Goal: Task Accomplishment & Management: Use online tool/utility

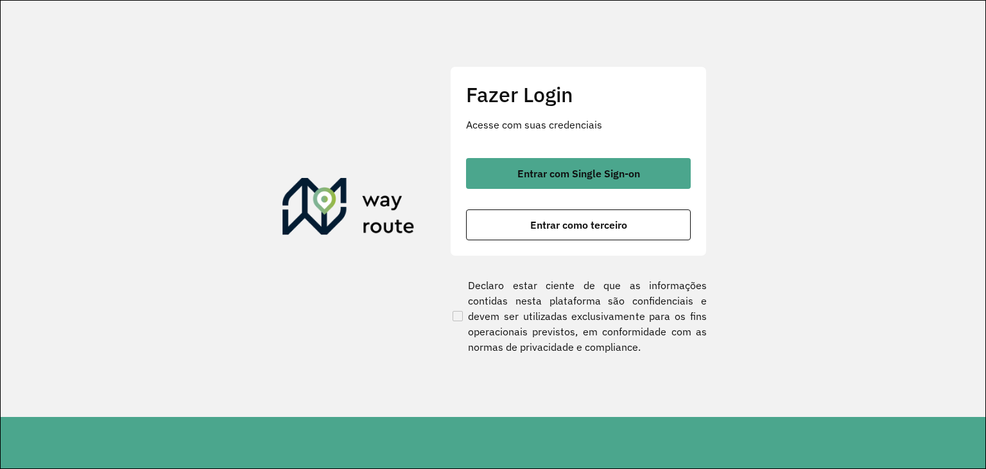
click at [547, 243] on div "Fazer Login Acesse com suas credenciais Entrar com Single Sign-on Entrar como t…" at bounding box center [578, 161] width 257 height 190
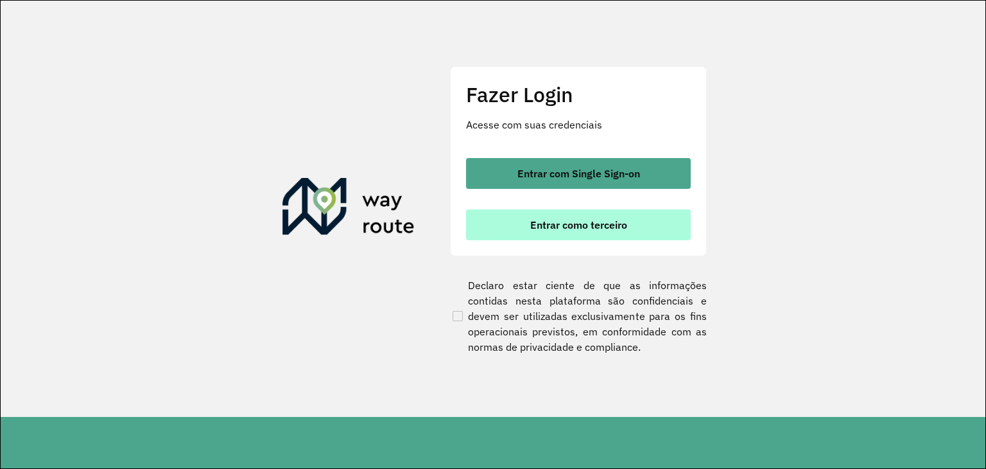
click at [554, 224] on span "Entrar como terceiro" at bounding box center [578, 225] width 97 height 10
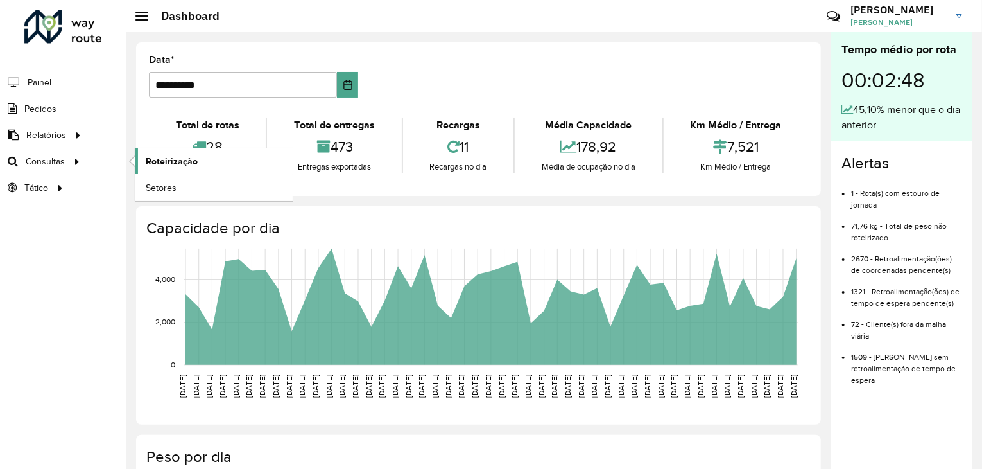
click at [169, 155] on span "Roteirização" at bounding box center [172, 161] width 52 height 13
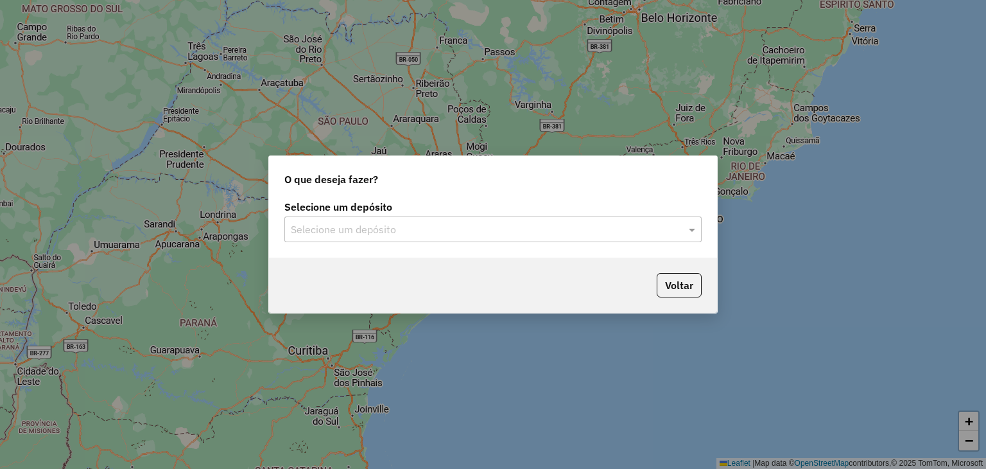
click at [349, 223] on input "text" at bounding box center [480, 229] width 379 height 15
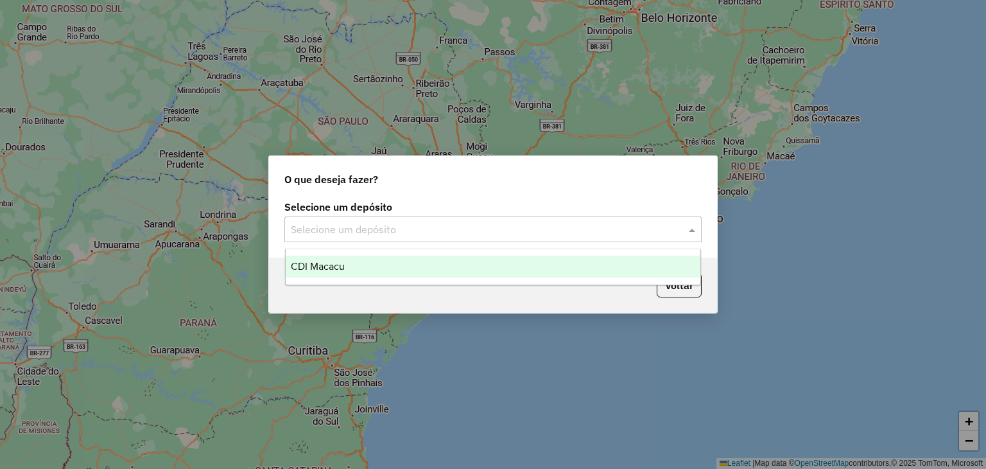
click at [357, 271] on div "CDI Macacu" at bounding box center [493, 266] width 415 height 22
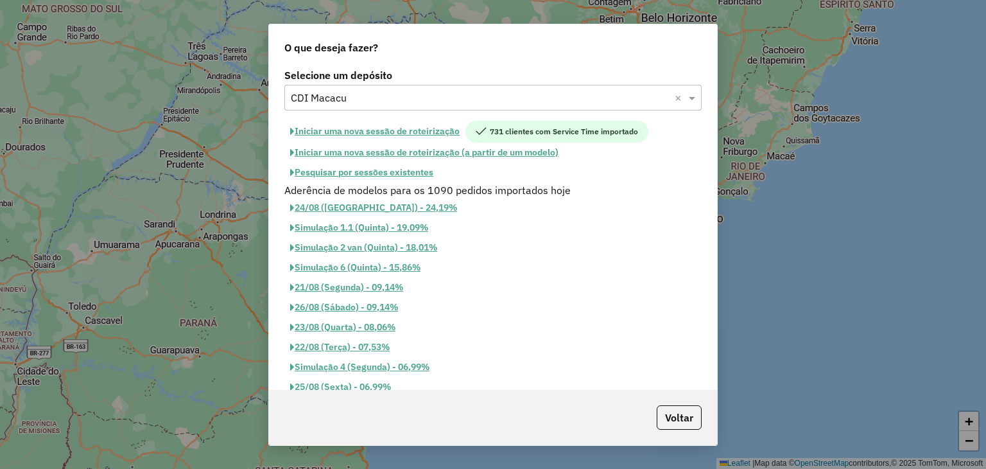
click at [385, 171] on button "Pesquisar por sessões existentes" at bounding box center [361, 172] width 155 height 20
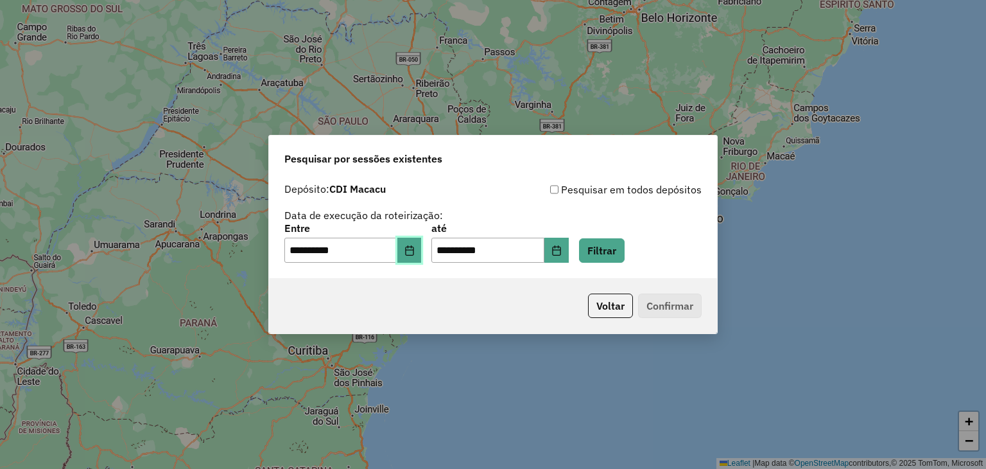
click at [416, 242] on button "Choose Date" at bounding box center [409, 250] width 24 height 26
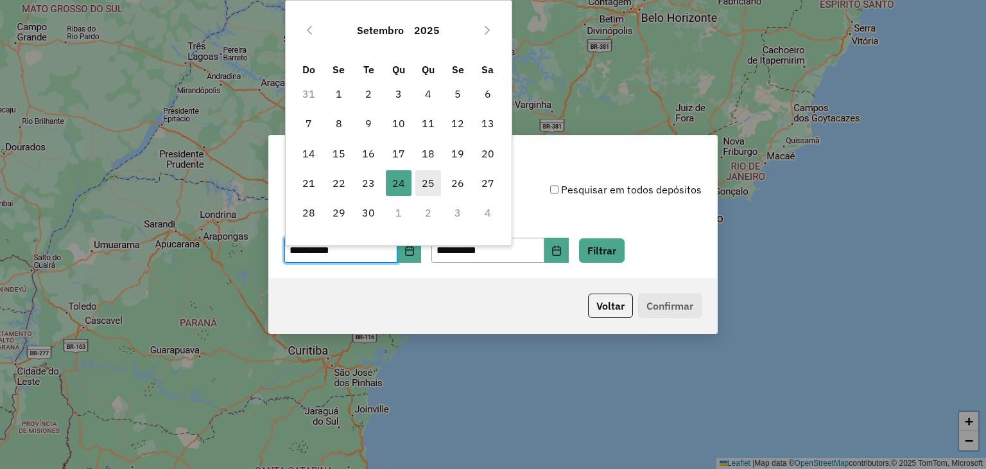
click at [433, 177] on span "25" at bounding box center [428, 183] width 26 height 26
type input "**********"
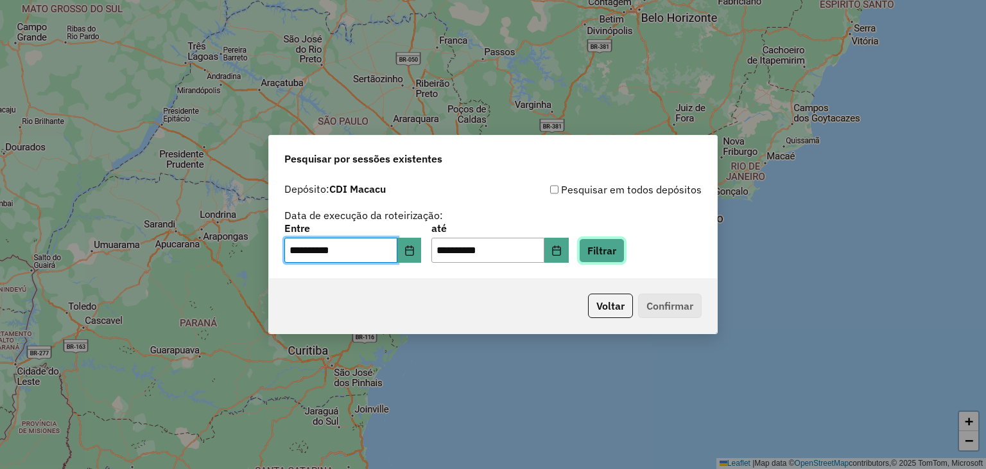
click at [625, 250] on button "Filtrar" at bounding box center [602, 250] width 46 height 24
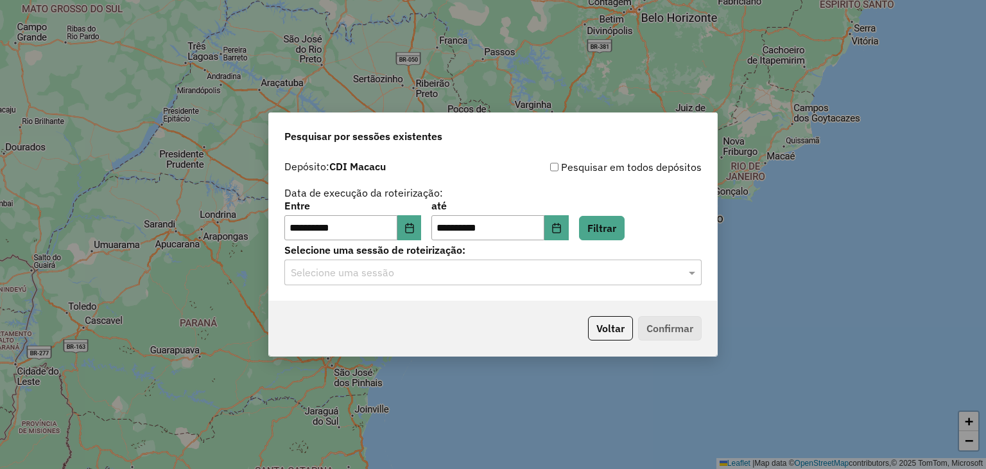
click at [494, 288] on div "**********" at bounding box center [493, 227] width 448 height 147
click at [465, 272] on input "text" at bounding box center [480, 272] width 379 height 15
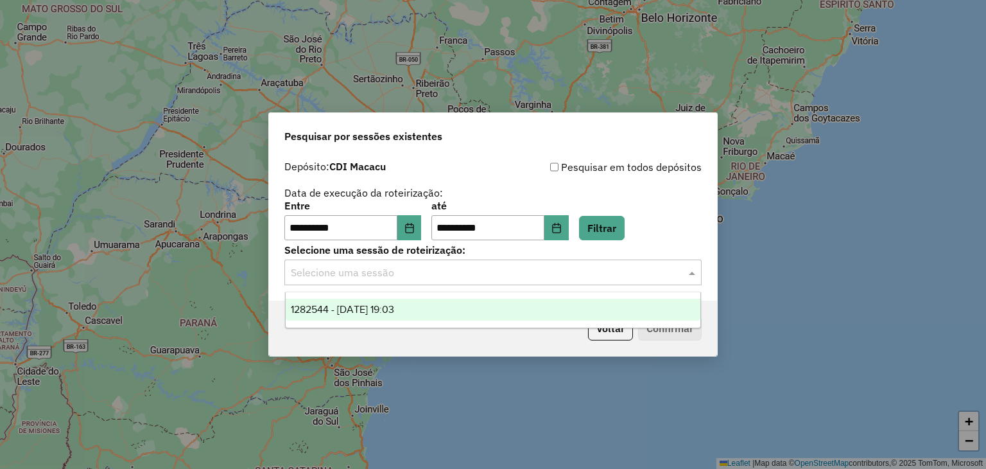
click at [459, 300] on div "1282544 - 25/09/2025 19:03" at bounding box center [493, 309] width 415 height 22
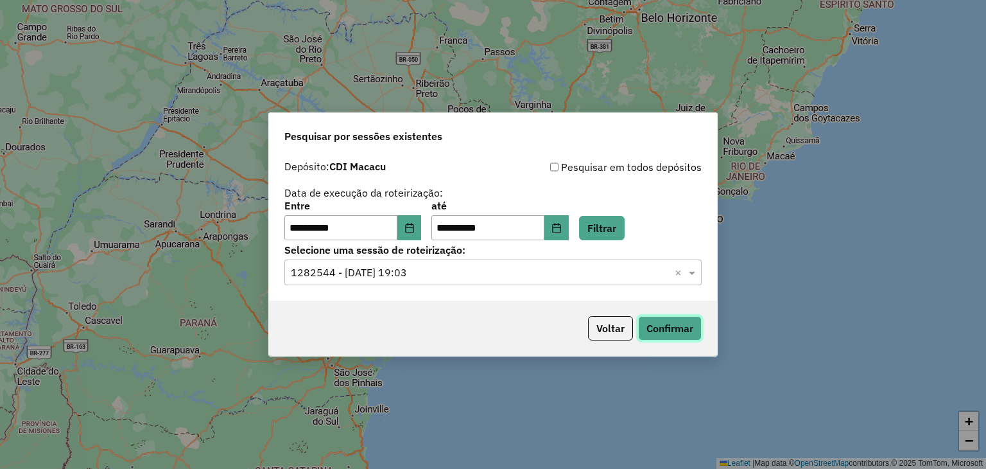
click at [650, 324] on button "Confirmar" at bounding box center [670, 328] width 64 height 24
click at [35, 252] on div "**********" at bounding box center [493, 234] width 986 height 469
click at [641, 333] on button "Confirmar" at bounding box center [670, 328] width 64 height 24
click at [684, 329] on button "Confirmar" at bounding box center [670, 328] width 64 height 24
click at [677, 324] on button "Confirmar" at bounding box center [670, 328] width 64 height 24
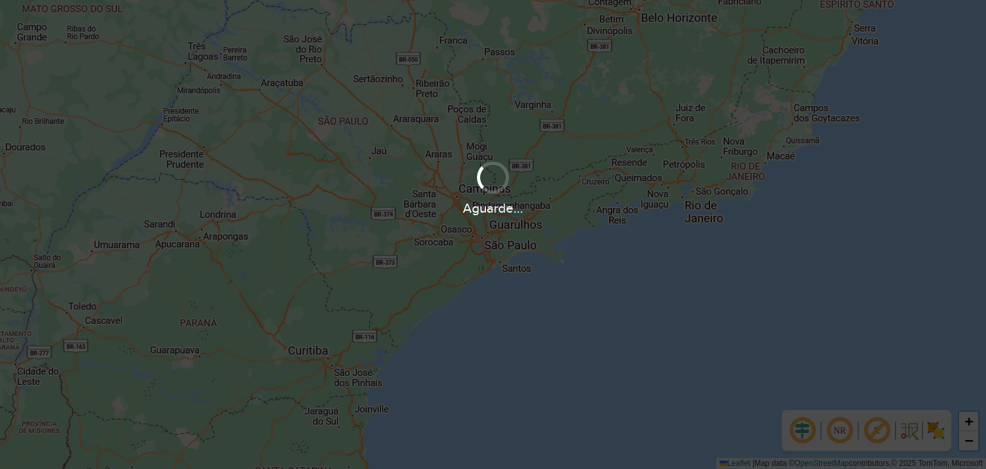
click at [36, 164] on div "Aguarde..." at bounding box center [493, 187] width 986 height 61
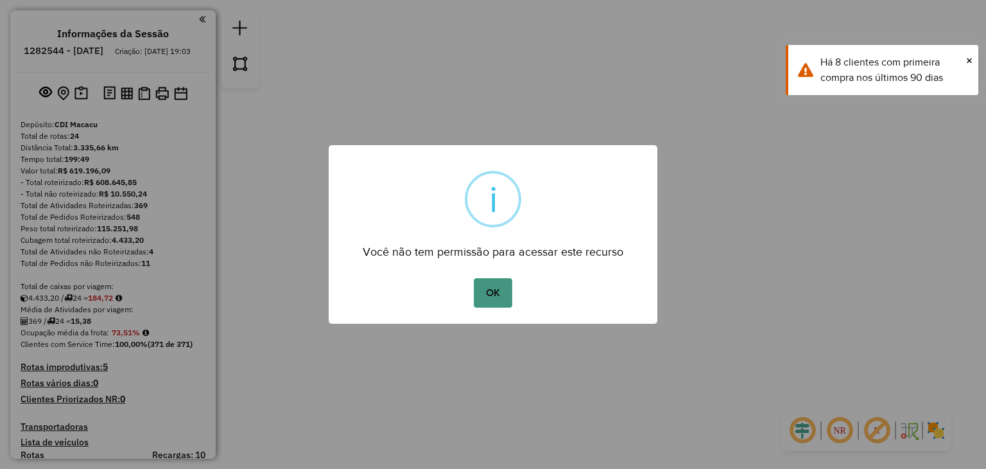
click at [487, 301] on button "OK" at bounding box center [493, 293] width 38 height 30
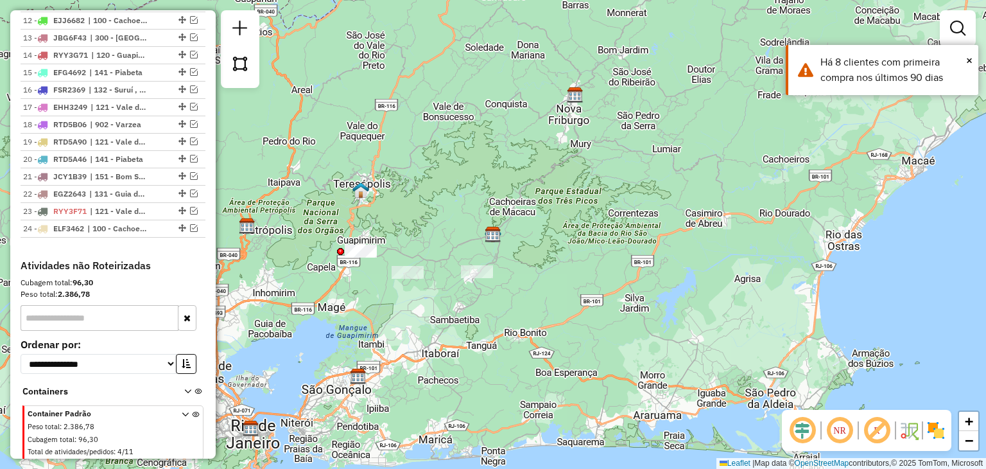
scroll to position [513, 0]
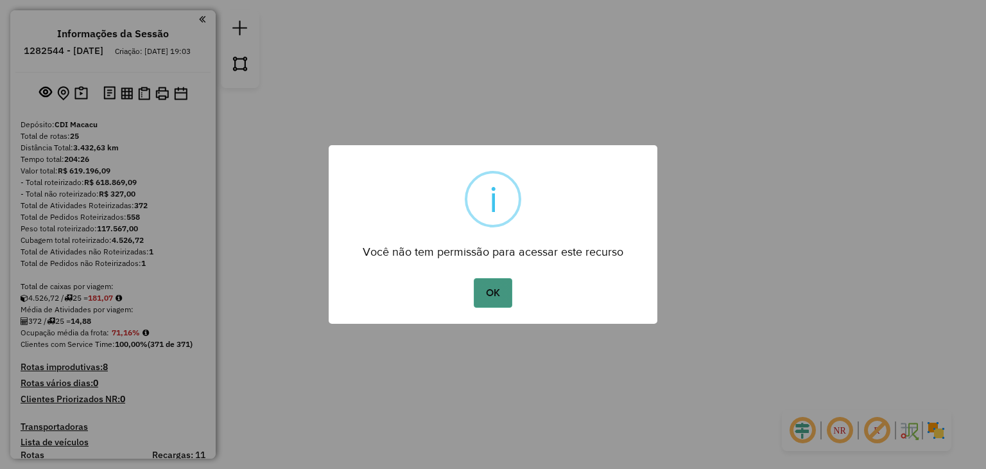
click at [492, 289] on button "OK" at bounding box center [493, 293] width 38 height 30
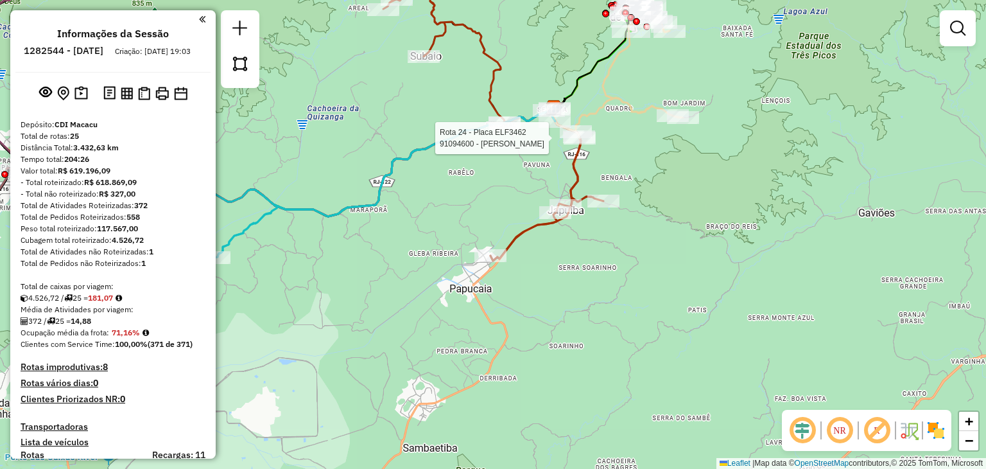
select select "**********"
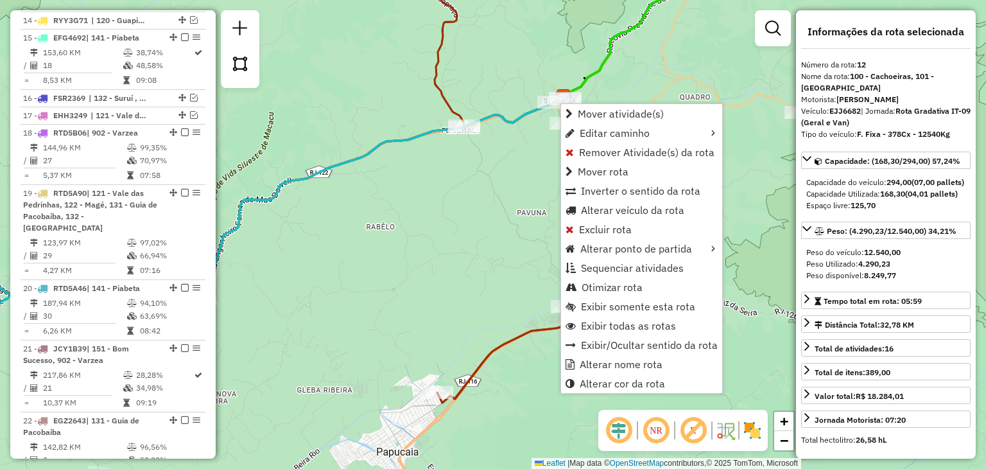
scroll to position [1228, 0]
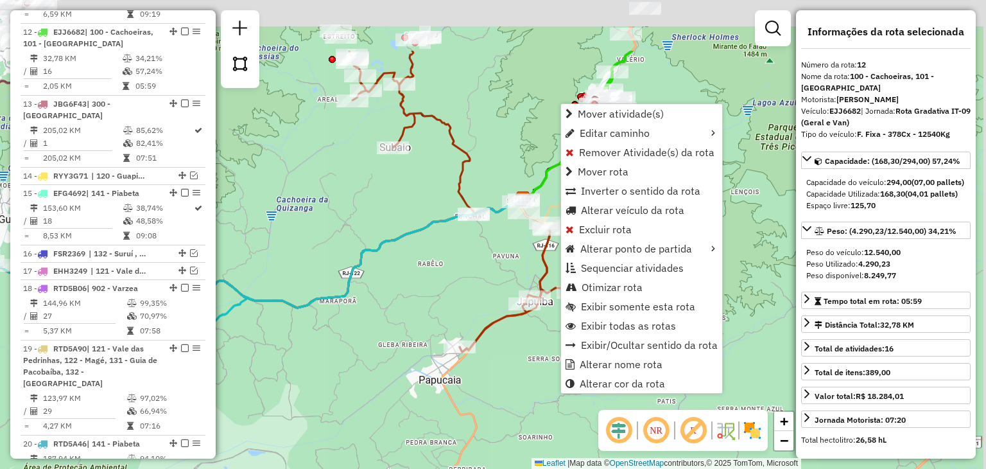
drag, startPoint x: 553, startPoint y: 55, endPoint x: 516, endPoint y: 152, distance: 104.4
click at [516, 152] on div "Janela de atendimento Grade de atendimento Capacidade Transportadoras Veículos …" at bounding box center [493, 234] width 986 height 469
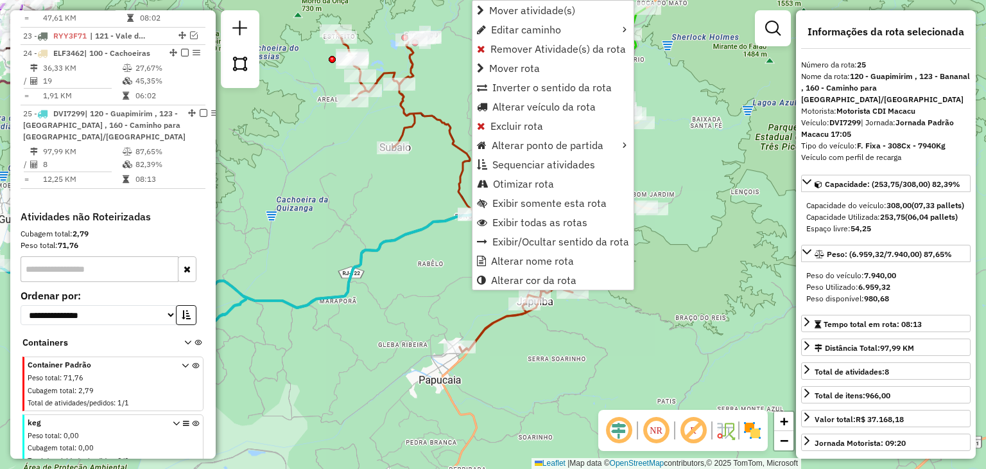
scroll to position [1854, 0]
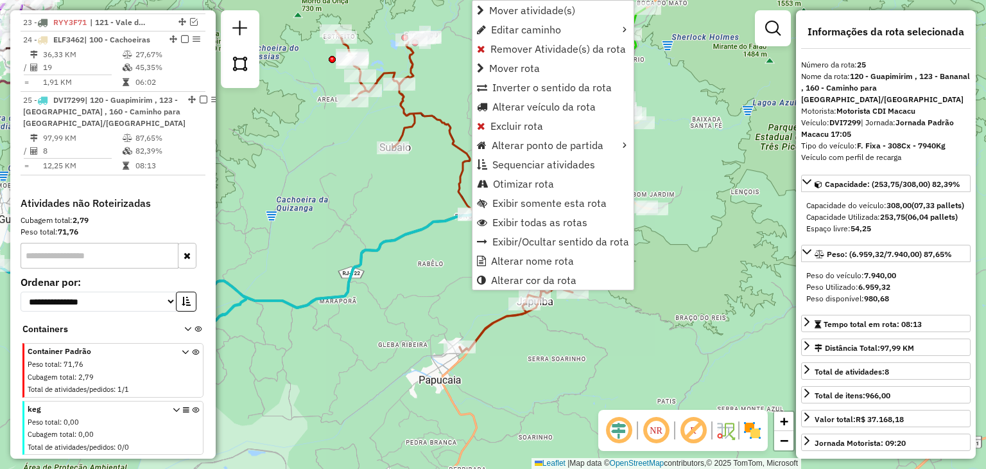
click at [445, 232] on div "Janela de atendimento Grade de atendimento Capacidade Transportadoras Veículos …" at bounding box center [493, 234] width 986 height 469
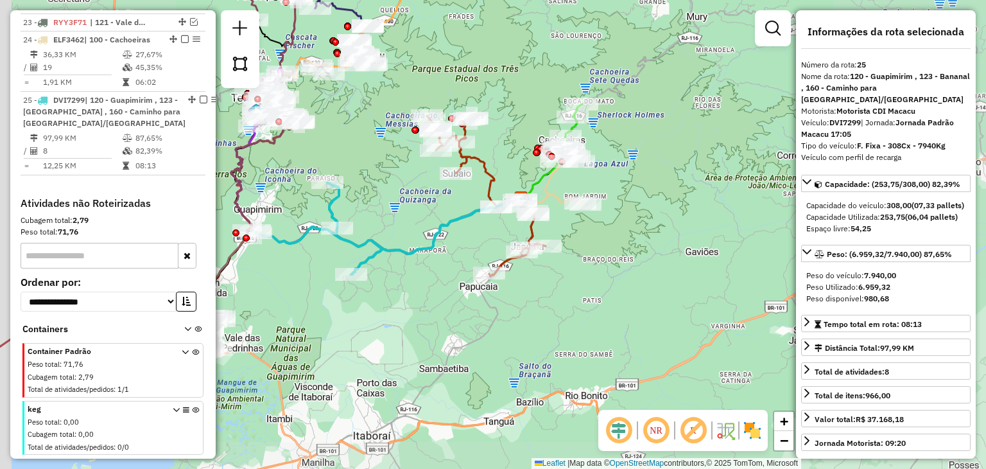
drag, startPoint x: 399, startPoint y: 239, endPoint x: 553, endPoint y: 193, distance: 161.0
click at [521, 193] on icon at bounding box center [387, 228] width 270 height 92
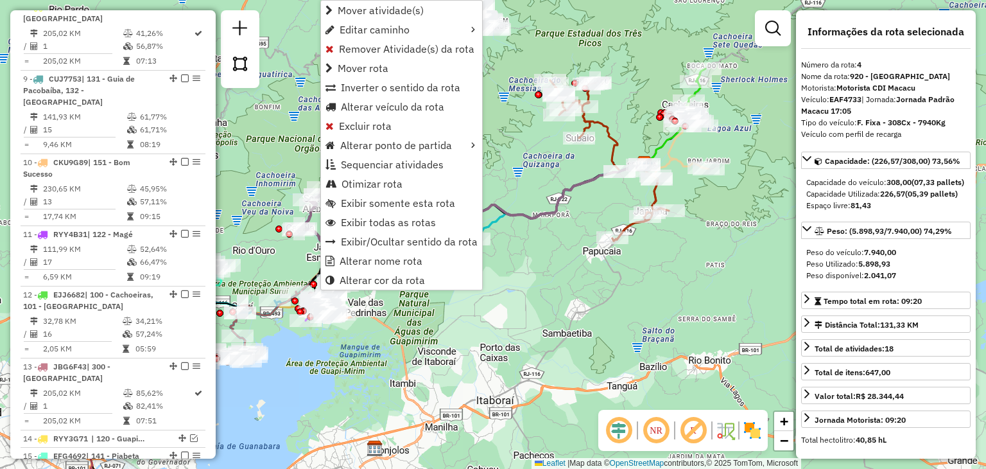
scroll to position [744, 0]
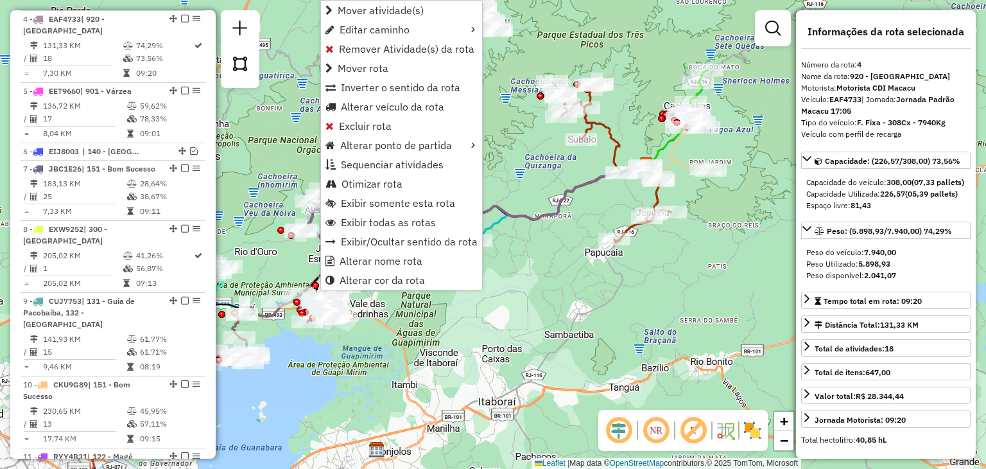
click at [431, 327] on div "Janela de atendimento Grade de atendimento Capacidade Transportadoras Veículos …" at bounding box center [493, 234] width 986 height 469
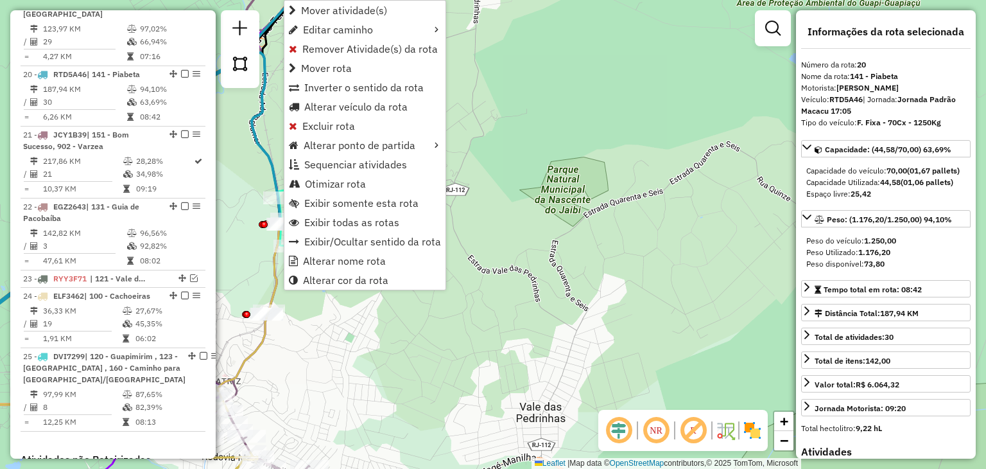
scroll to position [1628, 0]
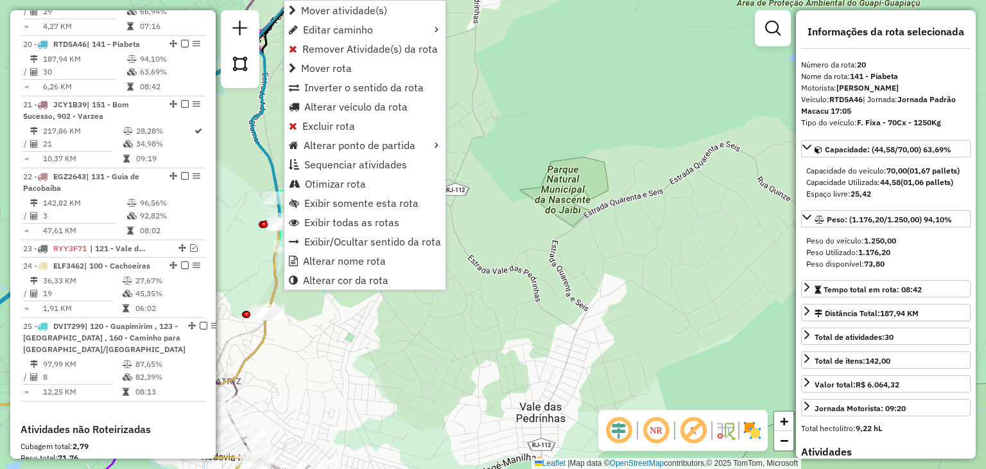
click at [266, 252] on div "Janela de atendimento Grade de atendimento Capacidade Transportadoras Veículos …" at bounding box center [493, 234] width 986 height 469
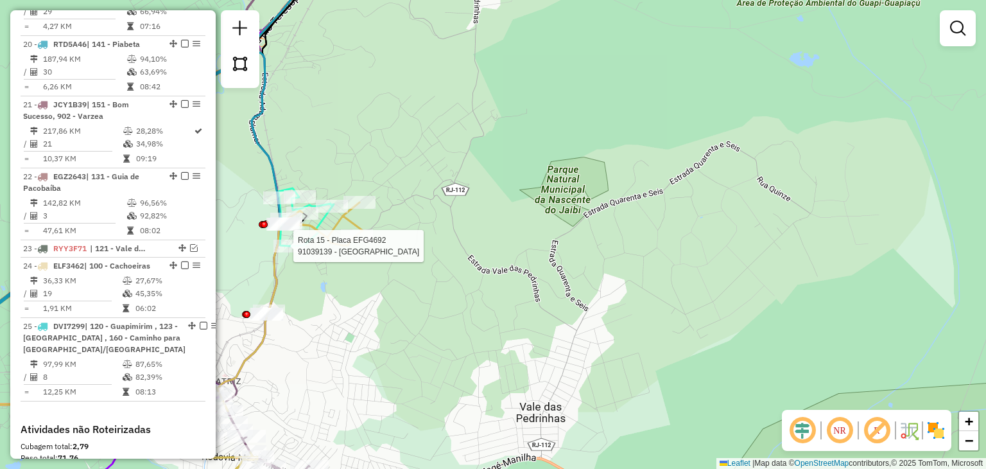
select select "**********"
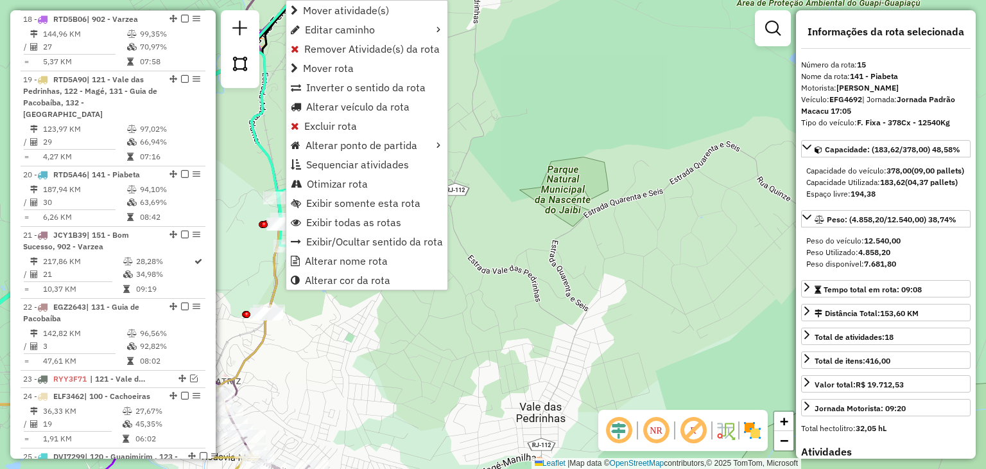
scroll to position [1389, 0]
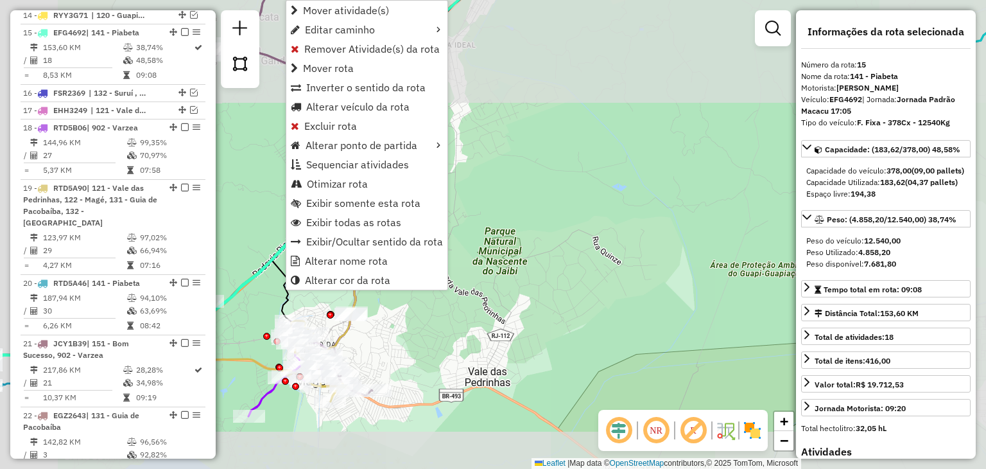
drag, startPoint x: 370, startPoint y: 341, endPoint x: 430, endPoint y: 331, distance: 61.1
click at [427, 332] on div "Janela de atendimento Grade de atendimento Capacidade Transportadoras Veículos …" at bounding box center [493, 234] width 986 height 469
click at [431, 331] on div "Janela de atendimento Grade de atendimento Capacidade Transportadoras Veículos …" at bounding box center [493, 234] width 986 height 469
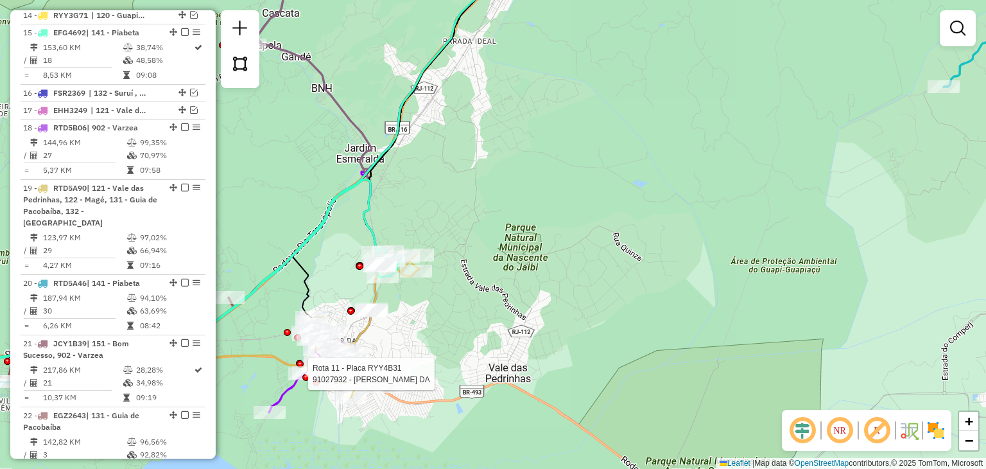
select select "**********"
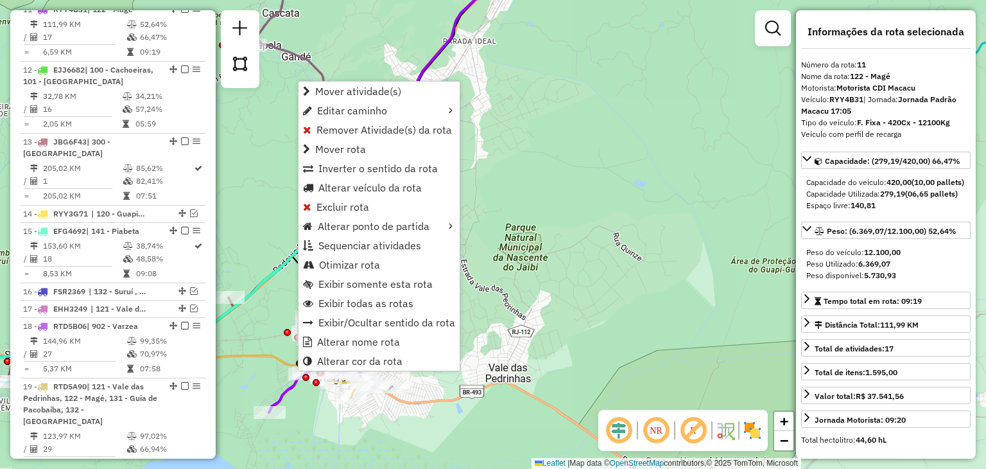
scroll to position [1168, 0]
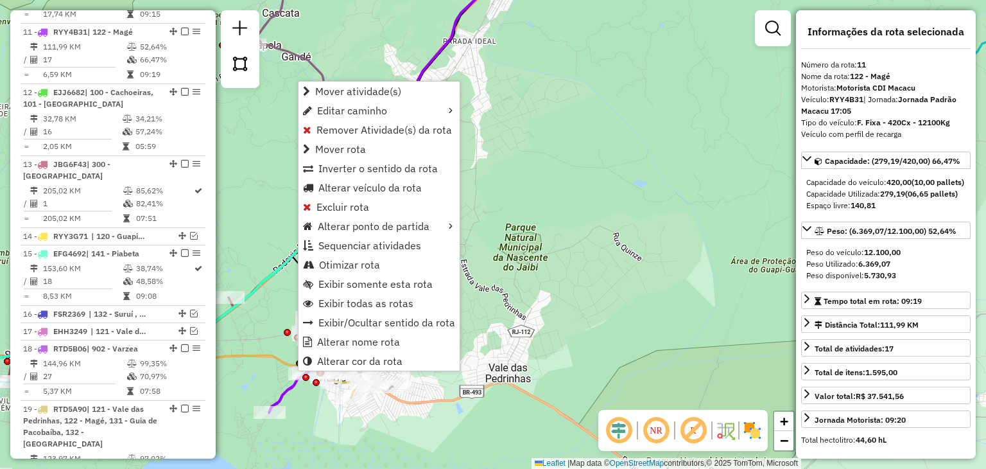
click at [272, 288] on div "Janela de atendimento Grade de atendimento Capacidade Transportadoras Veículos …" at bounding box center [493, 234] width 986 height 469
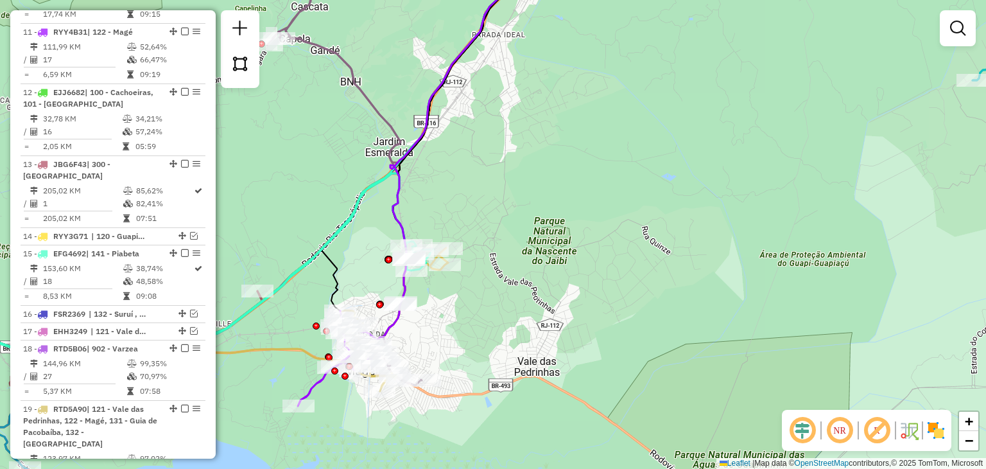
drag, startPoint x: 315, startPoint y: 287, endPoint x: 585, endPoint y: 239, distance: 273.7
click at [581, 239] on div "Janela de atendimento Grade de atendimento Capacidade Transportadoras Veículos …" at bounding box center [493, 234] width 986 height 469
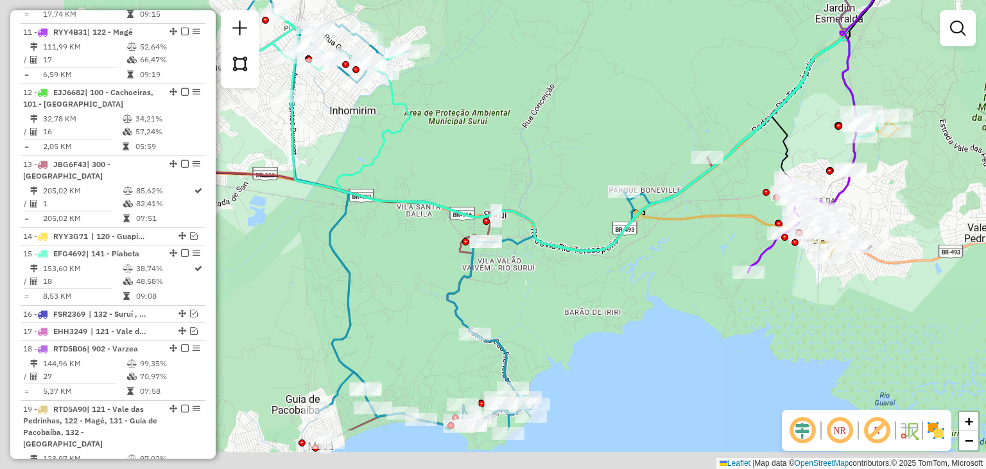
drag, startPoint x: 467, startPoint y: 242, endPoint x: 578, endPoint y: 179, distance: 127.6
click at [575, 180] on div "Janela de atendimento Grade de atendimento Capacidade Transportadoras Veículos …" at bounding box center [493, 234] width 986 height 469
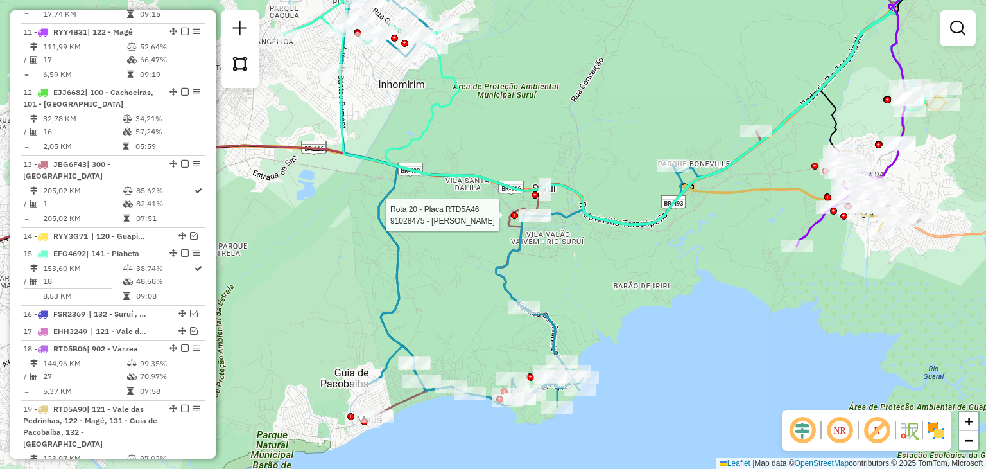
select select "**********"
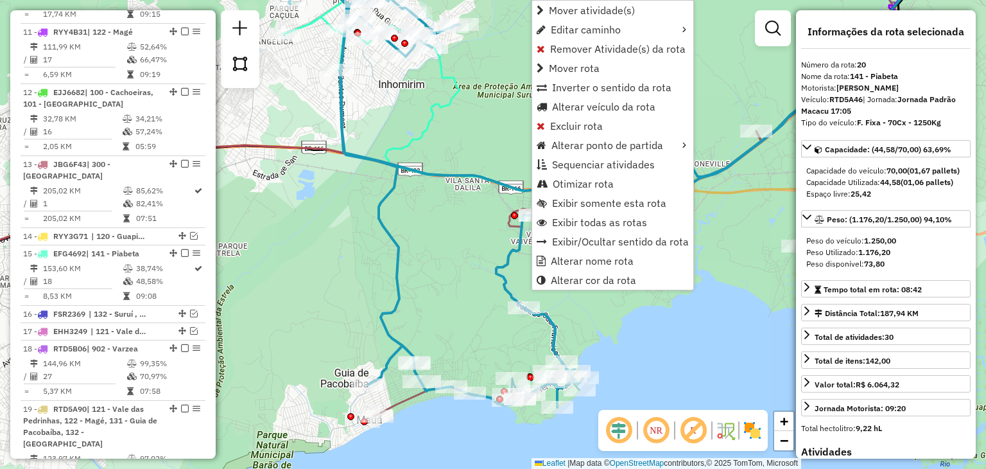
scroll to position [1628, 0]
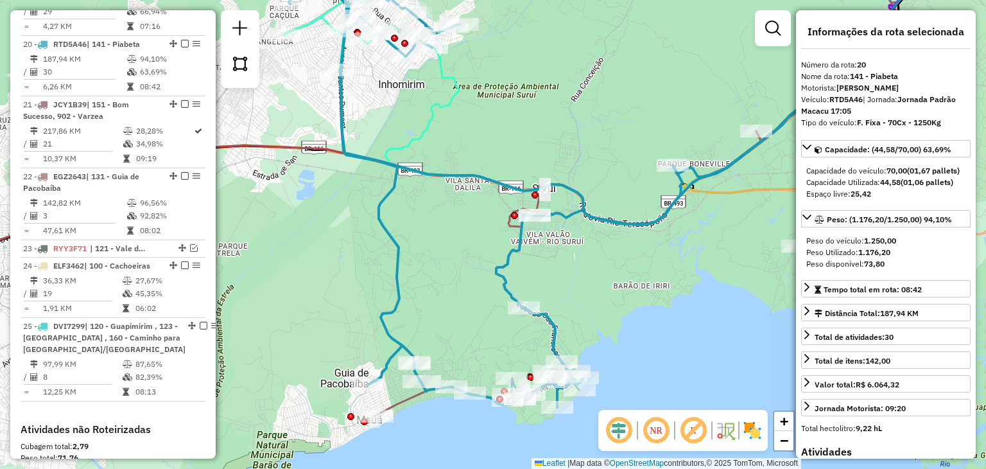
drag, startPoint x: 588, startPoint y: 332, endPoint x: 578, endPoint y: 341, distance: 13.6
click at [582, 334] on div "Janela de atendimento Grade de atendimento Capacidade Transportadoras Veículos …" at bounding box center [493, 234] width 986 height 469
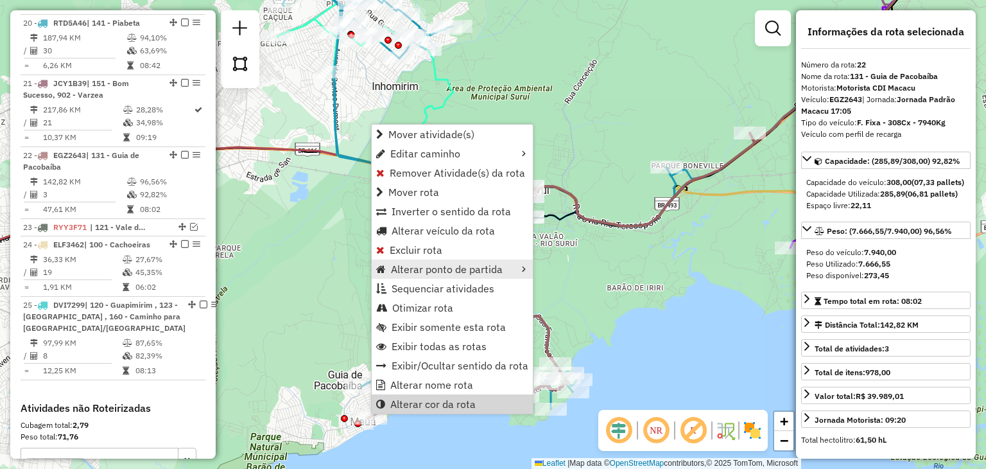
scroll to position [1759, 0]
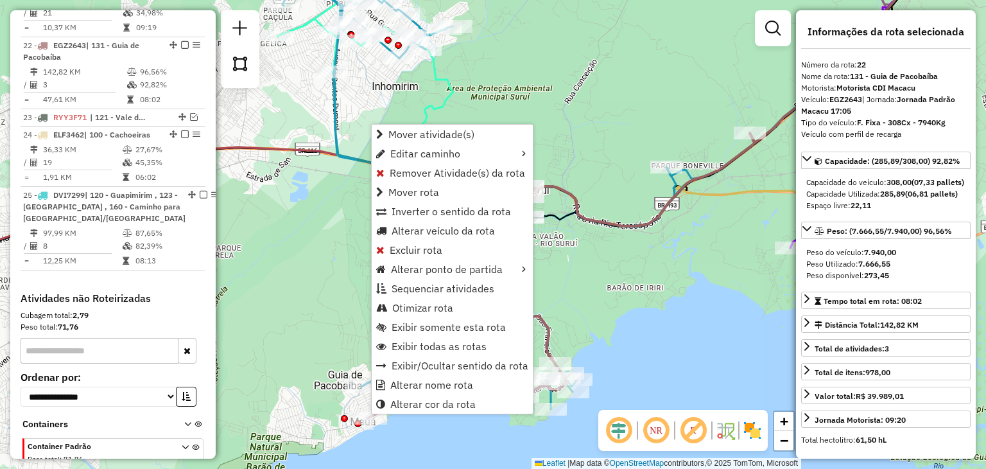
click at [345, 242] on div "Janela de atendimento Grade de atendimento Capacidade Transportadoras Veículos …" at bounding box center [493, 234] width 986 height 469
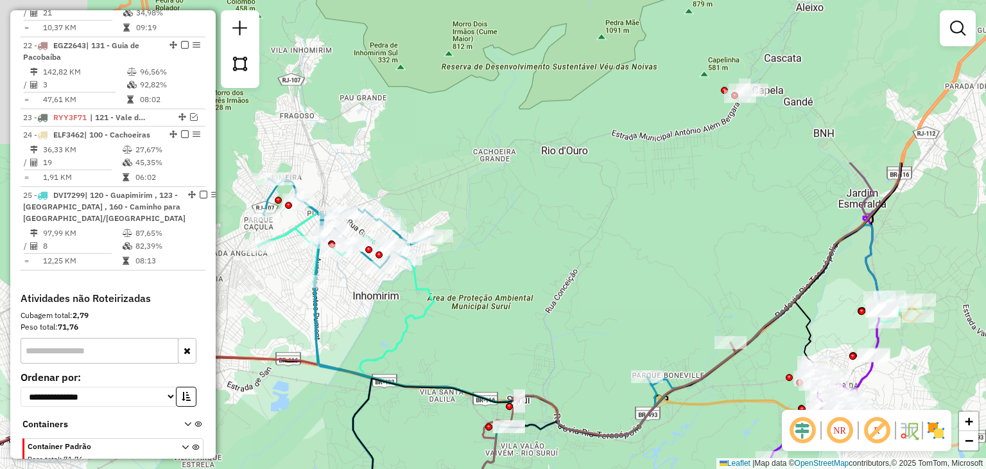
drag, startPoint x: 359, startPoint y: 187, endPoint x: 347, endPoint y: 400, distance: 213.4
click at [341, 429] on div "Janela de atendimento Grade de atendimento Capacidade Transportadoras Veículos …" at bounding box center [493, 234] width 986 height 469
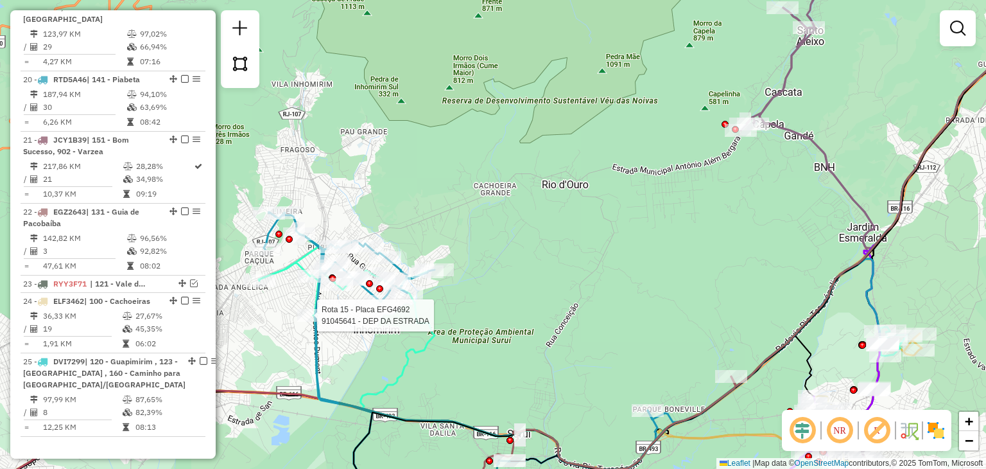
select select "**********"
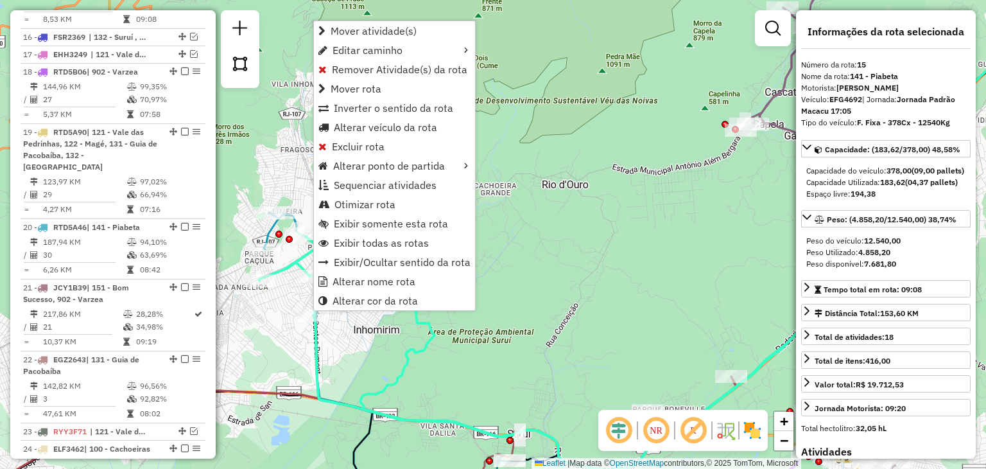
scroll to position [1389, 0]
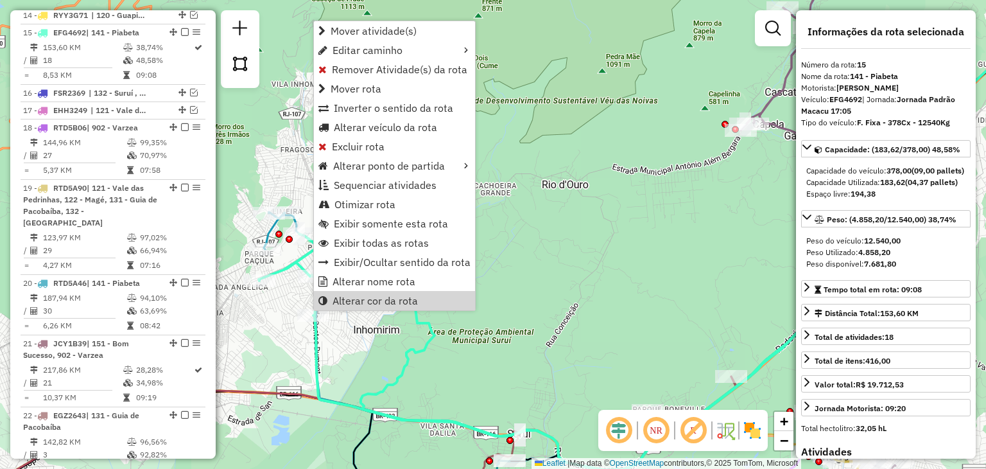
click at [450, 317] on div "Janela de atendimento Grade de atendimento Capacidade Transportadoras Veículos …" at bounding box center [493, 234] width 986 height 469
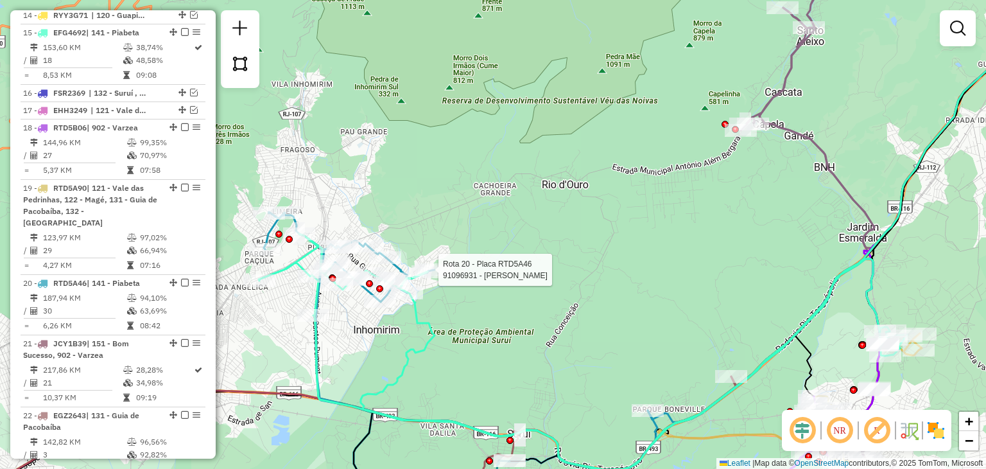
select select "**********"
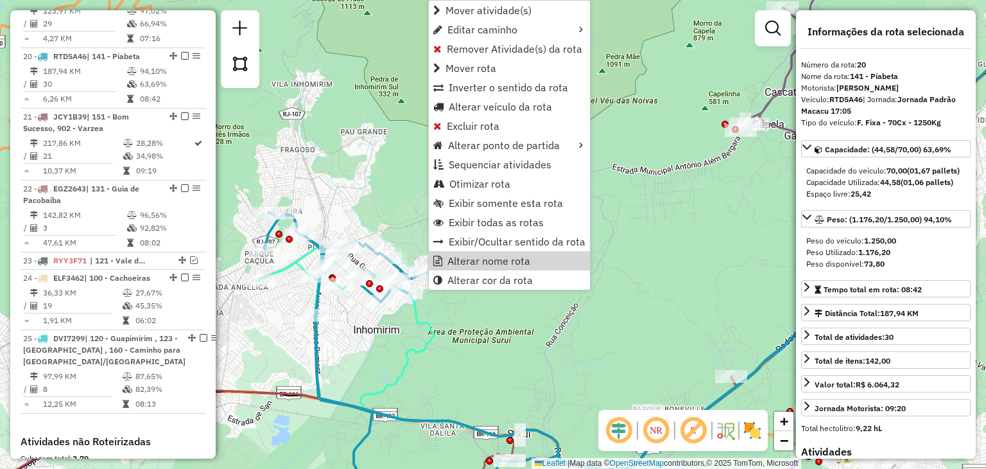
scroll to position [1628, 0]
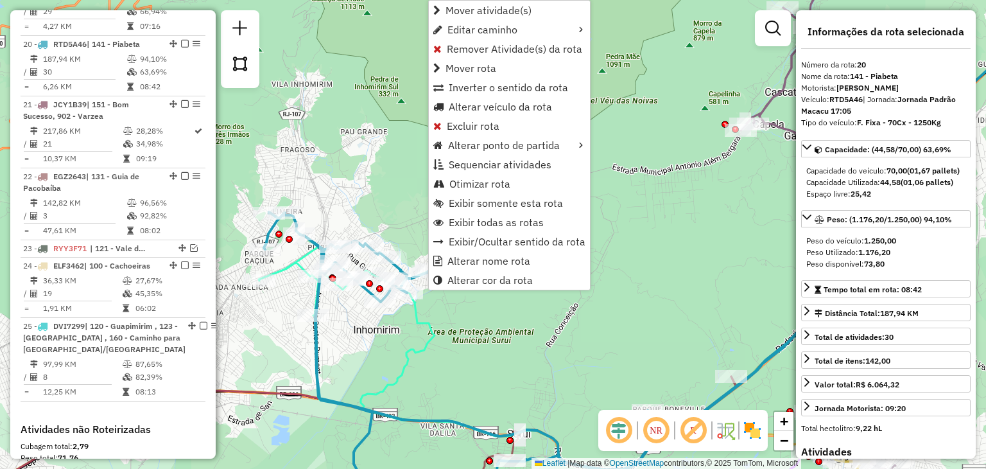
click at [764, 239] on div "Janela de atendimento Grade de atendimento Capacidade Transportadoras Veículos …" at bounding box center [493, 234] width 986 height 469
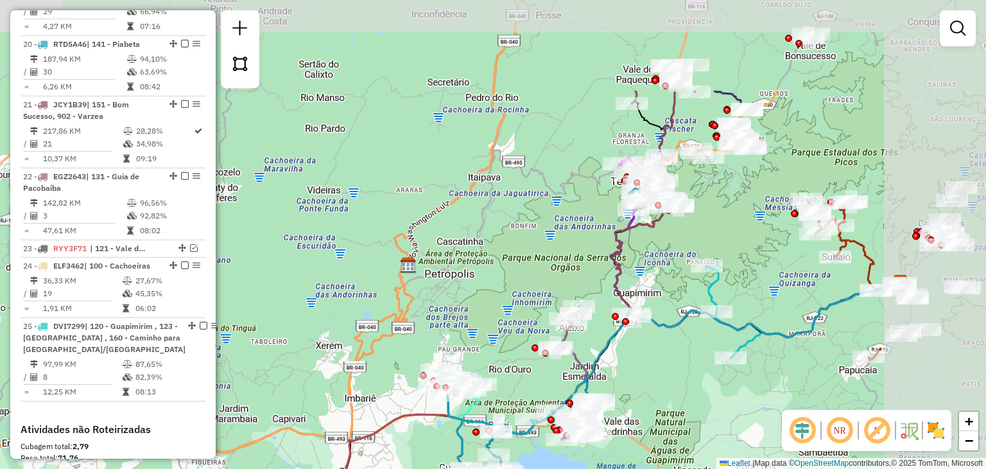
drag, startPoint x: 800, startPoint y: 201, endPoint x: 607, endPoint y: 329, distance: 231.1
click at [607, 329] on div "Janela de atendimento Grade de atendimento Capacidade Transportadoras Veículos …" at bounding box center [493, 234] width 986 height 469
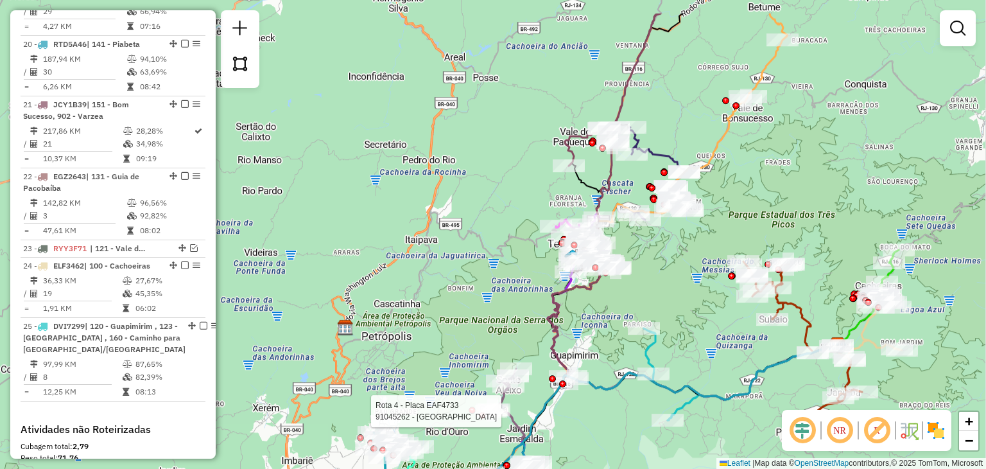
drag, startPoint x: 777, startPoint y: 202, endPoint x: 673, endPoint y: 259, distance: 119.5
click at [684, 281] on div "Rota 4 - Placa EAF4733 91045262 - BAR DO ANTONIO Janela de atendimento Grade de…" at bounding box center [493, 234] width 986 height 469
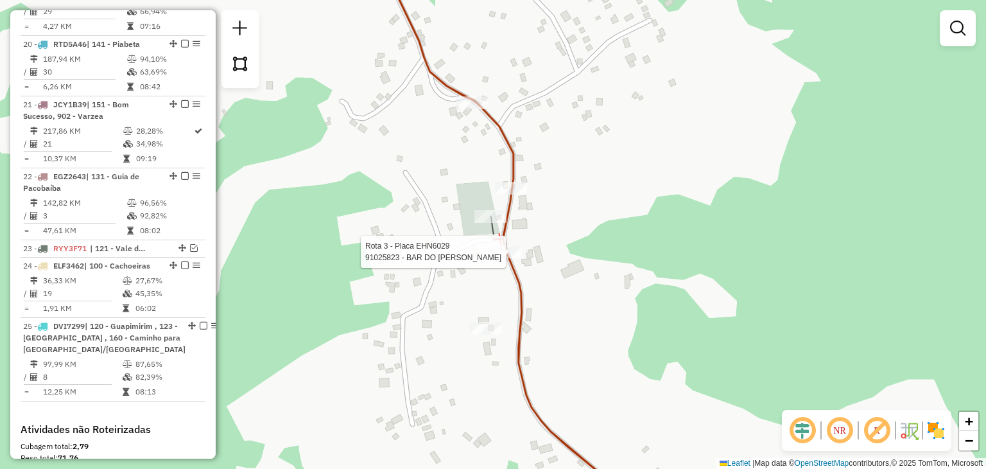
select select "**********"
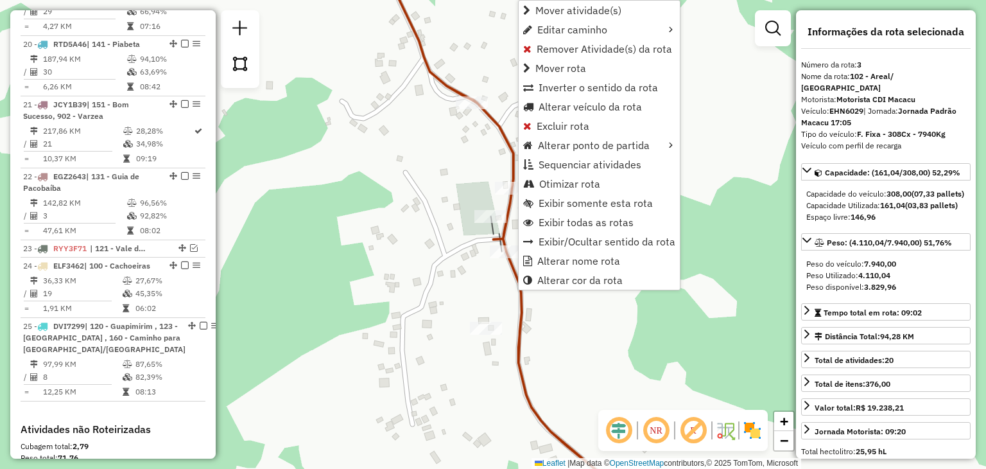
scroll to position [672, 0]
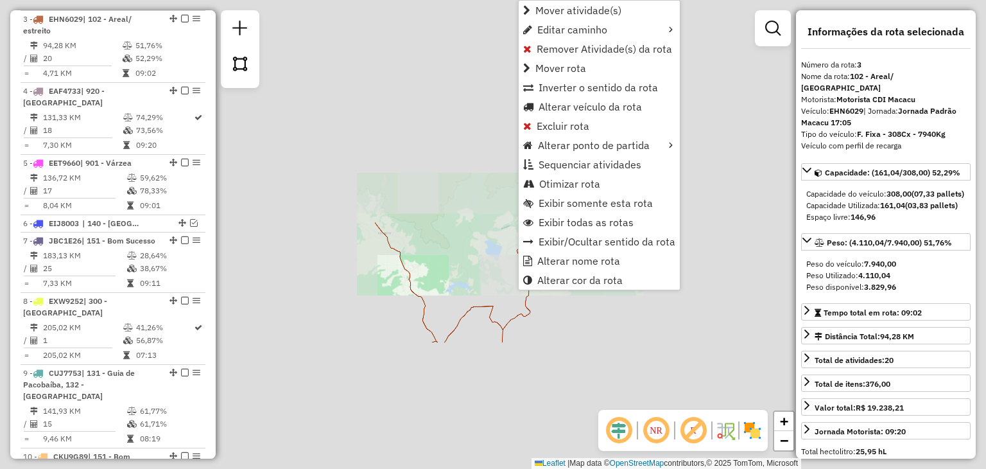
click at [446, 267] on div at bounding box center [449, 263] width 7 height 7
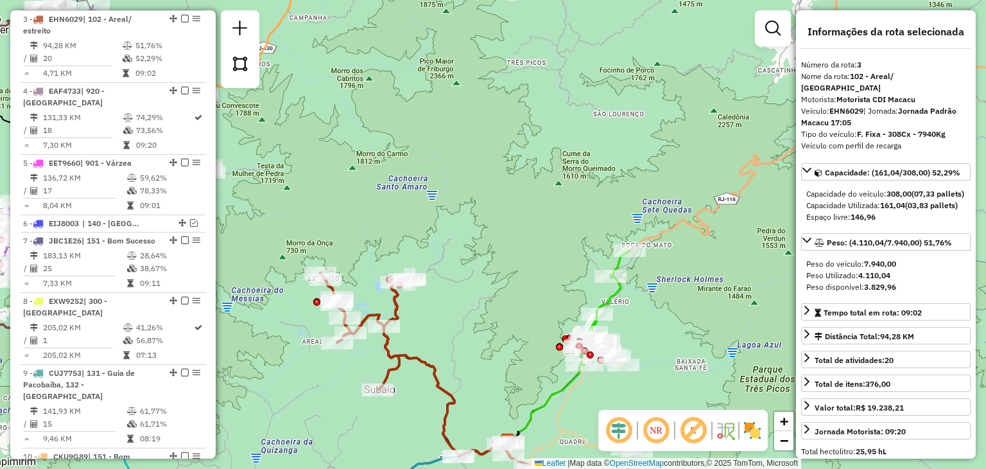
drag, startPoint x: 303, startPoint y: 340, endPoint x: 344, endPoint y: 327, distance: 43.2
click at [343, 328] on div "Janela de atendimento Grade de atendimento Capacidade Transportadoras Veículos …" at bounding box center [493, 234] width 986 height 469
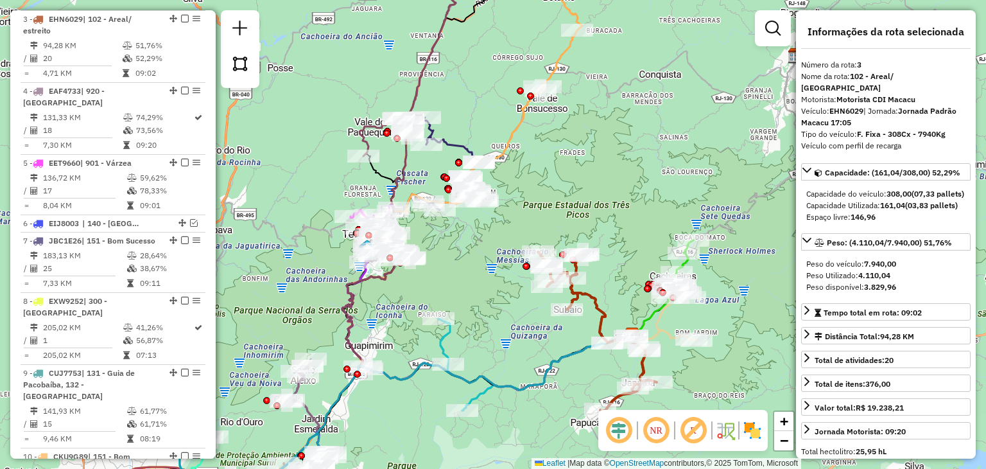
drag, startPoint x: 515, startPoint y: 180, endPoint x: 521, endPoint y: 178, distance: 6.9
click at [521, 178] on div "Janela de atendimento Grade de atendimento Capacidade Transportadoras Veículos …" at bounding box center [493, 234] width 986 height 469
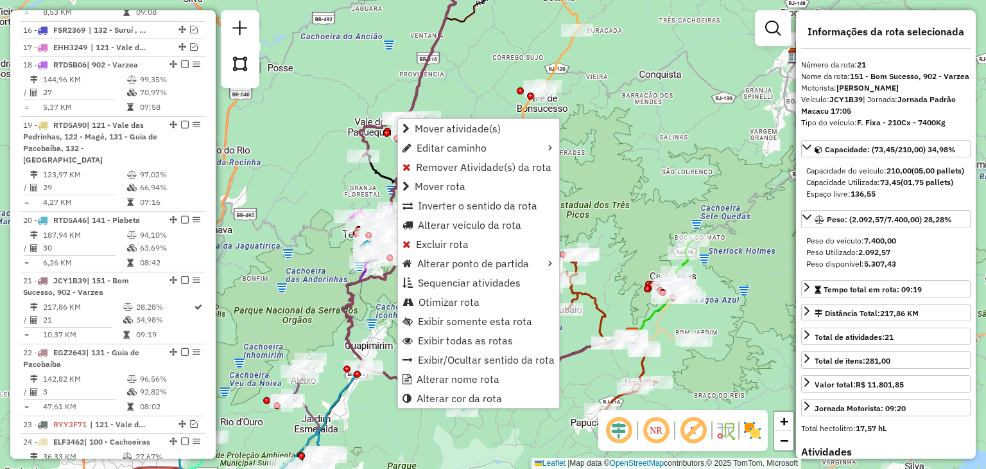
scroll to position [1688, 0]
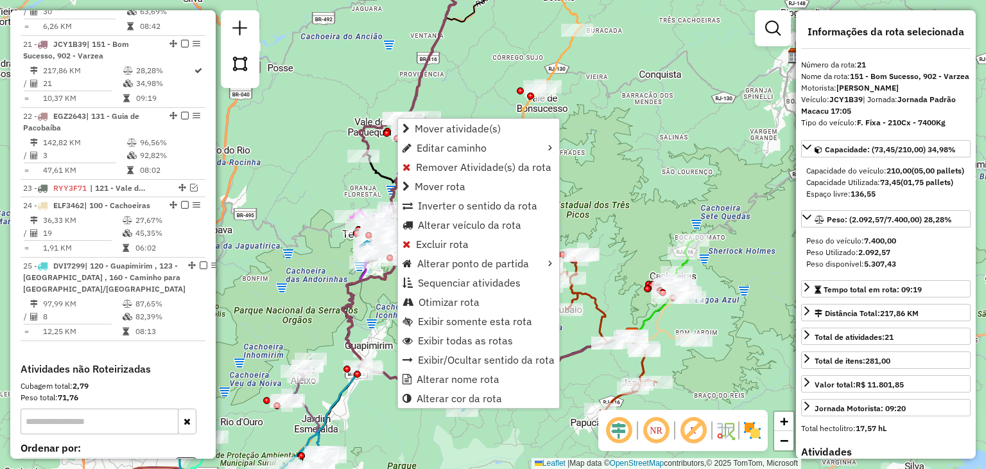
click at [399, 75] on div "Janela de atendimento Grade de atendimento Capacidade Transportadoras Veículos …" at bounding box center [493, 234] width 986 height 469
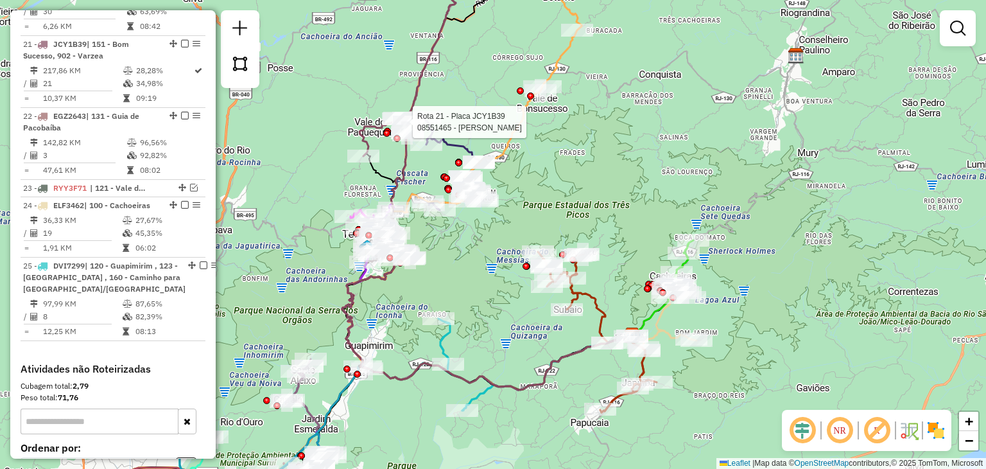
select select "**********"
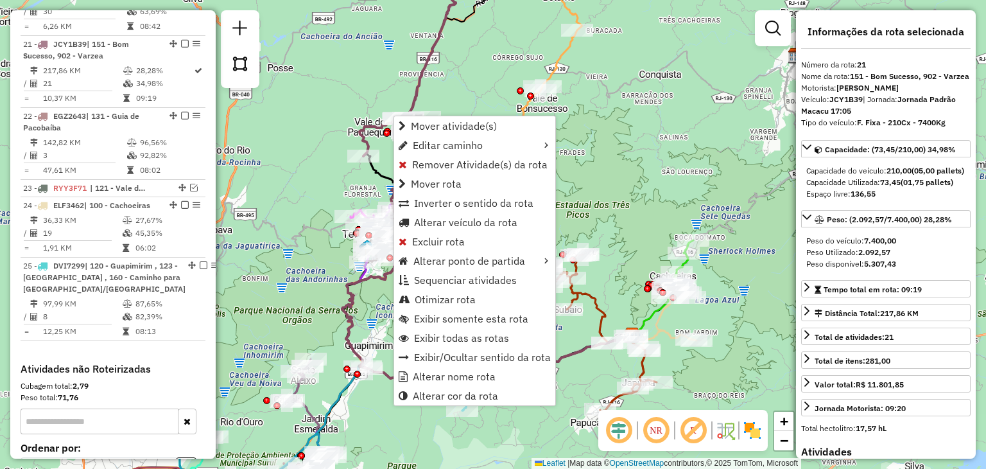
click at [390, 71] on div "Rota 21 - Placa JCY1B39 08557474 - APARECIDA CABRAL QUE Janela de atendimento G…" at bounding box center [493, 234] width 986 height 469
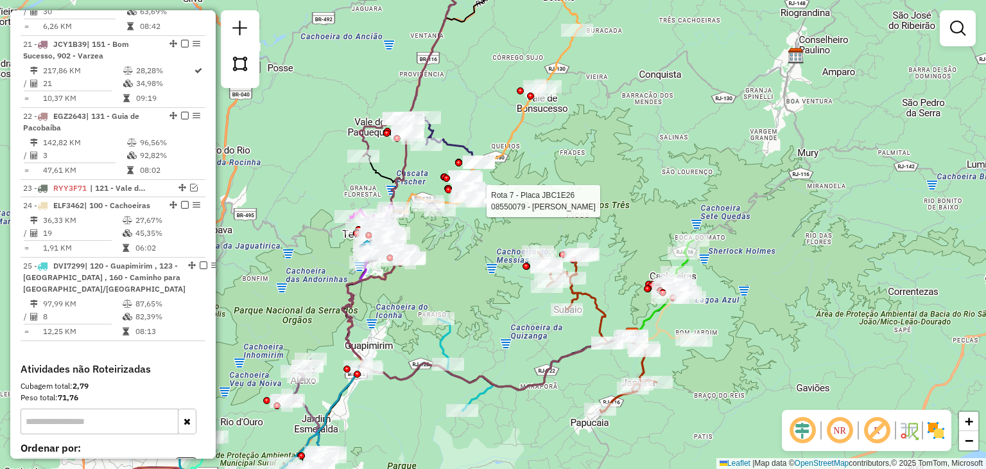
select select "**********"
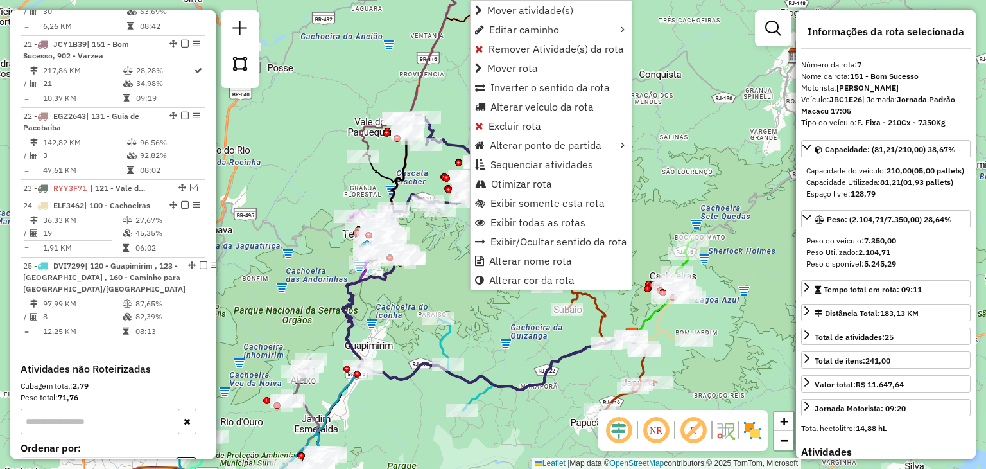
scroll to position [881, 0]
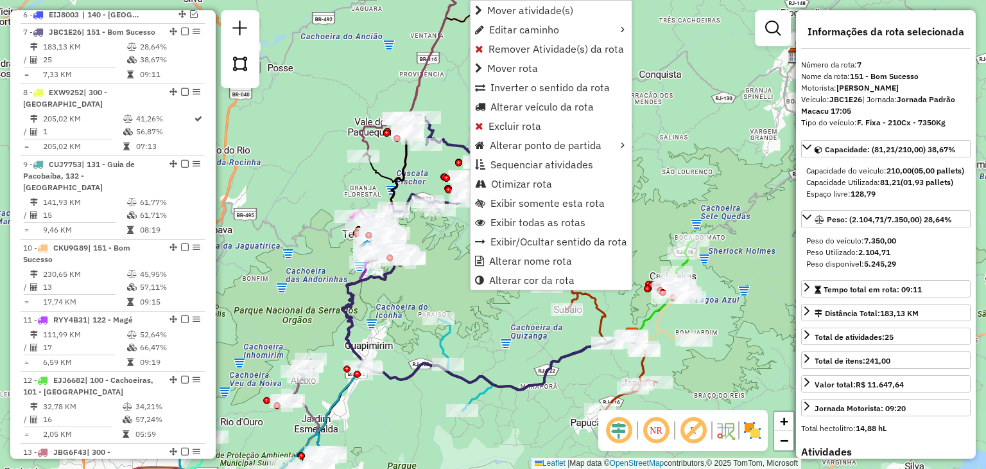
click at [411, 174] on icon at bounding box center [489, 251] width 295 height 275
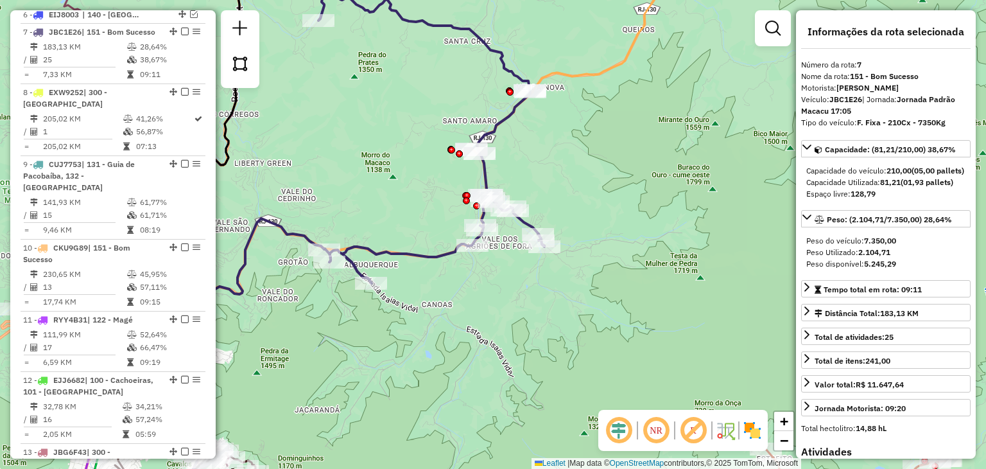
drag, startPoint x: 365, startPoint y: 185, endPoint x: 513, endPoint y: 180, distance: 149.0
click at [512, 180] on div "Janela de atendimento Grade de atendimento Capacidade Transportadoras Veículos …" at bounding box center [493, 234] width 986 height 469
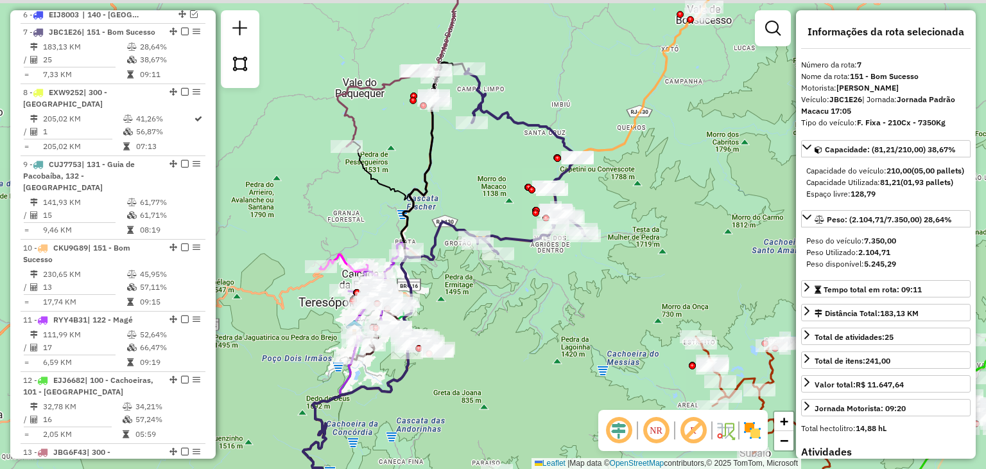
drag, startPoint x: 521, startPoint y: 177, endPoint x: 501, endPoint y: 198, distance: 29.1
click at [501, 198] on div "Janela de atendimento Grade de atendimento Capacidade Transportadoras Veículos …" at bounding box center [493, 234] width 986 height 469
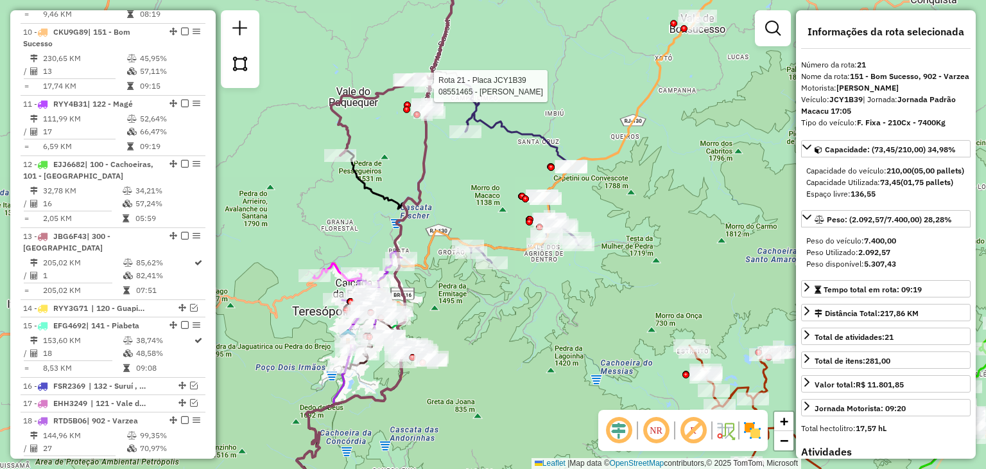
scroll to position [1688, 0]
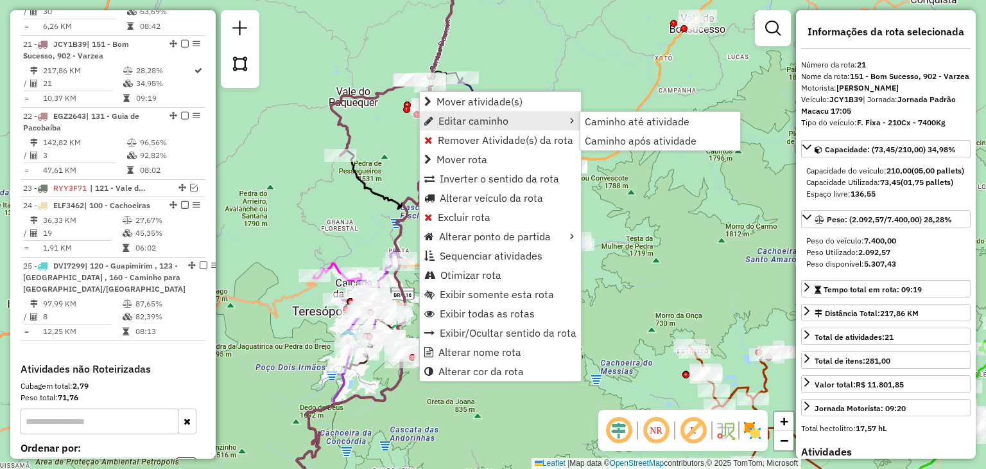
click at [344, 101] on icon at bounding box center [402, 157] width 142 height 408
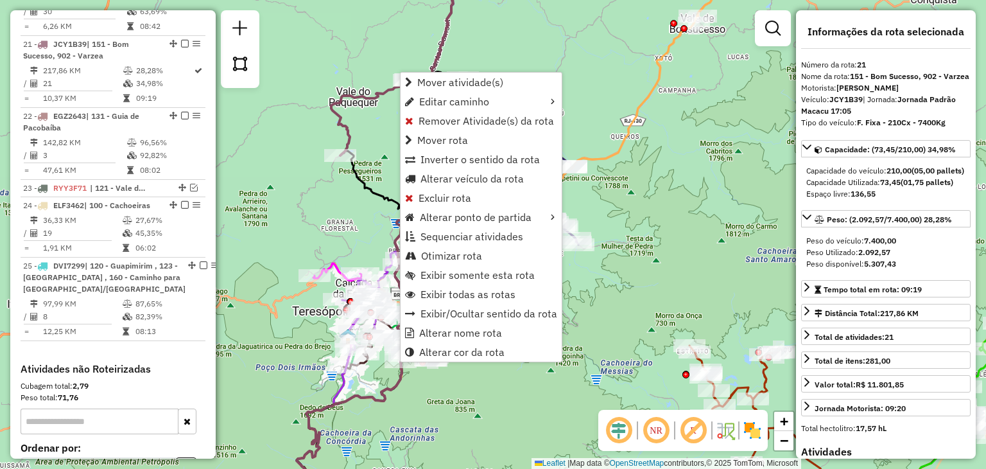
click at [354, 223] on div "Janela de atendimento Grade de atendimento Capacidade Transportadoras Veículos …" at bounding box center [493, 234] width 986 height 469
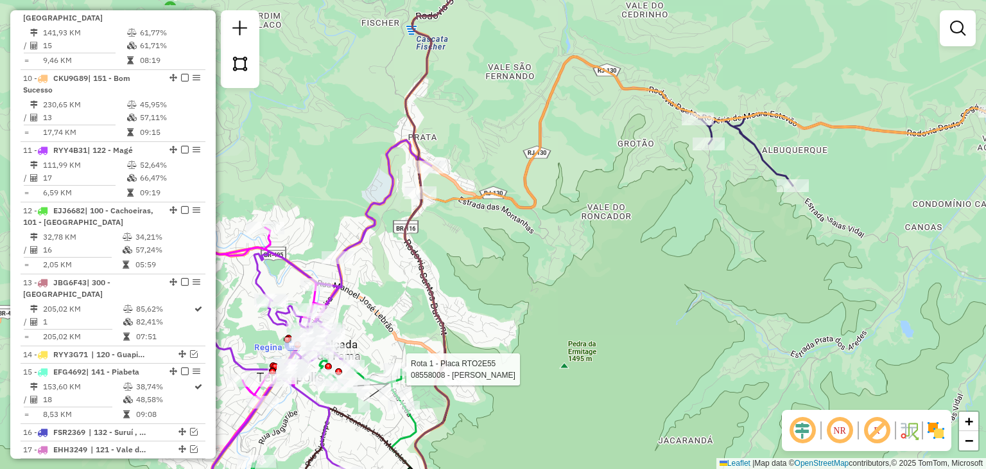
select select "**********"
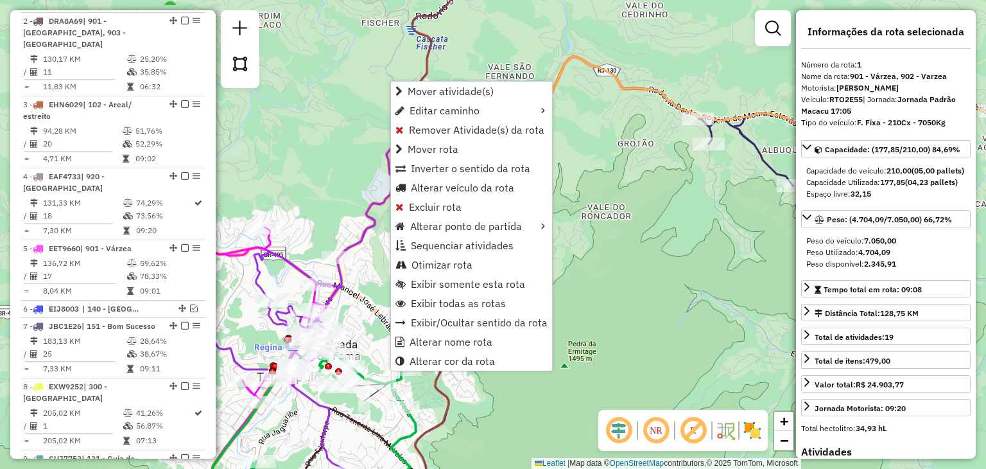
scroll to position [529, 0]
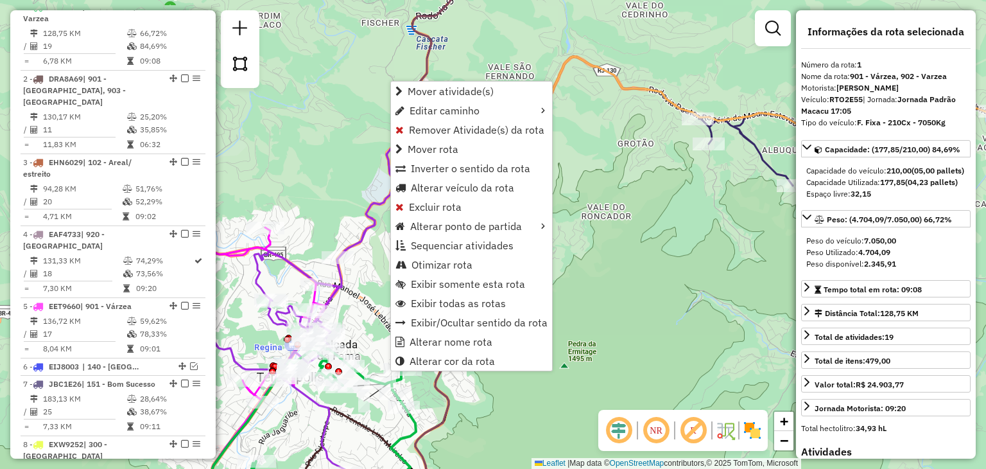
click at [546, 418] on div "Janela de atendimento Grade de atendimento Capacidade Transportadoras Veículos …" at bounding box center [493, 234] width 986 height 469
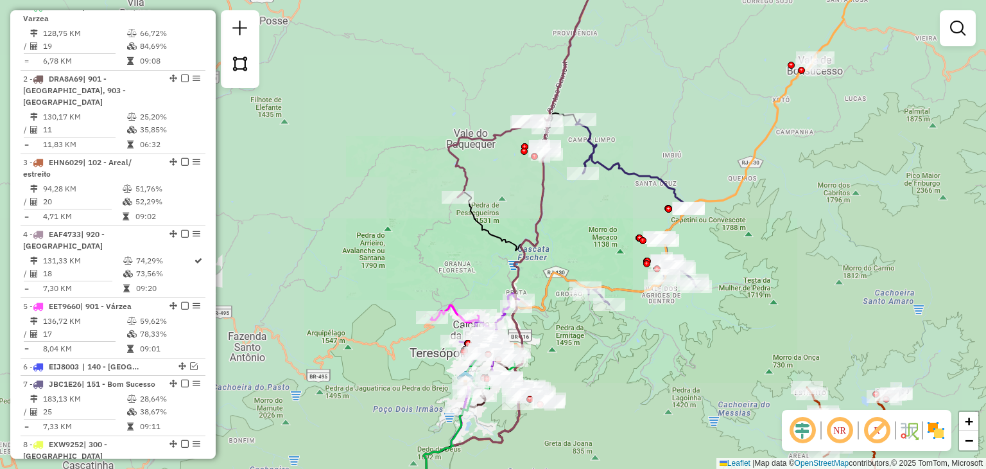
drag, startPoint x: 574, startPoint y: 350, endPoint x: 539, endPoint y: 333, distance: 38.5
click at [535, 284] on div "Janela de atendimento Grade de atendimento Capacidade Transportadoras Veículos …" at bounding box center [493, 234] width 986 height 469
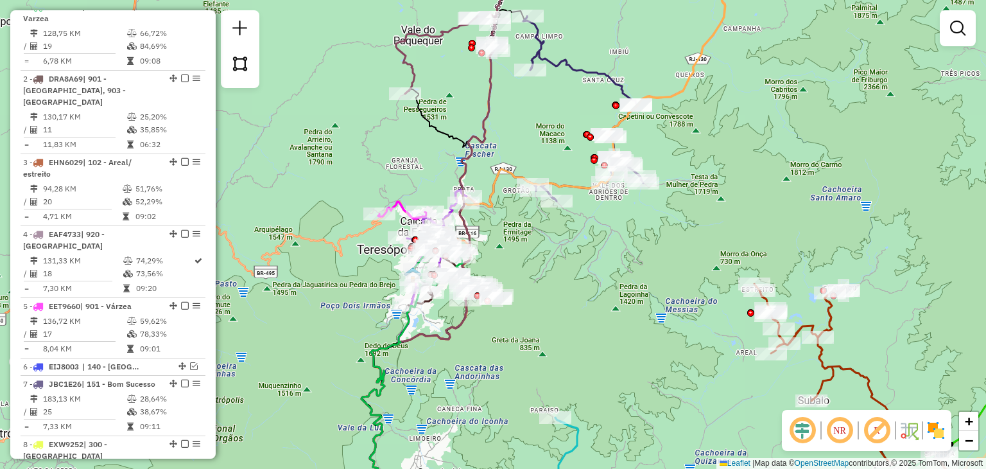
drag, startPoint x: 560, startPoint y: 370, endPoint x: 616, endPoint y: 235, distance: 146.7
click at [607, 243] on div "Janela de atendimento Grade de atendimento Capacidade Transportadoras Veículos …" at bounding box center [493, 234] width 986 height 469
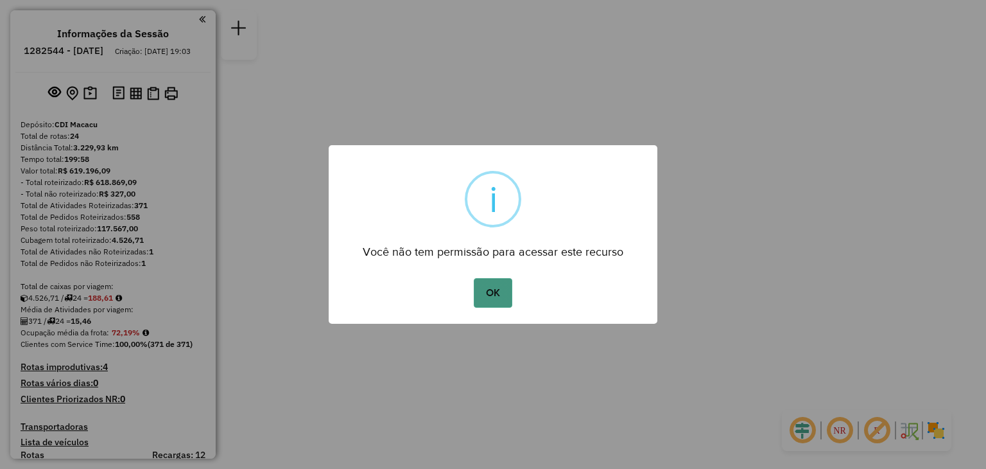
click at [498, 286] on button "OK" at bounding box center [493, 293] width 38 height 30
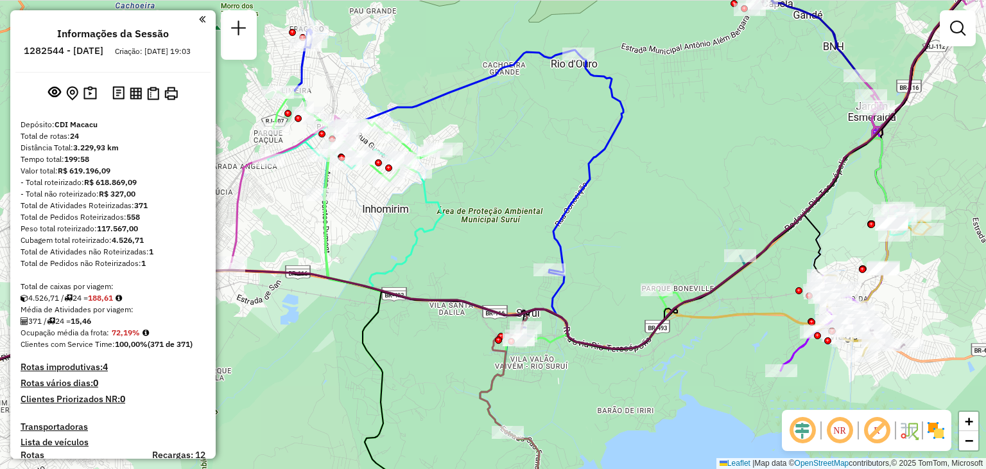
drag, startPoint x: 665, startPoint y: 298, endPoint x: 623, endPoint y: 263, distance: 55.1
click at [625, 264] on div "Janela de atendimento Grade de atendimento Capacidade Transportadoras Veículos …" at bounding box center [493, 234] width 986 height 469
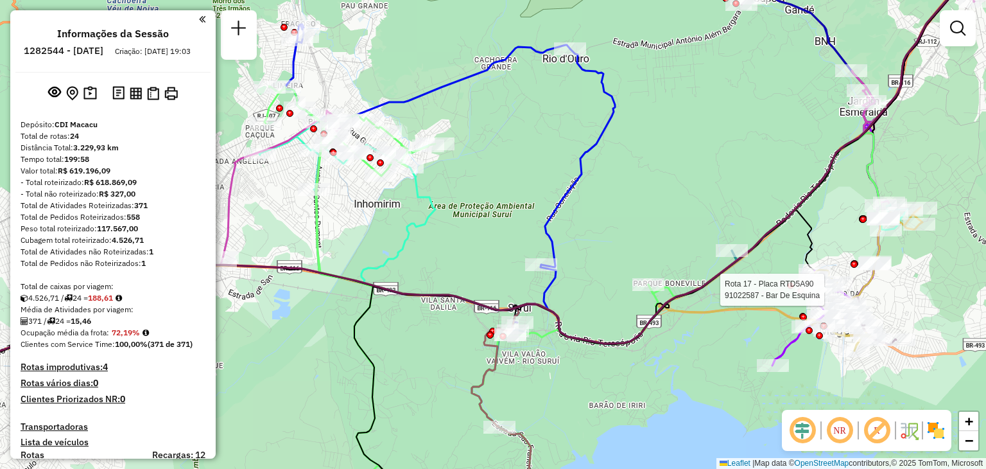
select select "**********"
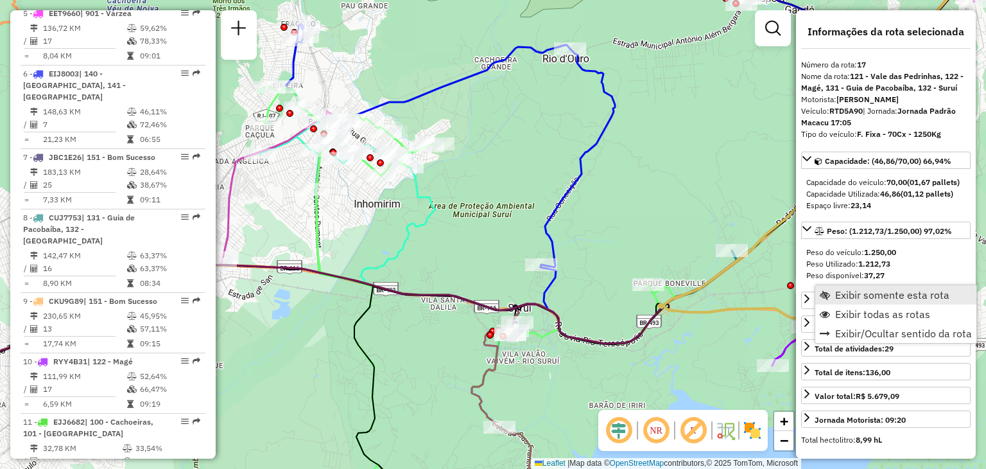
scroll to position [1593, 0]
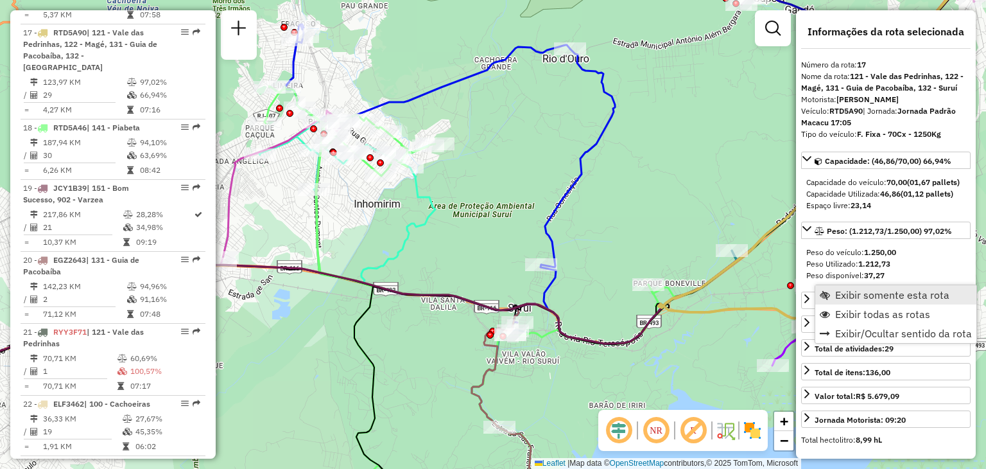
click at [829, 291] on span "Exibir somente esta rota" at bounding box center [825, 294] width 10 height 10
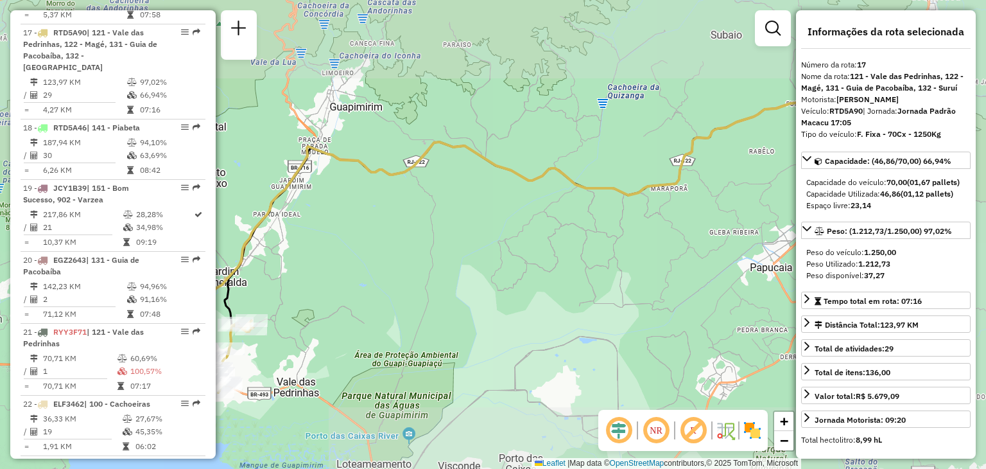
drag, startPoint x: 534, startPoint y: 282, endPoint x: 657, endPoint y: 261, distance: 124.9
click at [656, 261] on div "Janela de atendimento Grade de atendimento Capacidade Transportadoras Veículos …" at bounding box center [493, 234] width 986 height 469
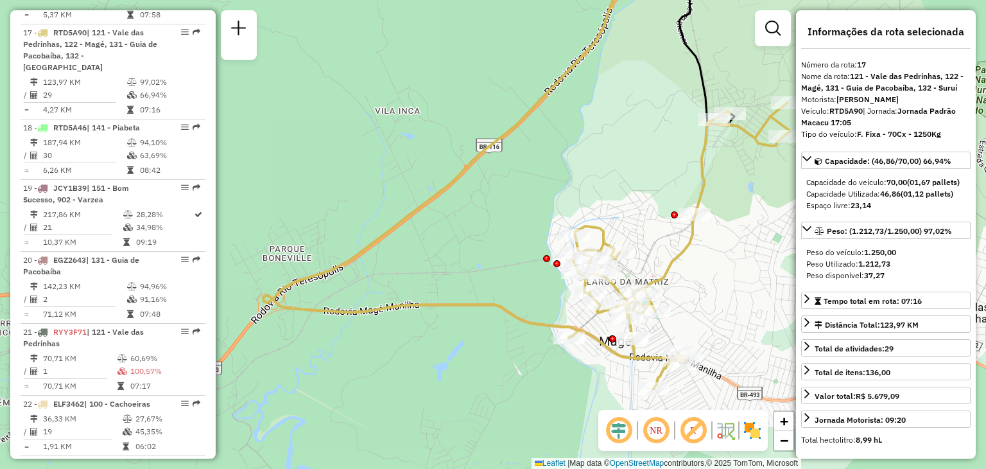
drag, startPoint x: 696, startPoint y: 289, endPoint x: 685, endPoint y: 291, distance: 11.2
click at [685, 291] on div "Janela de atendimento Grade de atendimento Capacidade Transportadoras Veículos …" at bounding box center [493, 234] width 986 height 469
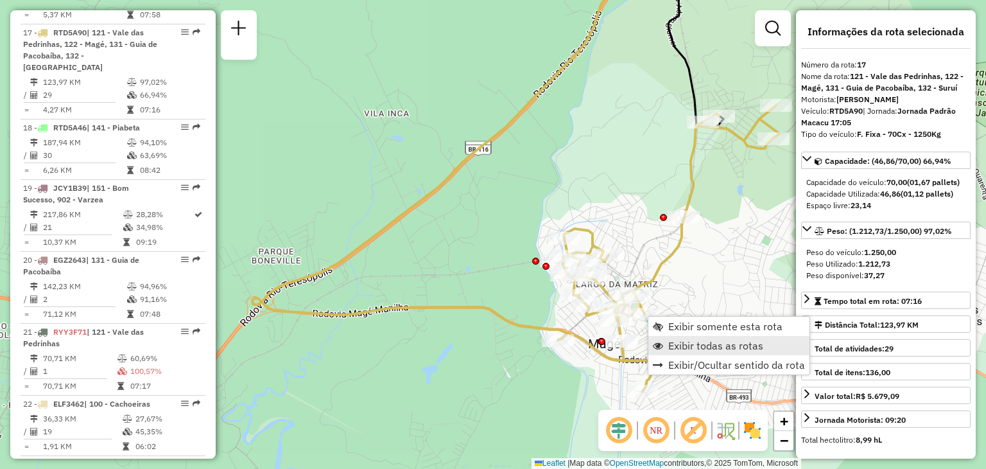
click at [688, 341] on span "Exibir todas as rotas" at bounding box center [715, 345] width 95 height 10
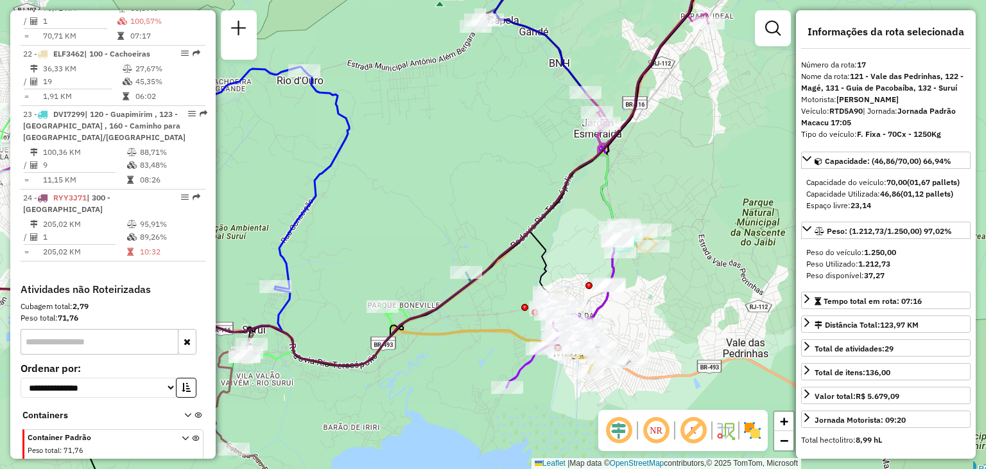
scroll to position [1245, 0]
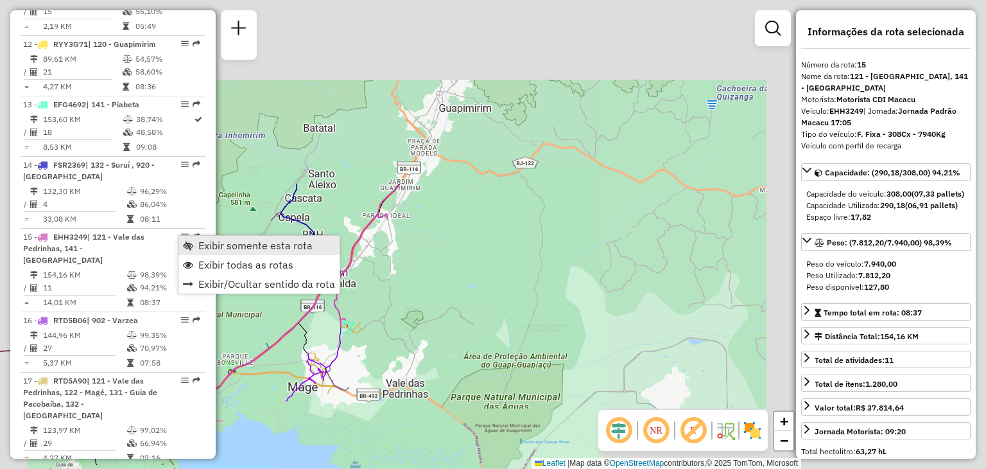
click at [223, 243] on span "Exibir somente esta rota" at bounding box center [255, 245] width 114 height 10
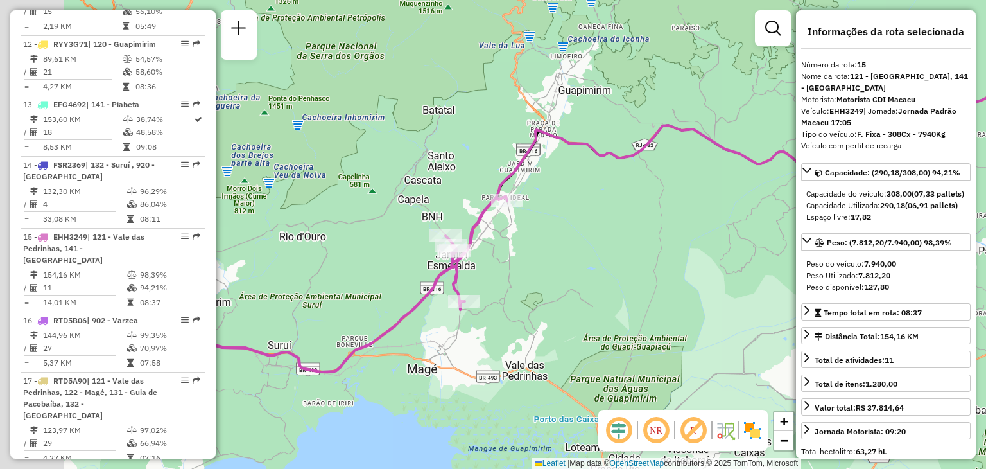
drag, startPoint x: 498, startPoint y: 380, endPoint x: 567, endPoint y: 375, distance: 69.5
click at [567, 375] on div "Janela de atendimento Grade de atendimento Capacidade Transportadoras Veículos …" at bounding box center [493, 234] width 986 height 469
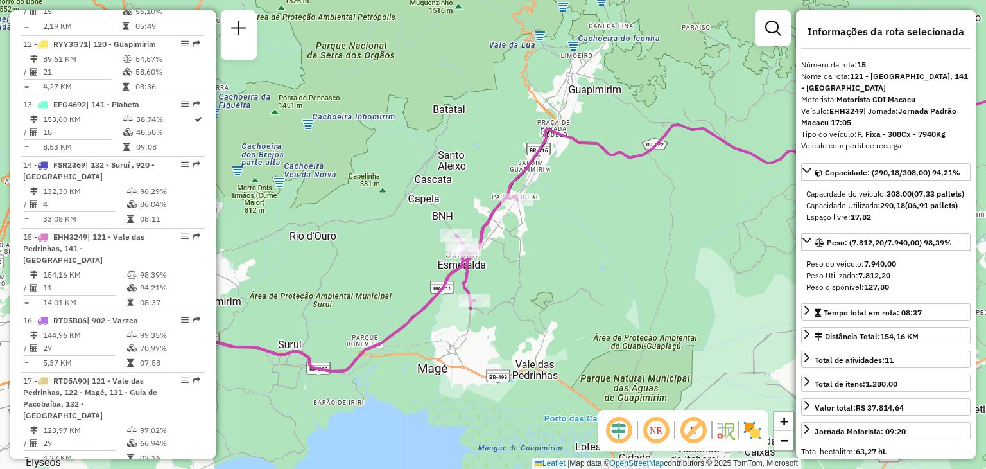
drag, startPoint x: 562, startPoint y: 373, endPoint x: 619, endPoint y: 347, distance: 62.0
click at [608, 352] on div "Janela de atendimento Grade de atendimento Capacidade Transportadoras Veículos …" at bounding box center [493, 234] width 986 height 469
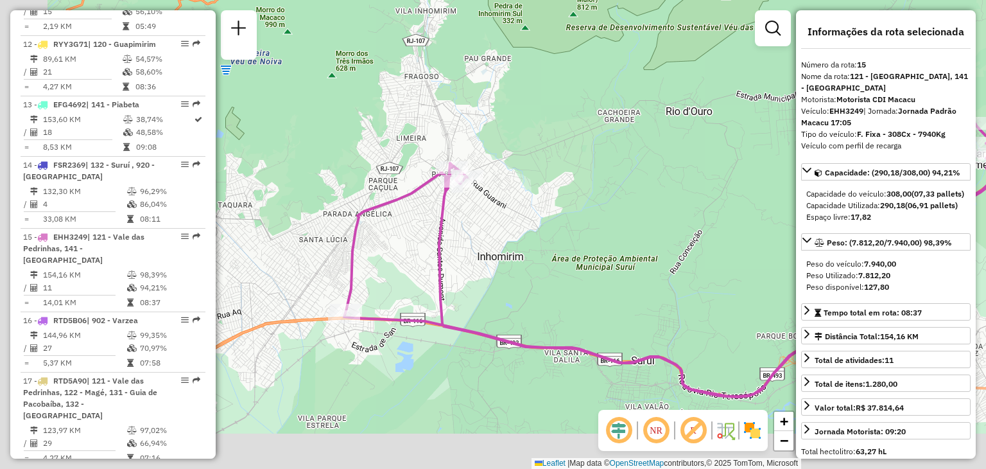
drag, startPoint x: 391, startPoint y: 361, endPoint x: 513, endPoint y: 318, distance: 130.1
click at [513, 318] on div "Janela de atendimento Grade de atendimento Capacidade Transportadoras Veículos …" at bounding box center [493, 234] width 986 height 469
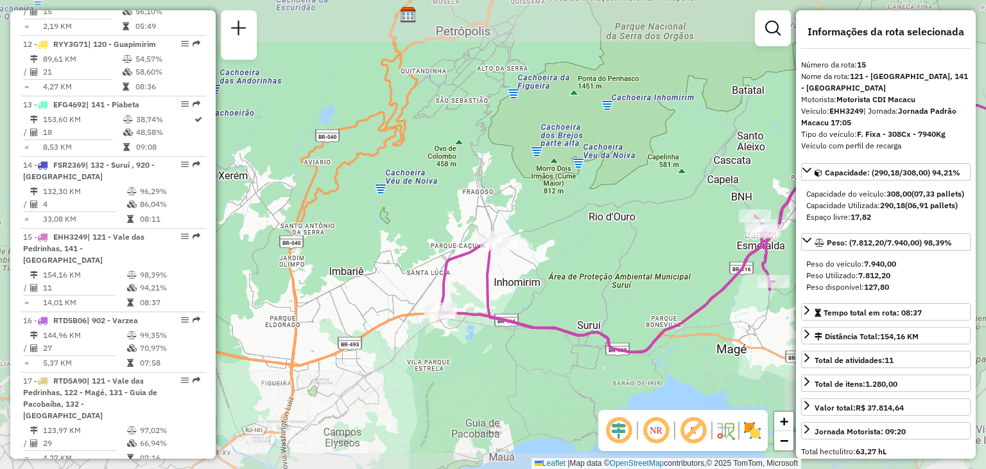
drag, startPoint x: 707, startPoint y: 296, endPoint x: 590, endPoint y: 327, distance: 121.0
click at [594, 327] on icon at bounding box center [628, 264] width 377 height 176
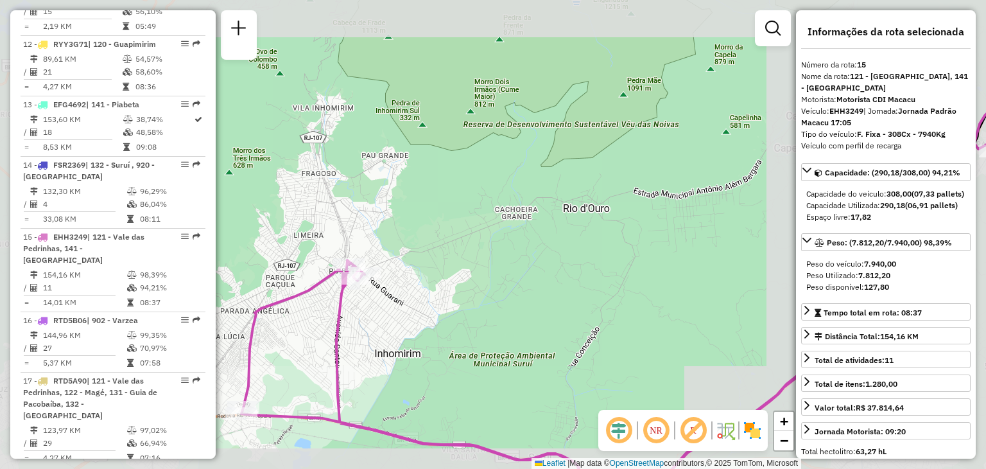
drag, startPoint x: 329, startPoint y: 370, endPoint x: 426, endPoint y: 334, distance: 104.0
click at [424, 336] on div "Janela de atendimento Grade de atendimento Capacidade Transportadoras Veículos …" at bounding box center [493, 234] width 986 height 469
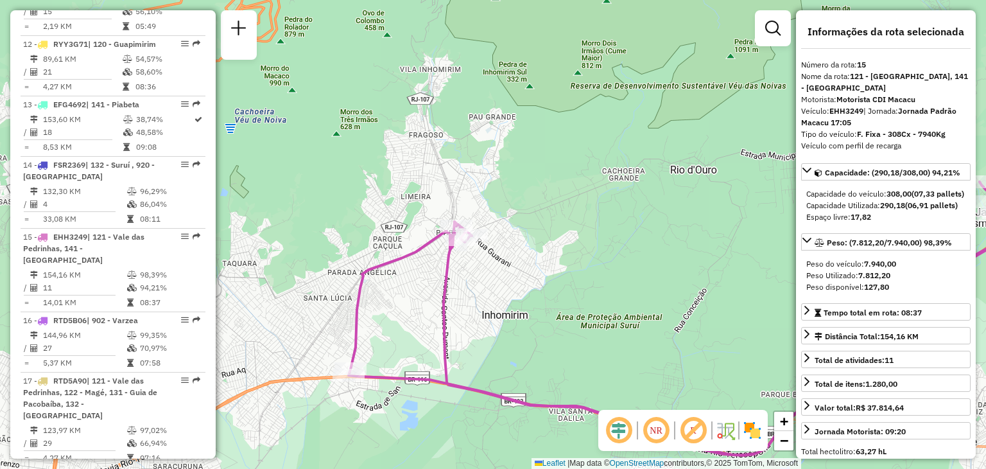
scroll to position [1592, 0]
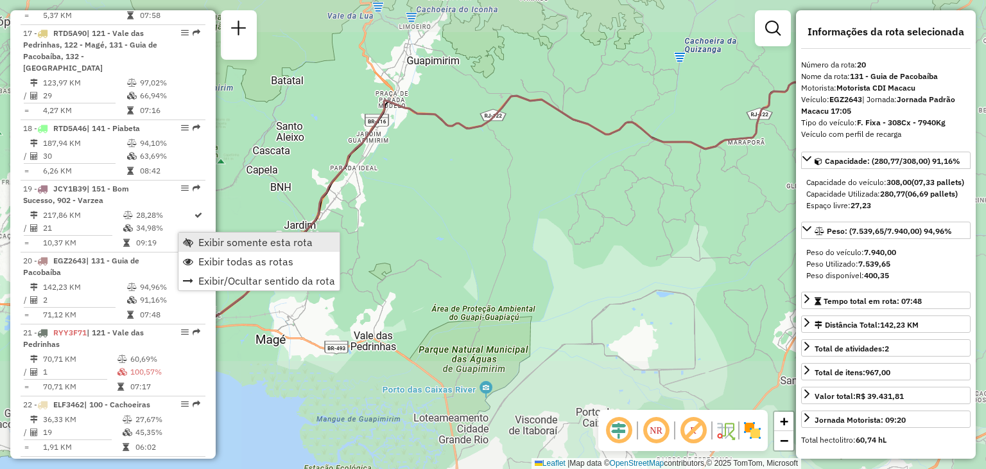
click at [216, 242] on span "Exibir somente esta rota" at bounding box center [255, 242] width 114 height 10
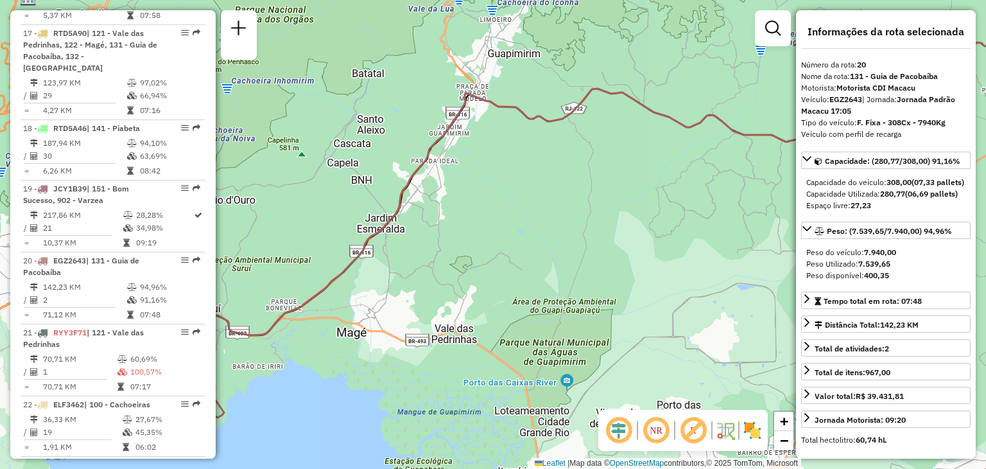
drag, startPoint x: 326, startPoint y: 311, endPoint x: 705, endPoint y: 294, distance: 379.7
click at [729, 277] on div "Janela de atendimento Grade de atendimento Capacidade Transportadoras Veículos …" at bounding box center [493, 234] width 986 height 469
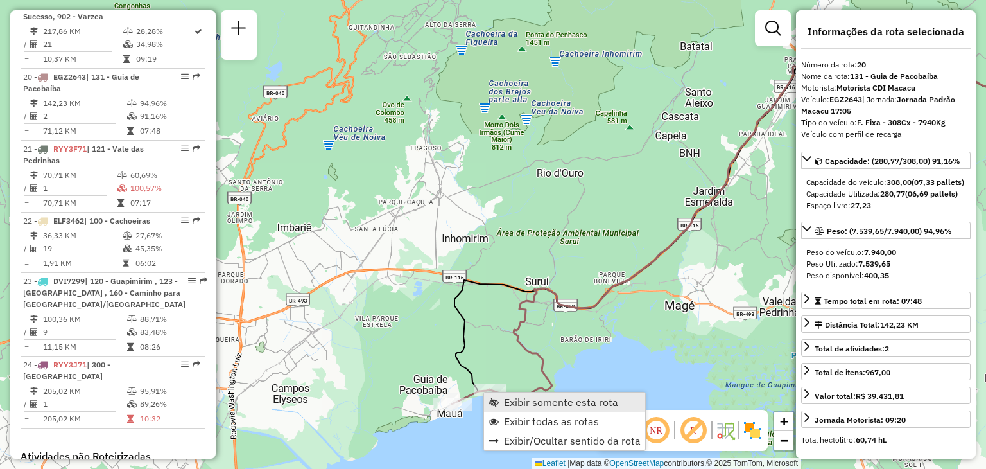
scroll to position [1809, 0]
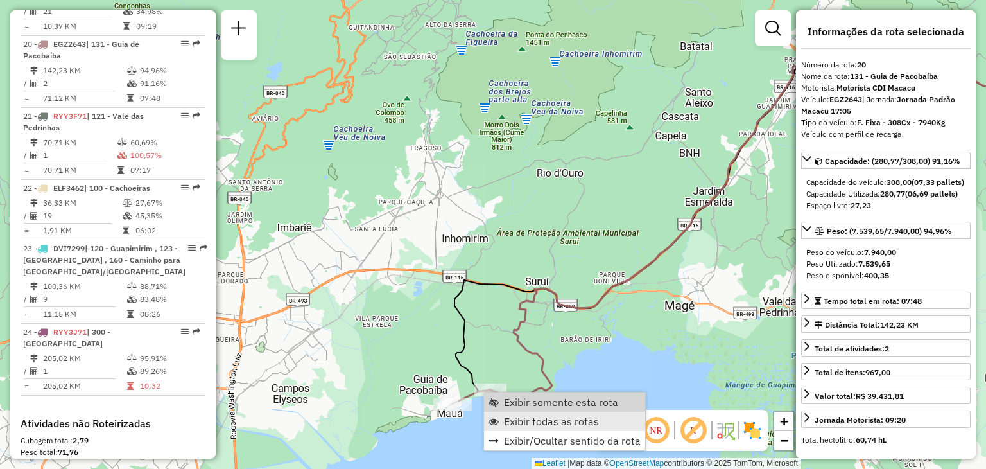
click at [524, 413] on link "Exibir todas as rotas" at bounding box center [564, 420] width 161 height 19
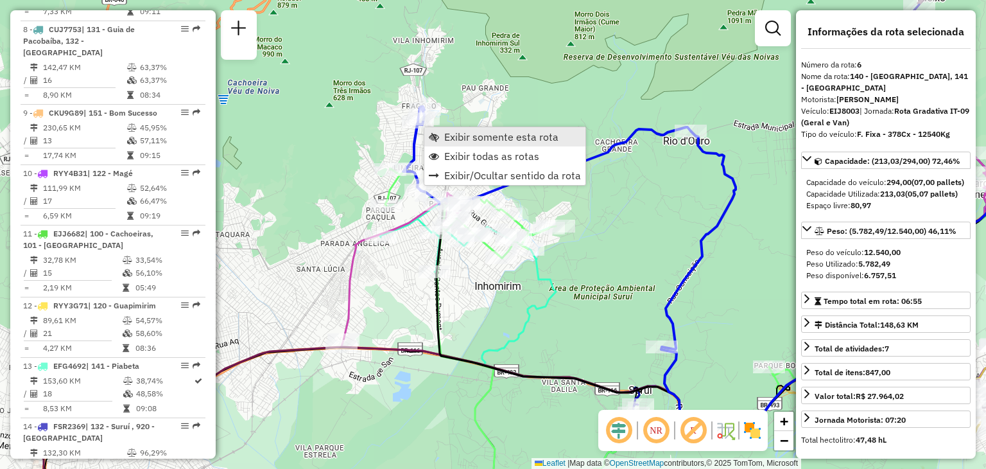
scroll to position [839, 0]
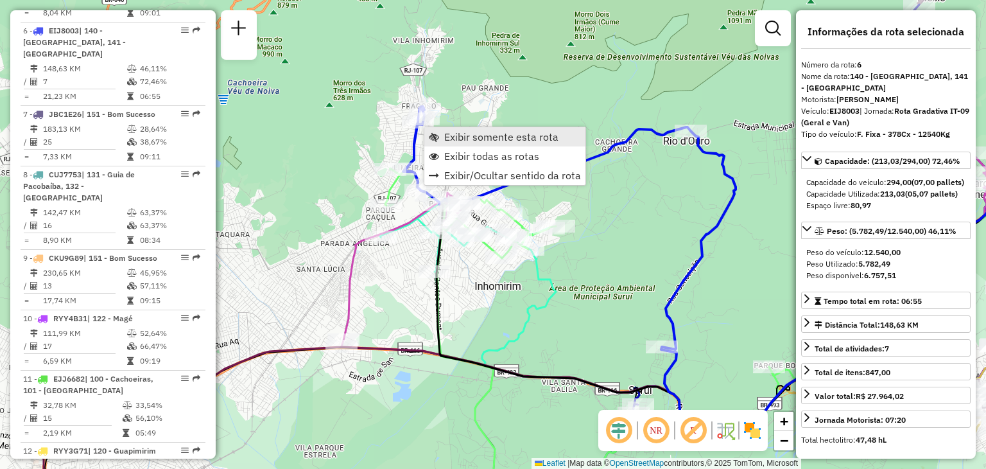
click at [454, 132] on span "Exibir somente esta rota" at bounding box center [501, 137] width 114 height 10
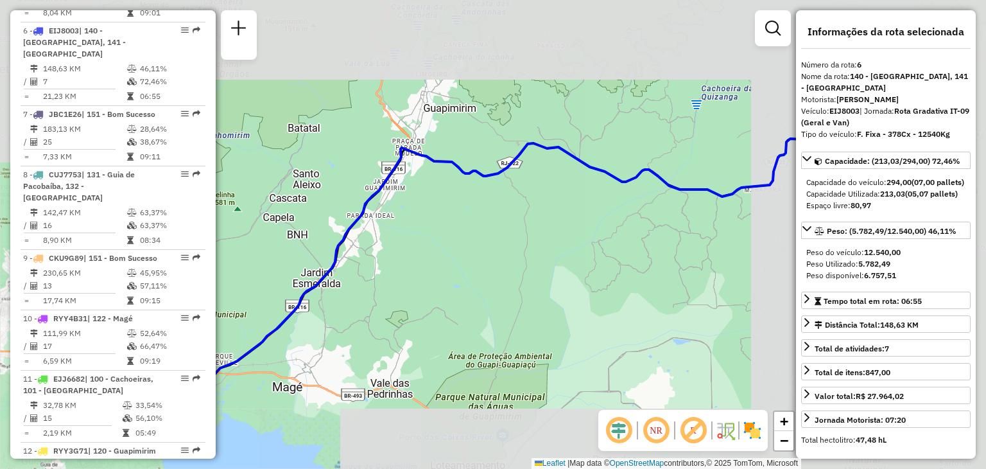
drag, startPoint x: 385, startPoint y: 216, endPoint x: 684, endPoint y: 176, distance: 301.8
click at [683, 176] on div "Janela de atendimento Grade de atendimento Capacidade Transportadoras Veículos …" at bounding box center [493, 234] width 986 height 469
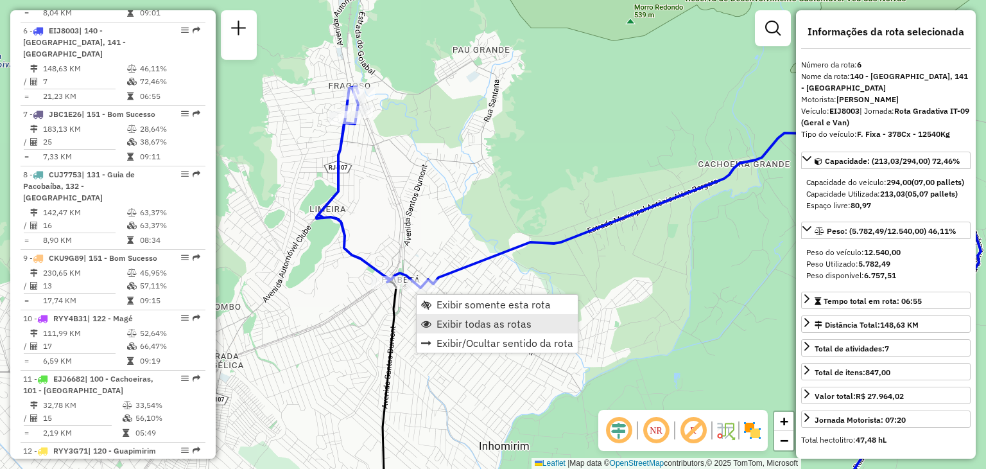
click at [478, 324] on span "Exibir todas as rotas" at bounding box center [483, 323] width 95 height 10
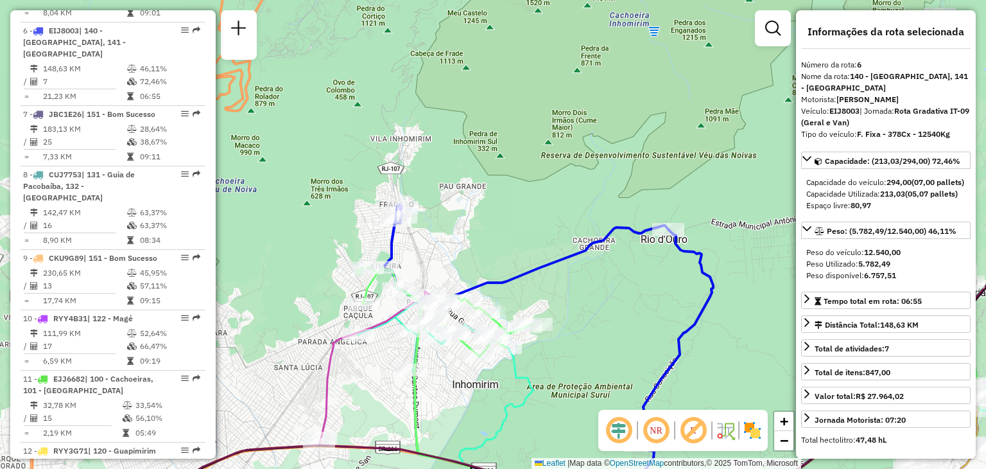
drag, startPoint x: 657, startPoint y: 286, endPoint x: 623, endPoint y: 292, distance: 35.1
click at [628, 291] on div "Janela de atendimento Grade de atendimento Capacidade Transportadoras Veículos …" at bounding box center [493, 234] width 986 height 469
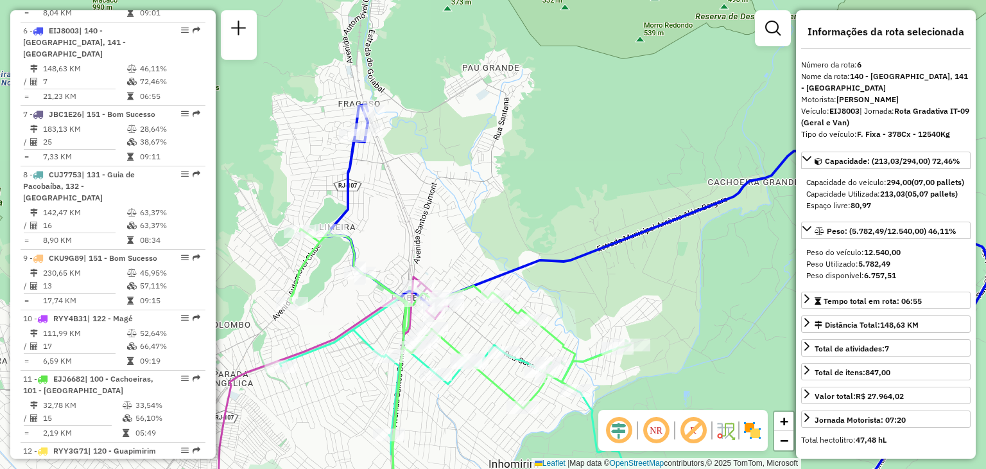
drag, startPoint x: 729, startPoint y: 245, endPoint x: 294, endPoint y: 422, distance: 469.6
click at [296, 420] on div "Rota 15 - Placa EHH3249 91025967 - MERCADO RIO SUL DE M Rota 18 - Placa RTD5A46…" at bounding box center [493, 234] width 986 height 469
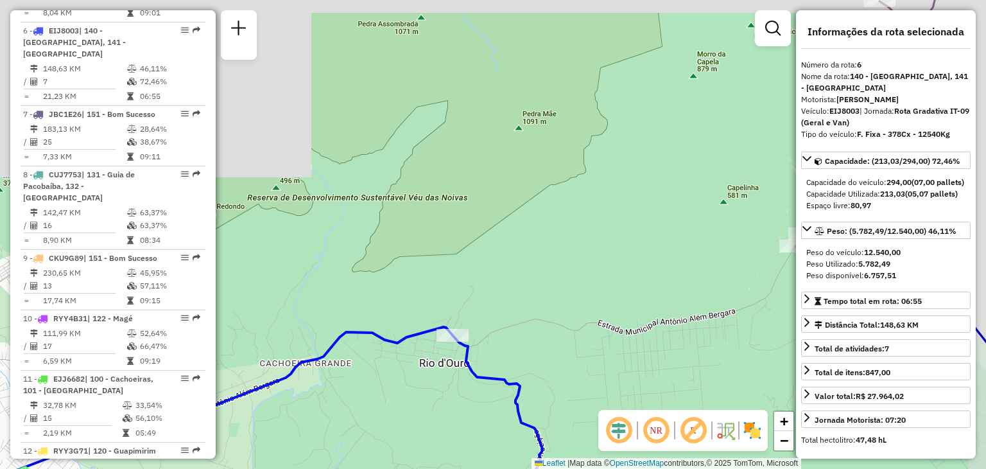
drag, startPoint x: 405, startPoint y: 226, endPoint x: 332, endPoint y: 215, distance: 74.0
click at [339, 216] on div "Janela de atendimento Grade de atendimento Capacidade Transportadoras Veículos …" at bounding box center [493, 234] width 986 height 469
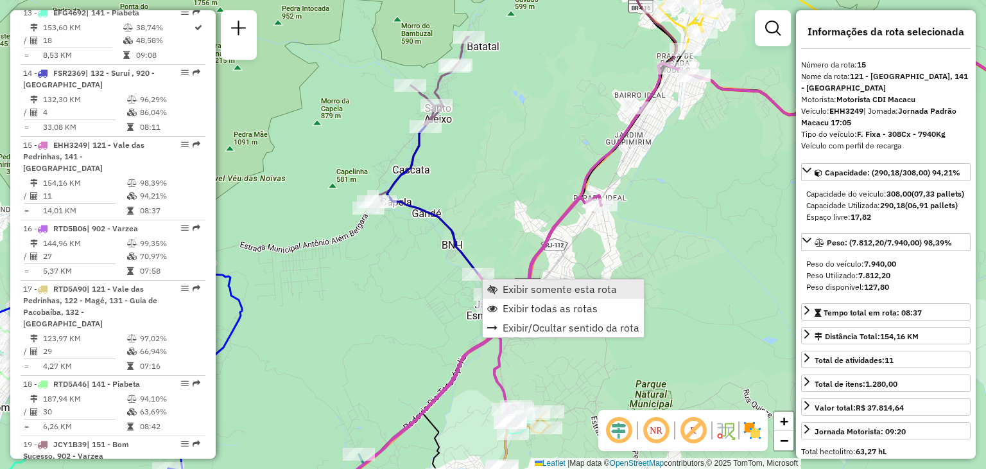
scroll to position [1461, 0]
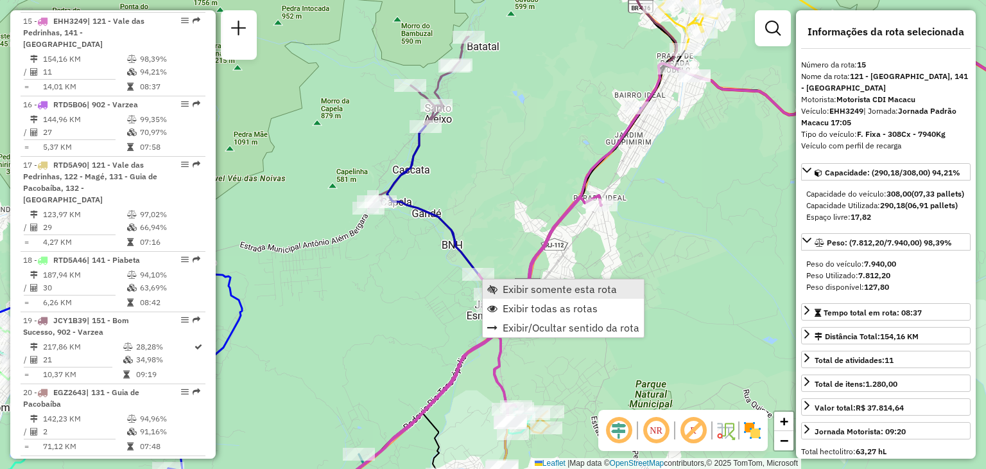
click at [511, 286] on span "Exibir somente esta rota" at bounding box center [560, 289] width 114 height 10
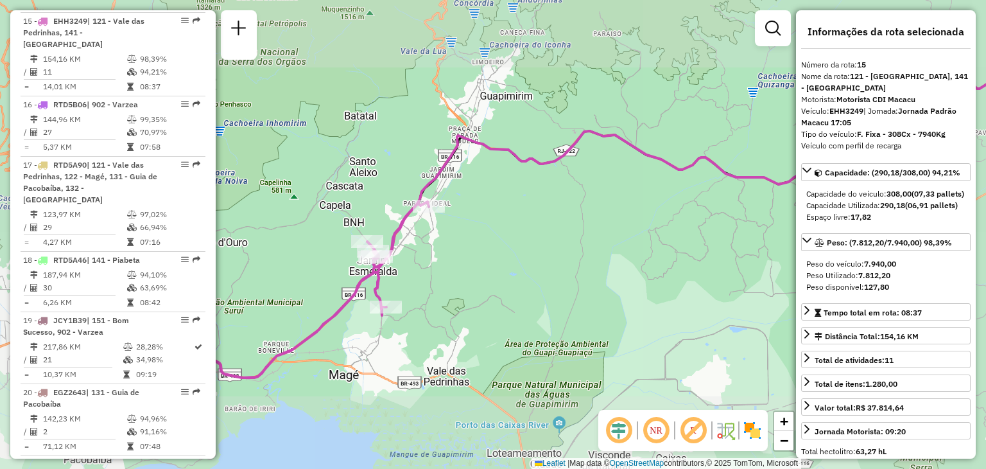
drag, startPoint x: 411, startPoint y: 332, endPoint x: 592, endPoint y: 286, distance: 187.0
click at [593, 286] on div "Janela de atendimento Grade de atendimento Capacidade Transportadoras Veículos …" at bounding box center [493, 234] width 986 height 469
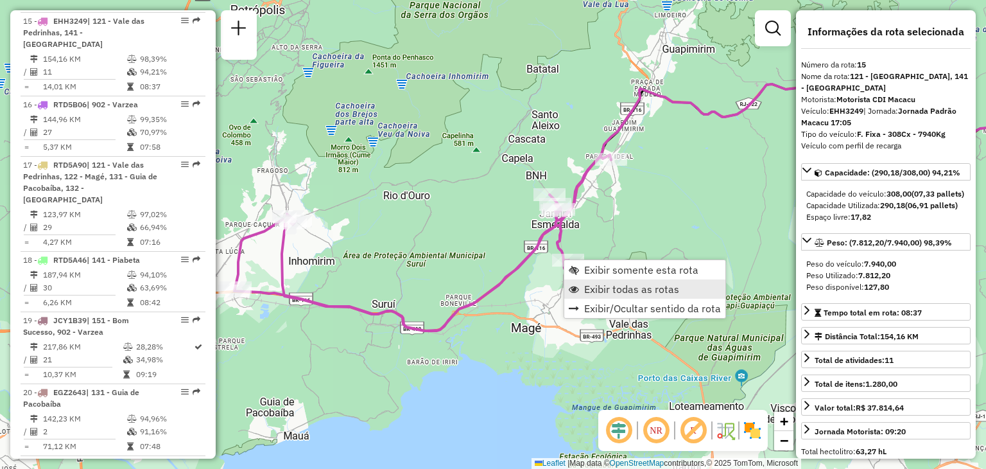
click at [603, 287] on span "Exibir todas as rotas" at bounding box center [631, 289] width 95 height 10
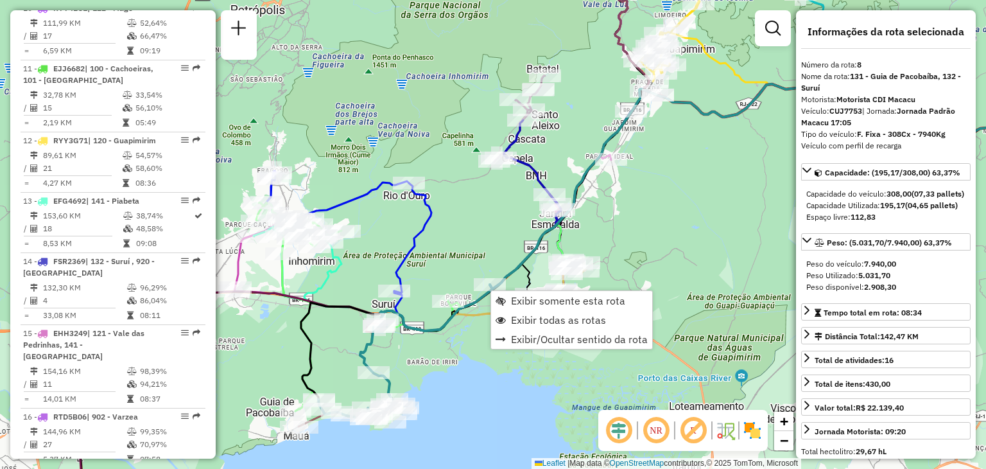
scroll to position [982, 0]
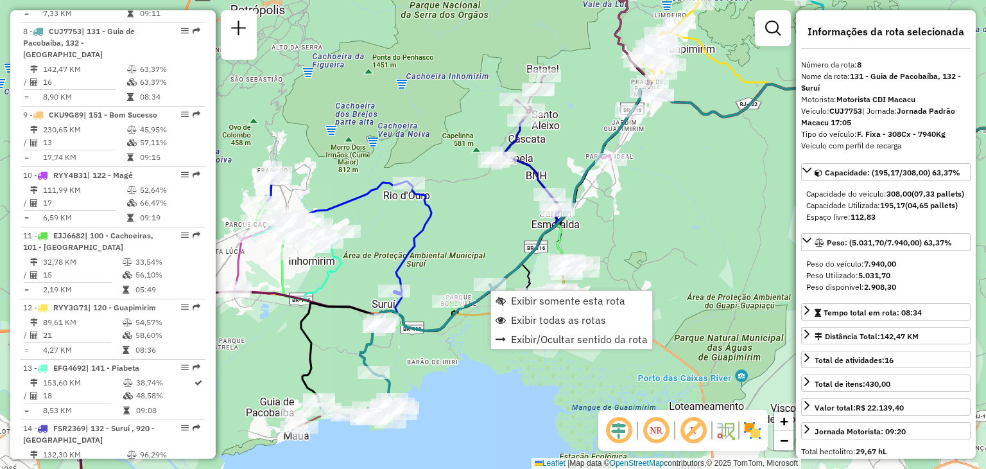
click at [368, 266] on div "Janela de atendimento Grade de atendimento Capacidade Transportadoras Veículos …" at bounding box center [493, 234] width 986 height 469
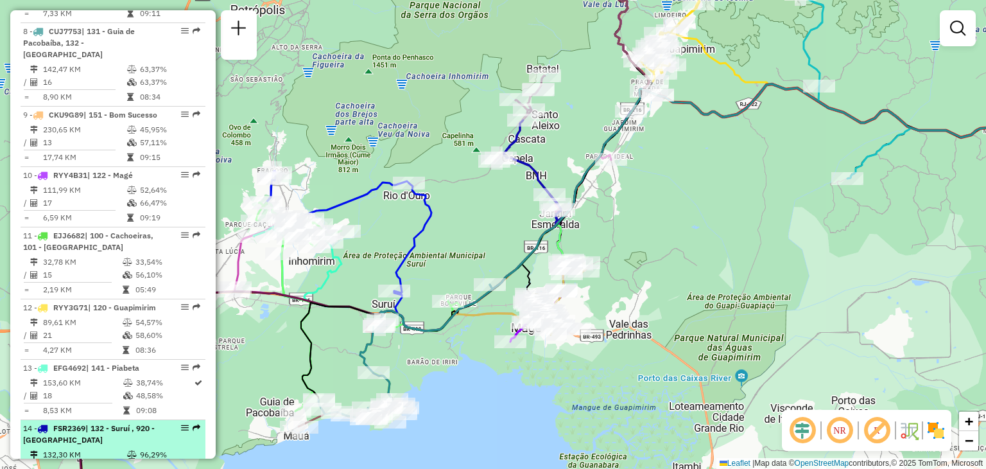
select select "**********"
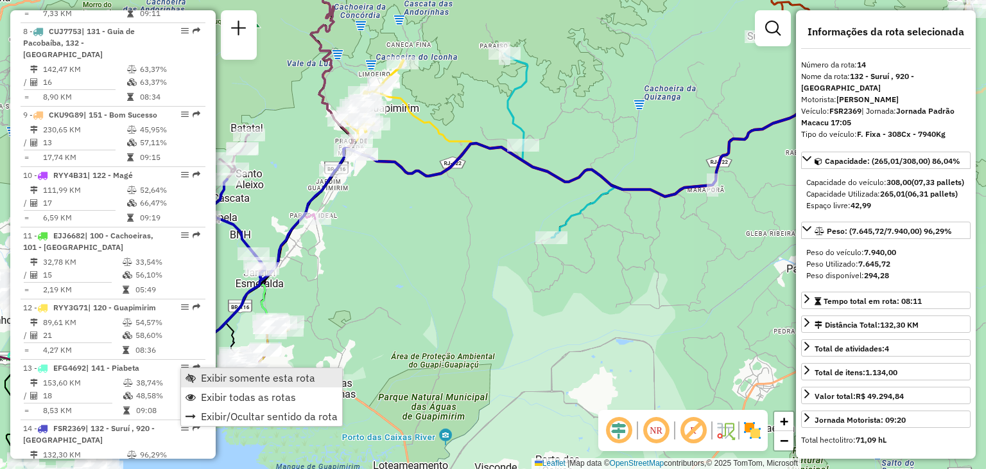
click at [255, 374] on span "Exibir somente esta rota" at bounding box center [258, 377] width 114 height 10
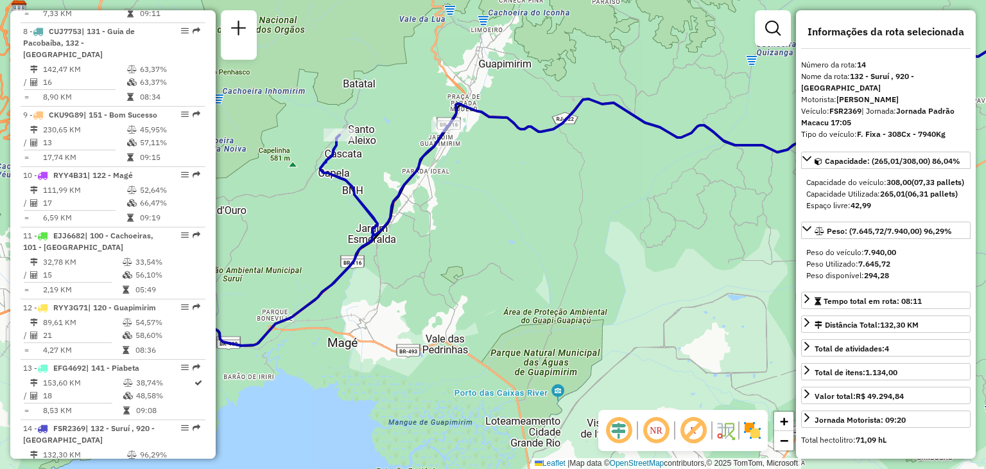
drag, startPoint x: 489, startPoint y: 331, endPoint x: 669, endPoint y: 275, distance: 188.8
click at [664, 276] on div "Janela de atendimento Grade de atendimento Capacidade Transportadoras Veículos …" at bounding box center [493, 234] width 986 height 469
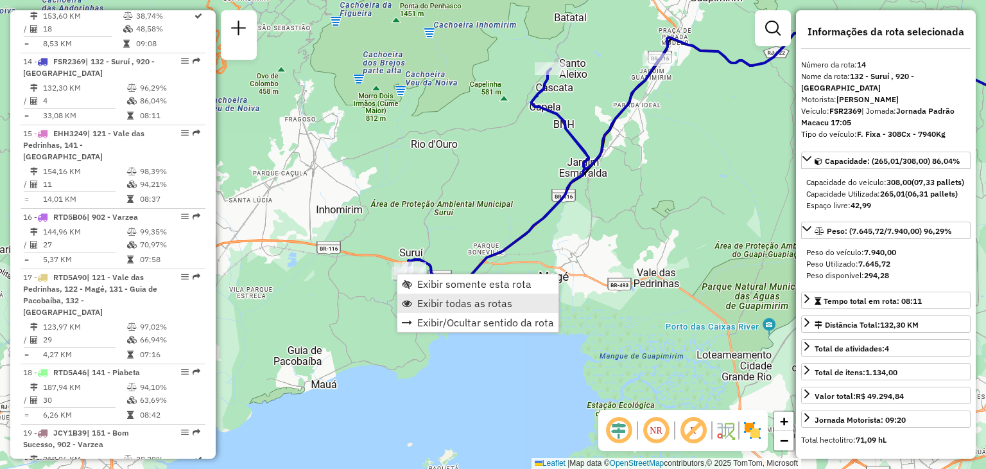
scroll to position [1389, 0]
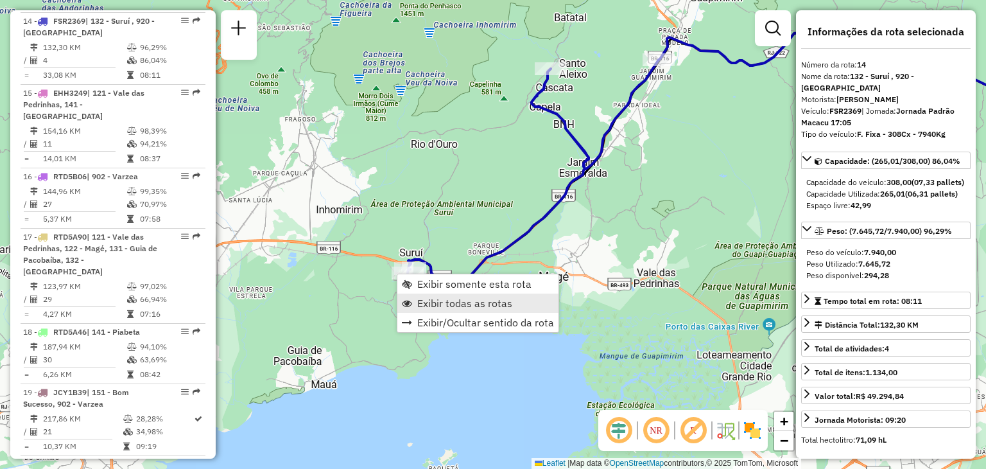
click at [453, 308] on span "Exibir todas as rotas" at bounding box center [464, 303] width 95 height 10
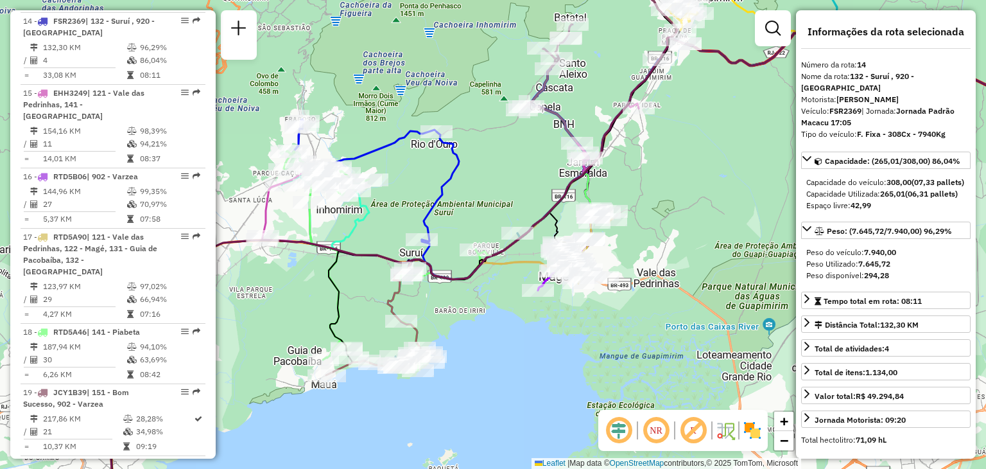
click at [734, 270] on div "Janela de atendimento Grade de atendimento Capacidade Transportadoras Veículos …" at bounding box center [493, 234] width 986 height 469
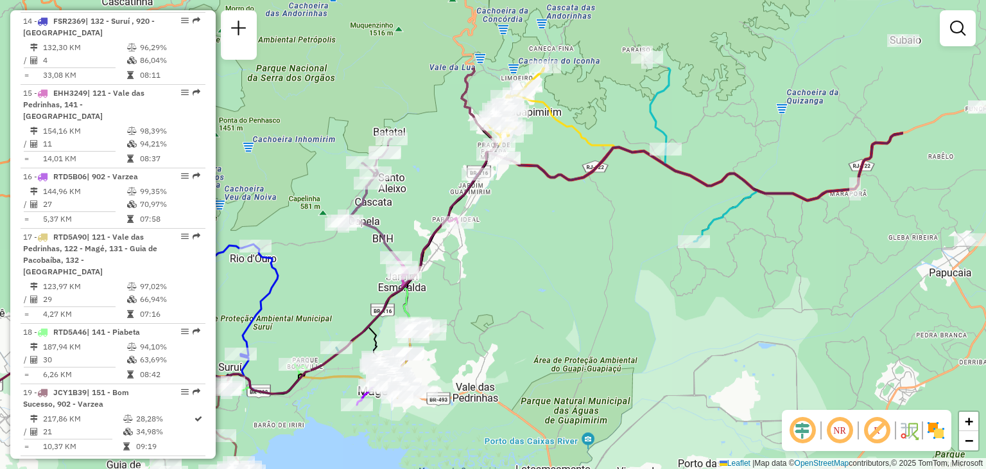
drag, startPoint x: 604, startPoint y: 285, endPoint x: 513, endPoint y: 338, distance: 105.6
click at [513, 338] on div "Janela de atendimento Grade de atendimento Capacidade Transportadoras Veículos …" at bounding box center [493, 234] width 986 height 469
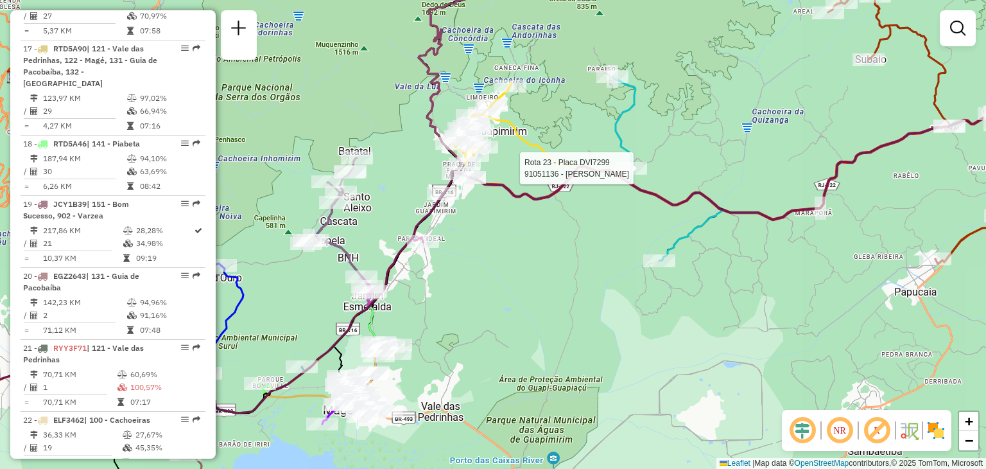
select select "**********"
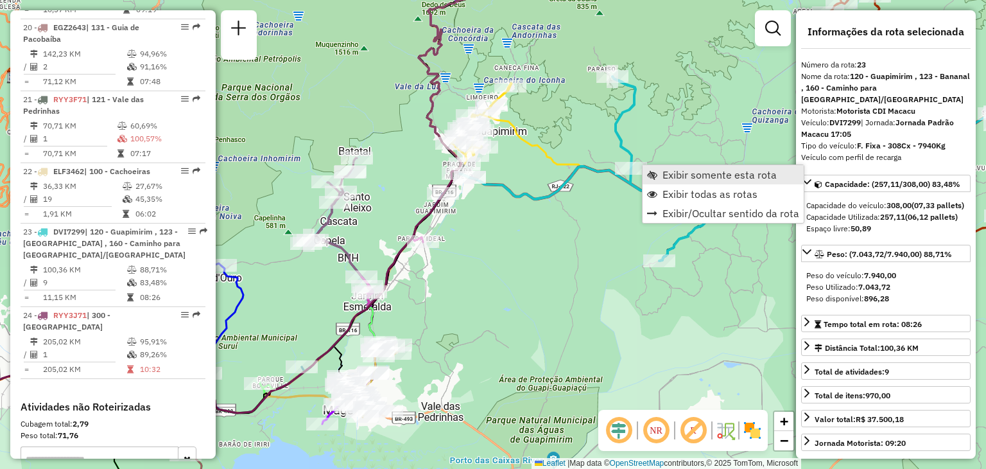
scroll to position [1943, 0]
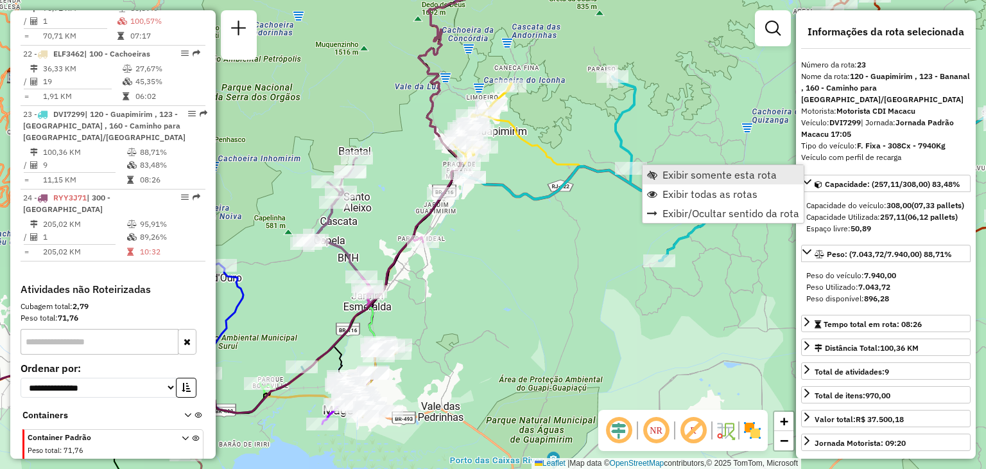
click at [673, 175] on span "Exibir somente esta rota" at bounding box center [719, 174] width 114 height 10
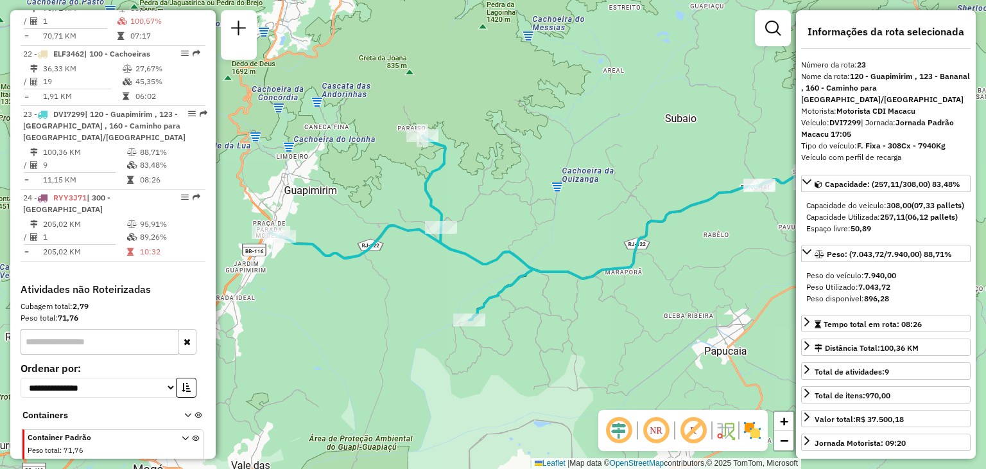
drag, startPoint x: 424, startPoint y: 266, endPoint x: 476, endPoint y: 260, distance: 52.4
click at [476, 260] on icon at bounding box center [545, 227] width 550 height 184
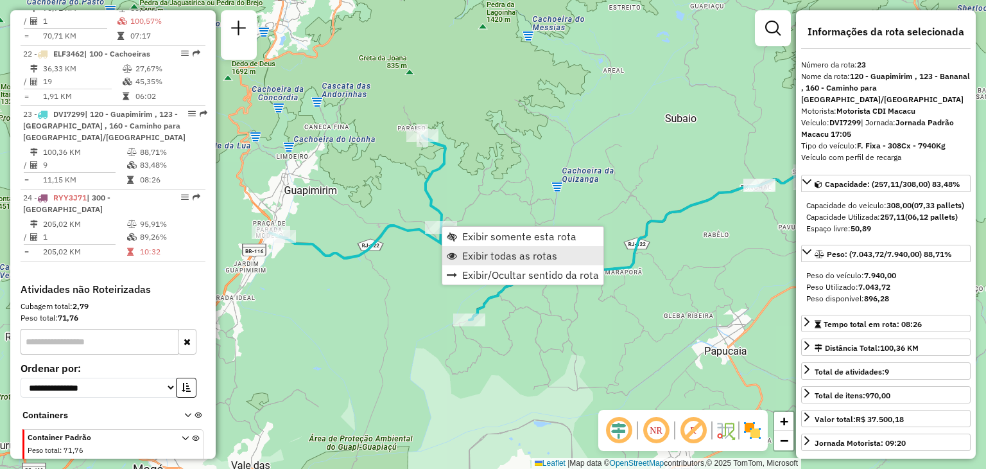
click at [499, 254] on span "Exibir todas as rotas" at bounding box center [509, 255] width 95 height 10
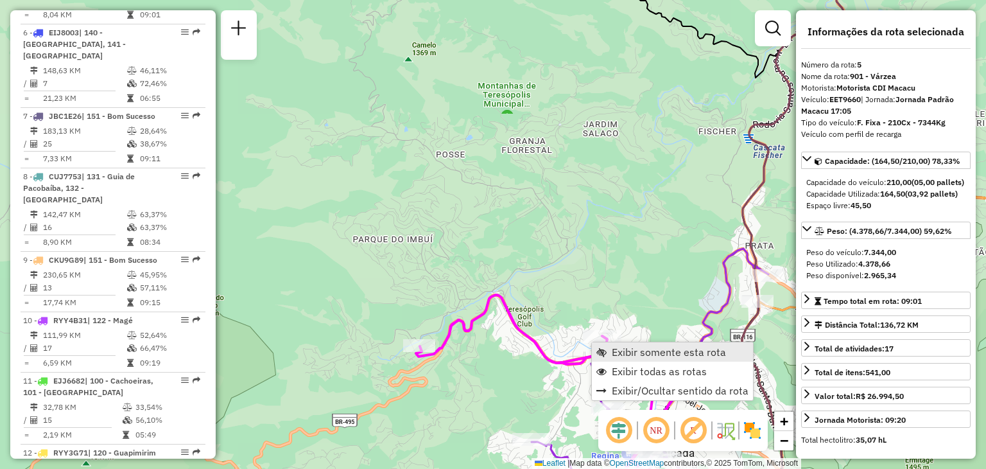
scroll to position [778, 0]
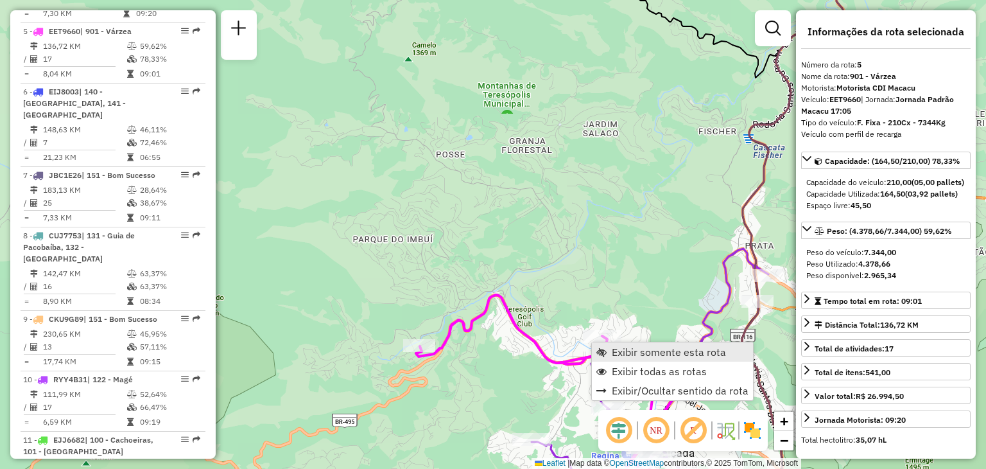
click at [607, 345] on link "Exibir somente esta rota" at bounding box center [672, 351] width 161 height 19
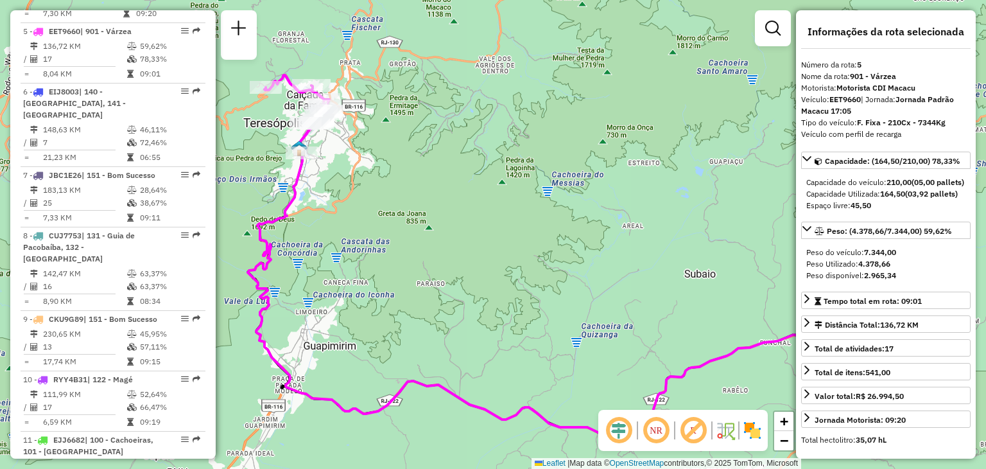
drag, startPoint x: 444, startPoint y: 216, endPoint x: 560, endPoint y: 304, distance: 145.7
click at [560, 304] on div "Janela de atendimento Grade de atendimento Capacidade Transportadoras Veículos …" at bounding box center [493, 234] width 986 height 469
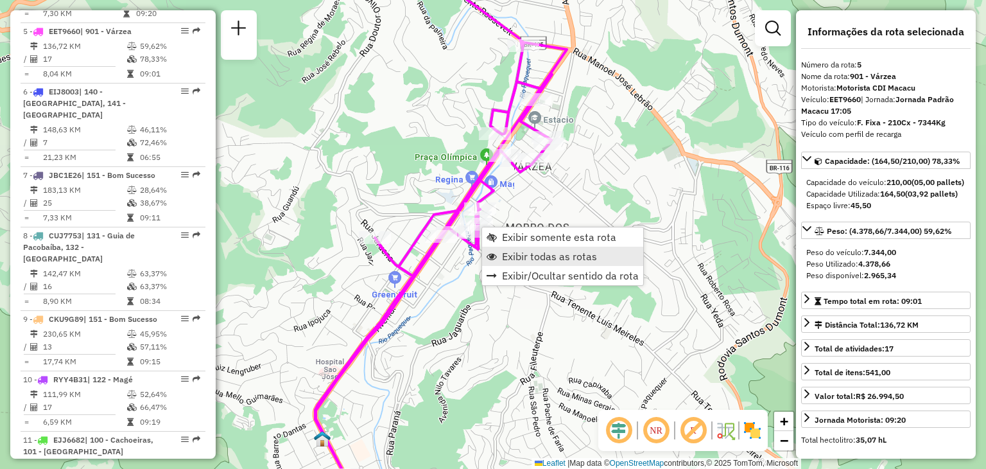
click at [525, 251] on span "Exibir todas as rotas" at bounding box center [549, 256] width 95 height 10
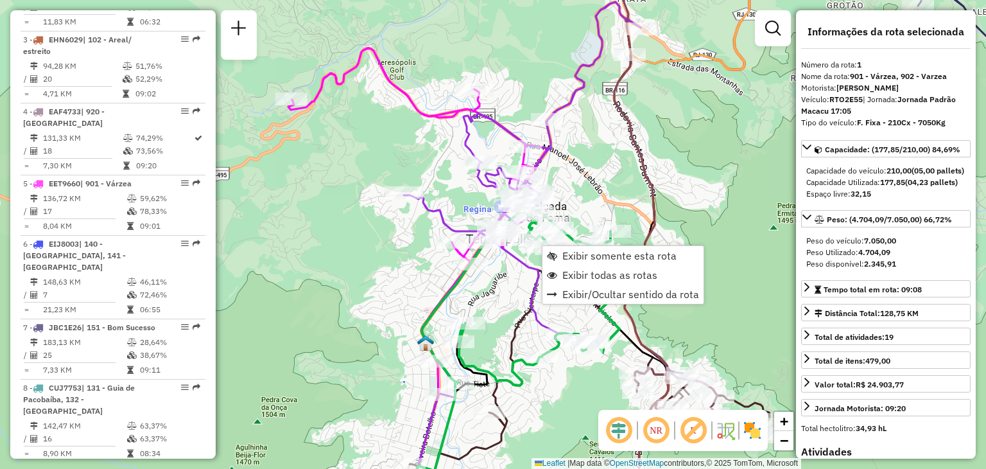
scroll to position [503, 0]
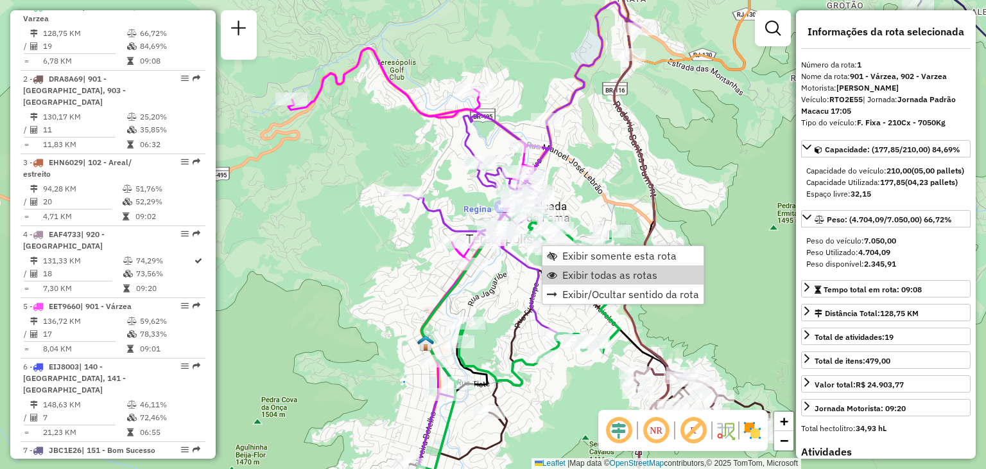
click at [515, 304] on div "Janela de atendimento Grade de atendimento Capacidade Transportadoras Veículos …" at bounding box center [493, 234] width 986 height 469
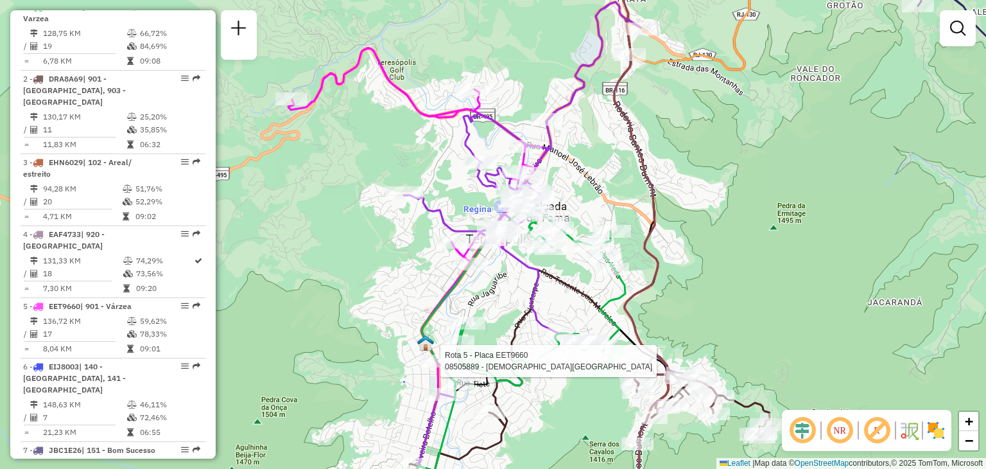
select select "**********"
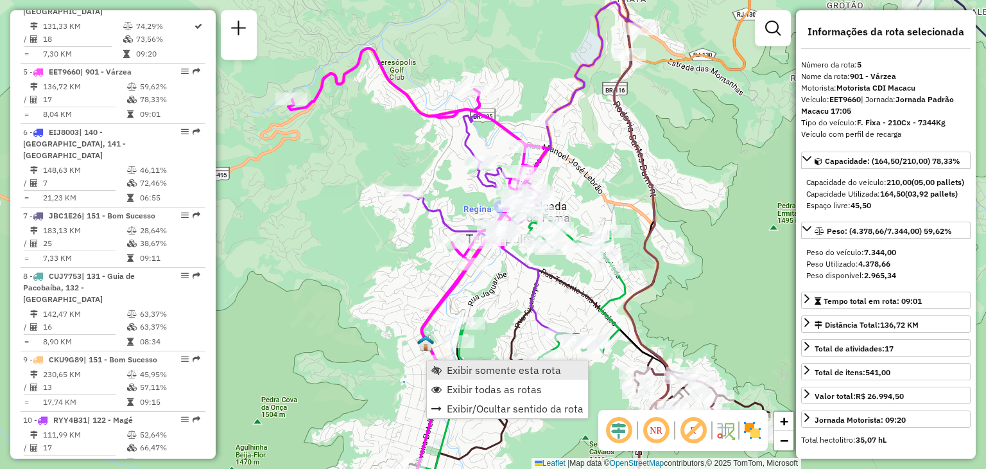
scroll to position [778, 0]
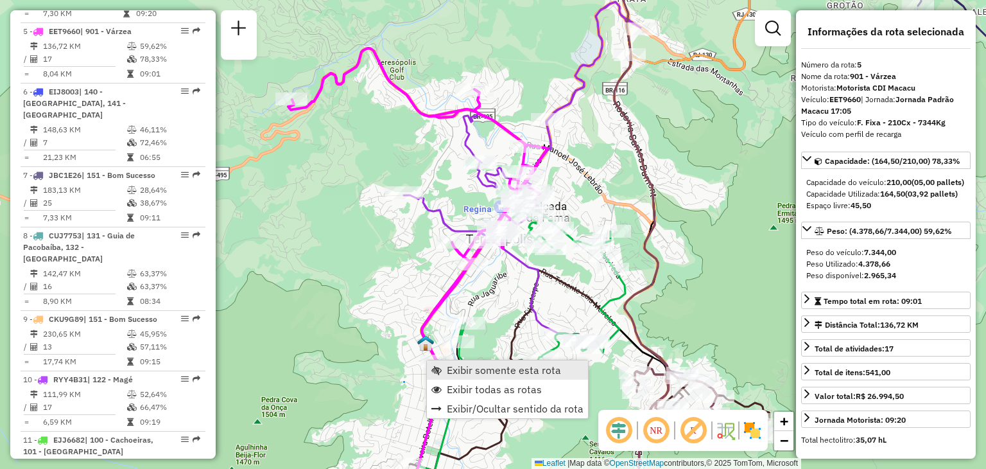
click at [462, 361] on link "Exibir somente esta rota" at bounding box center [507, 369] width 161 height 19
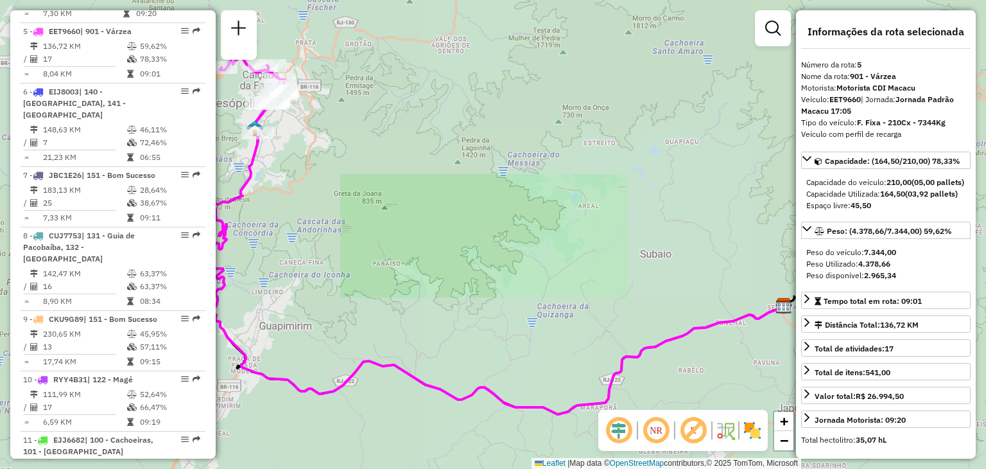
drag, startPoint x: 329, startPoint y: 242, endPoint x: 504, endPoint y: 301, distance: 184.3
click at [502, 299] on div "Janela de atendimento Grade de atendimento Capacidade Transportadoras Veículos …" at bounding box center [493, 234] width 986 height 469
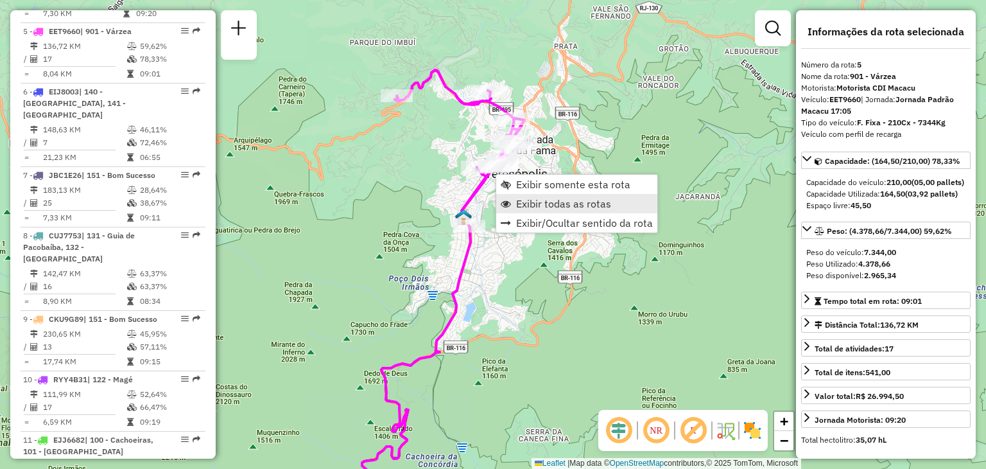
click at [530, 199] on span "Exibir todas as rotas" at bounding box center [563, 203] width 95 height 10
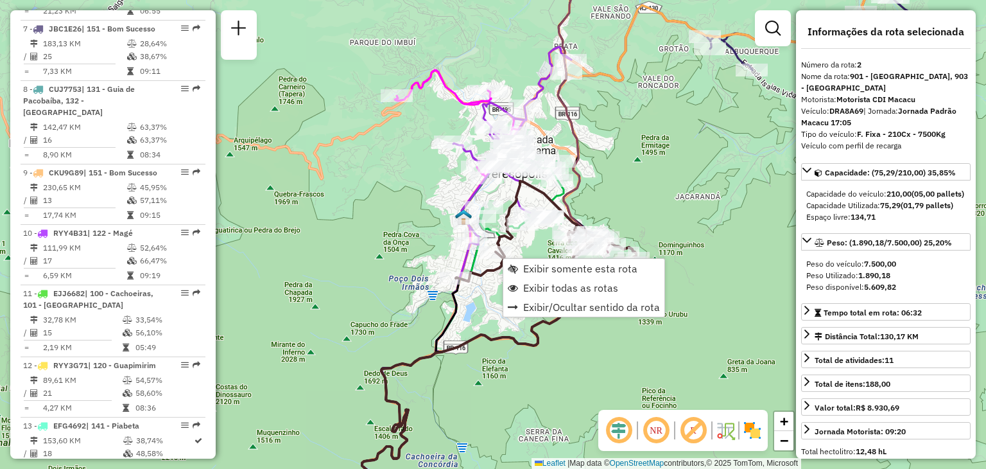
scroll to position [574, 0]
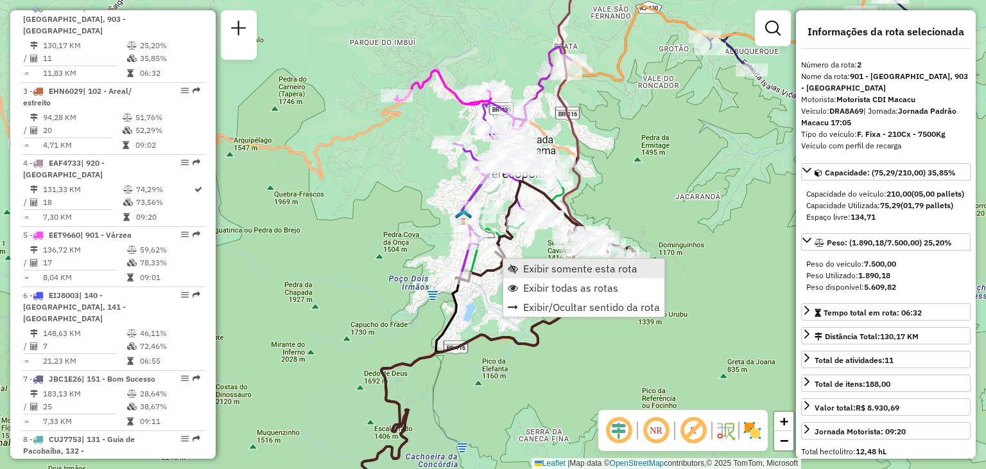
click at [529, 268] on span "Exibir somente esta rota" at bounding box center [580, 268] width 114 height 10
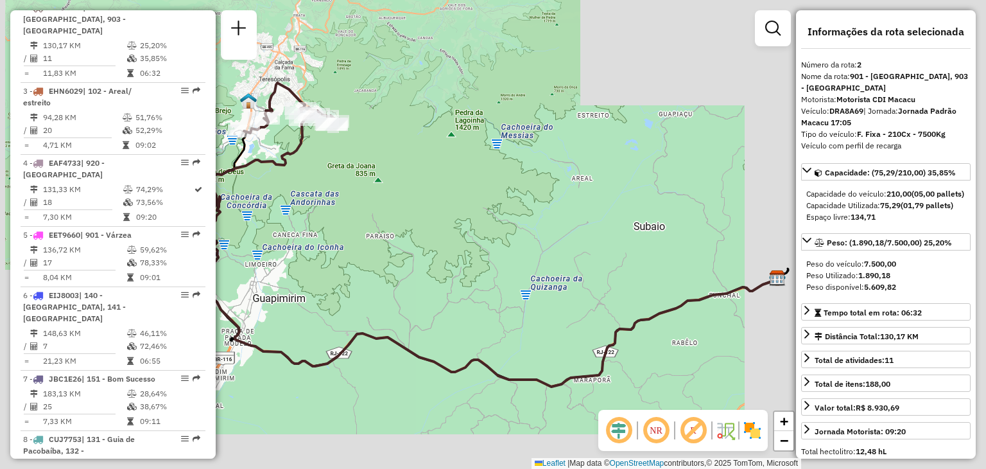
drag, startPoint x: 395, startPoint y: 239, endPoint x: 475, endPoint y: 307, distance: 104.7
click at [475, 307] on div "Janela de atendimento Grade de atendimento Capacidade Transportadoras Veículos …" at bounding box center [493, 234] width 986 height 469
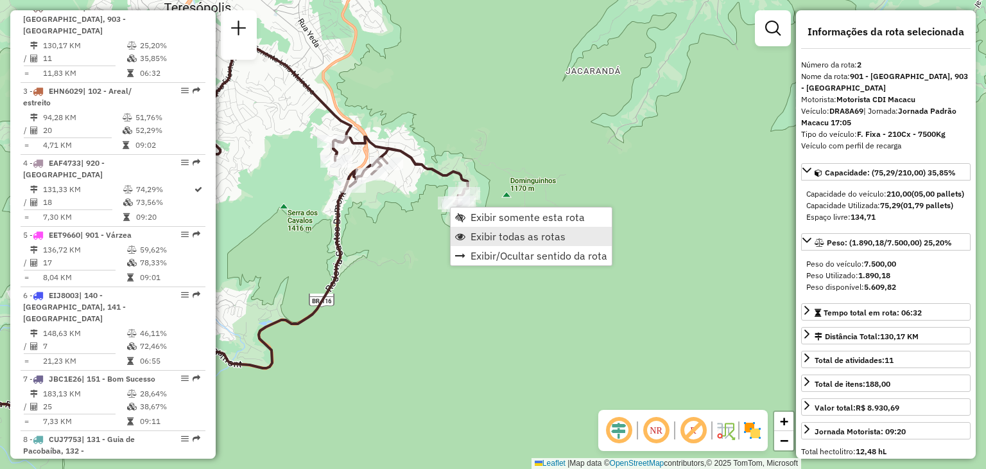
click at [498, 233] on span "Exibir todas as rotas" at bounding box center [517, 236] width 95 height 10
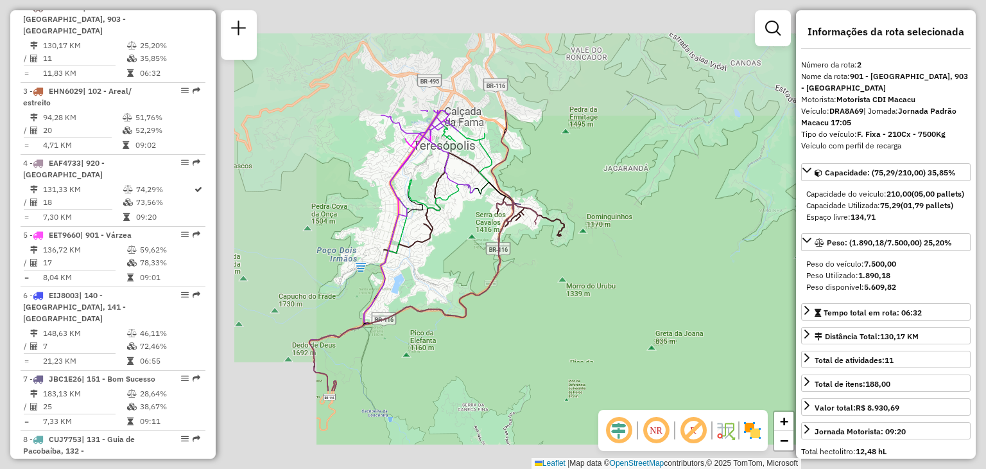
drag, startPoint x: 703, startPoint y: 304, endPoint x: 598, endPoint y: 267, distance: 110.8
click at [648, 286] on div "Janela de atendimento Grade de atendimento Capacidade Transportadoras Veículos …" at bounding box center [493, 234] width 986 height 469
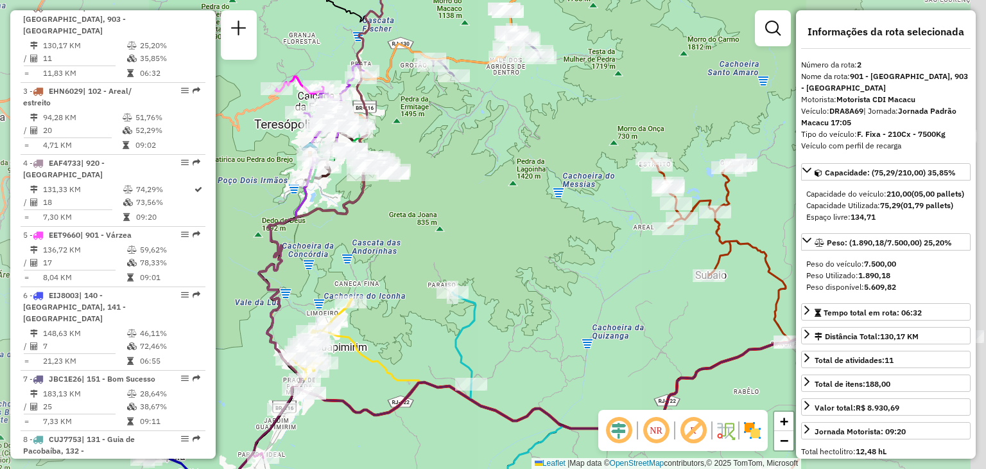
drag, startPoint x: 655, startPoint y: 272, endPoint x: 392, endPoint y: 174, distance: 280.7
click at [397, 175] on div "Janela de atendimento Grade de atendimento Capacidade Transportadoras Veículos …" at bounding box center [493, 234] width 986 height 469
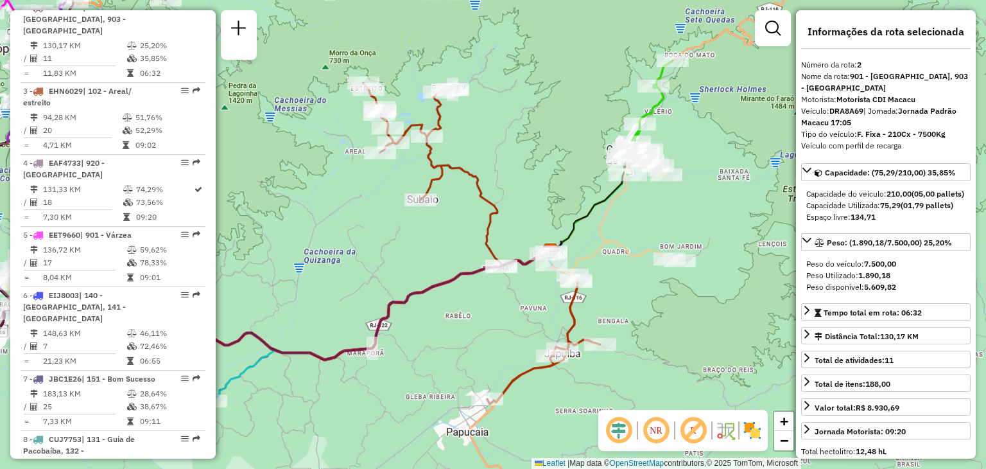
drag, startPoint x: 577, startPoint y: 185, endPoint x: 521, endPoint y: 233, distance: 73.8
click at [521, 232] on div "Janela de atendimento Grade de atendimento Capacidade Transportadoras Veículos …" at bounding box center [493, 234] width 986 height 469
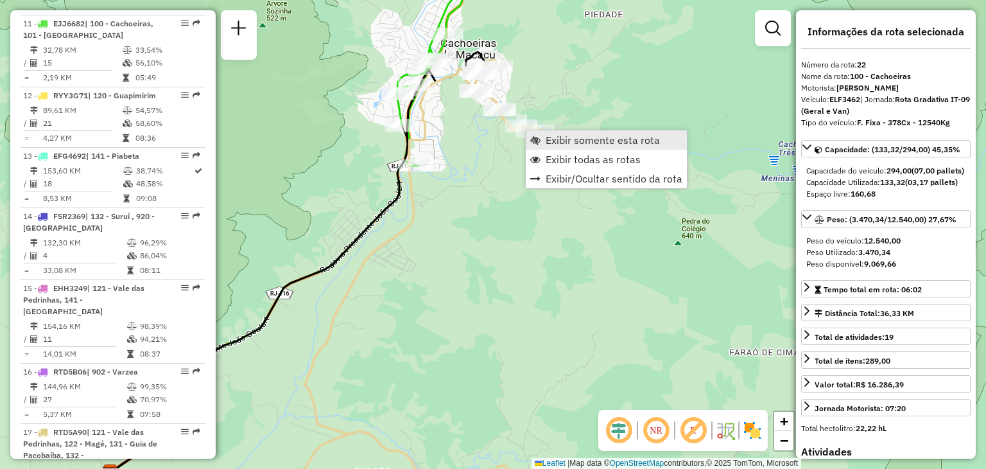
scroll to position [1943, 0]
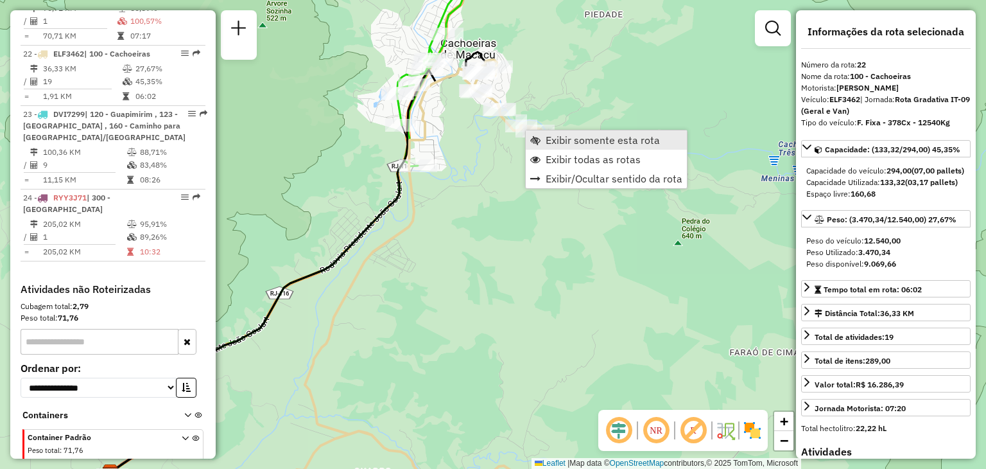
click at [555, 139] on span "Exibir somente esta rota" at bounding box center [603, 140] width 114 height 10
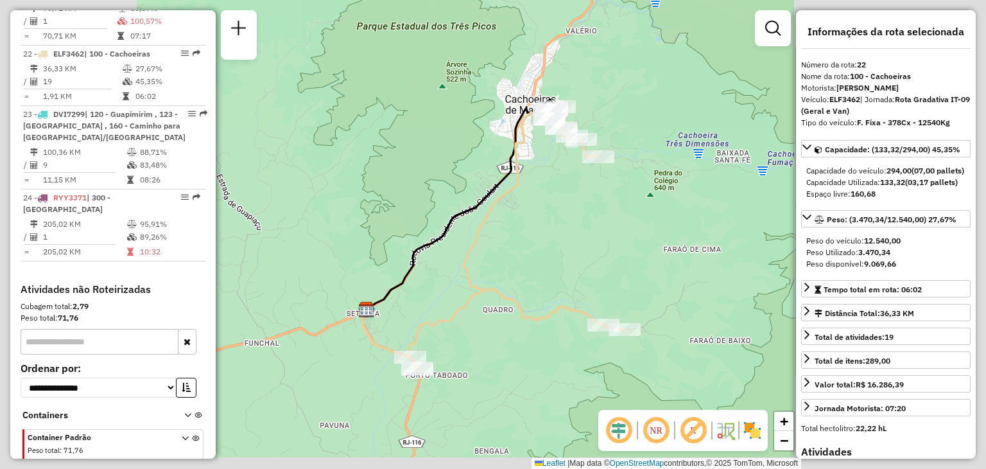
drag, startPoint x: 440, startPoint y: 211, endPoint x: 444, endPoint y: 237, distance: 25.9
click at [444, 234] on div "Janela de atendimento Grade de atendimento Capacidade Transportadoras Veículos …" at bounding box center [493, 234] width 986 height 469
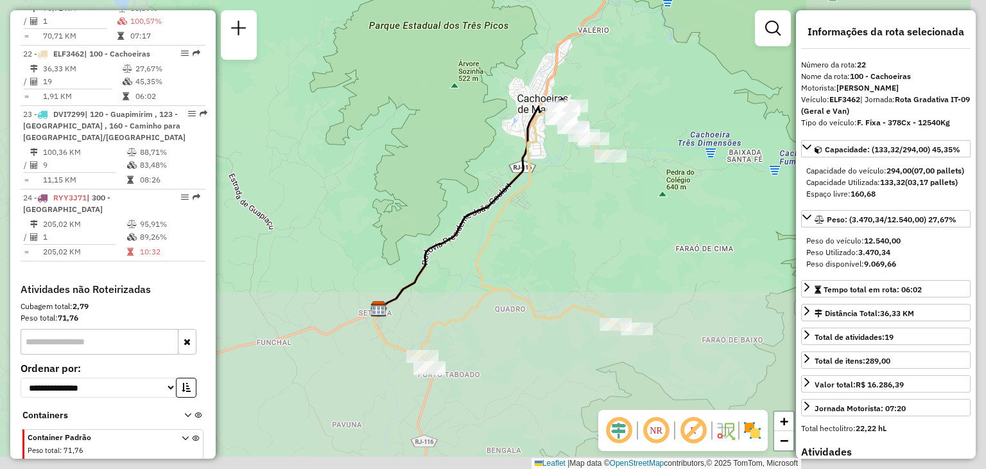
drag, startPoint x: 679, startPoint y: 359, endPoint x: 623, endPoint y: 160, distance: 207.3
click at [624, 160] on div "Janela de atendimento Grade de atendimento Capacidade Transportadoras Veículos …" at bounding box center [493, 234] width 986 height 469
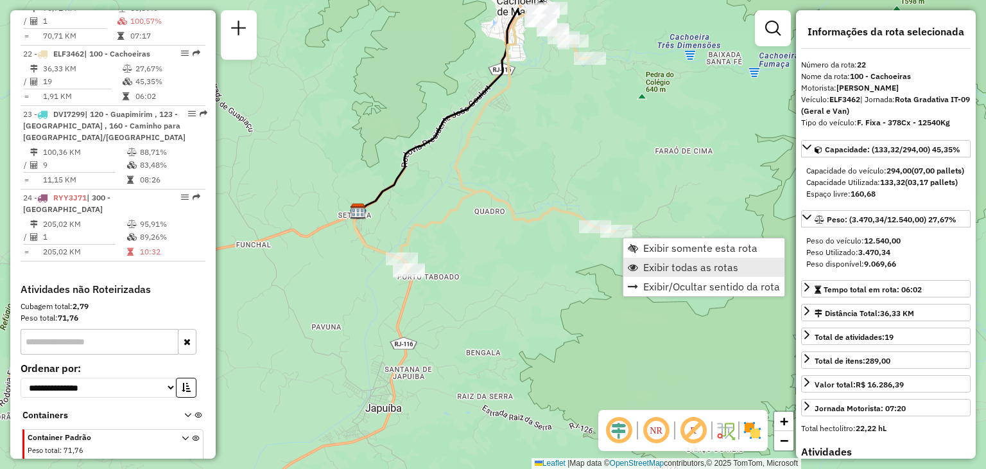
click at [644, 268] on span "Exibir todas as rotas" at bounding box center [690, 267] width 95 height 10
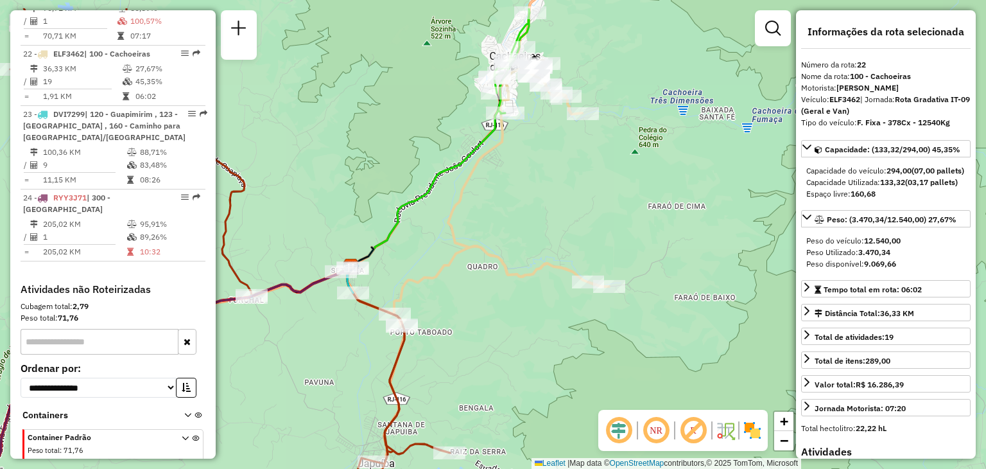
drag, startPoint x: 522, startPoint y: 156, endPoint x: 521, endPoint y: 216, distance: 60.4
click at [524, 227] on div "Rota 22 - Placa ELF3462 91049109 - MERCADINHO DO FARAO [PERSON_NAME] de atendim…" at bounding box center [493, 234] width 986 height 469
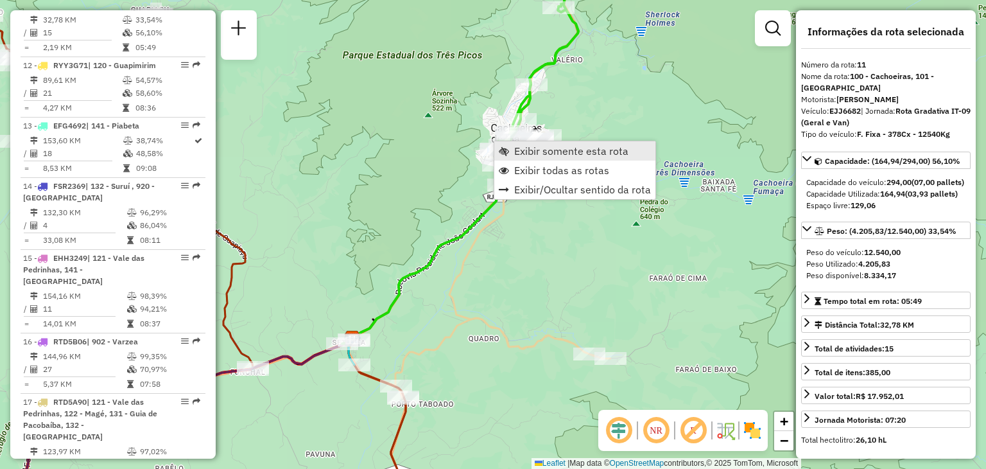
scroll to position [1186, 0]
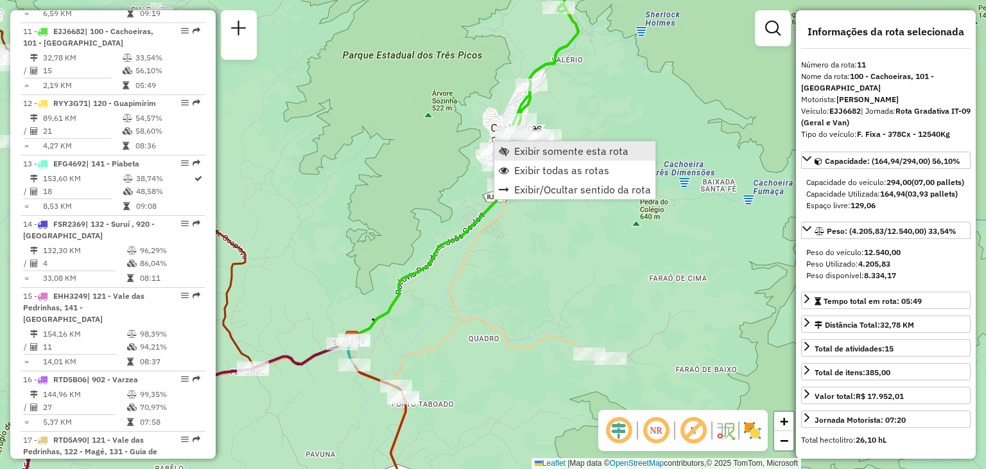
click at [528, 148] on span "Exibir somente esta rota" at bounding box center [571, 151] width 114 height 10
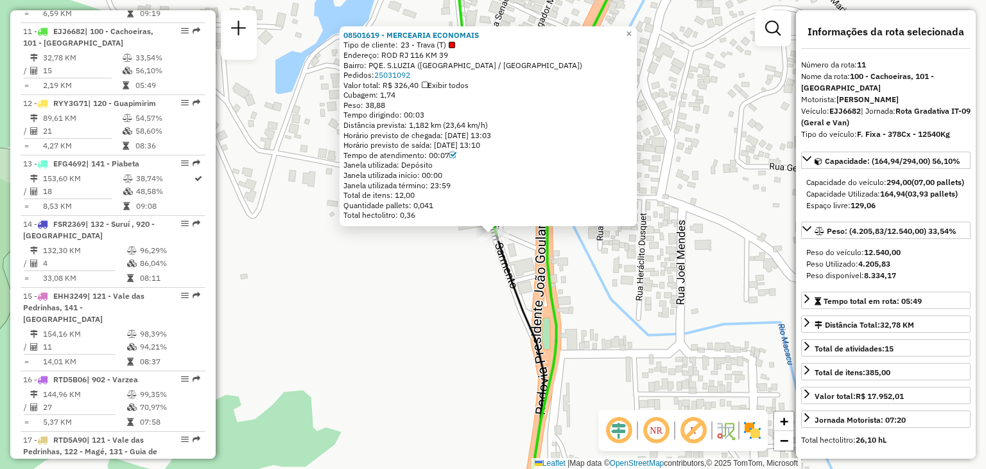
click at [542, 283] on icon at bounding box center [544, 234] width 173 height 562
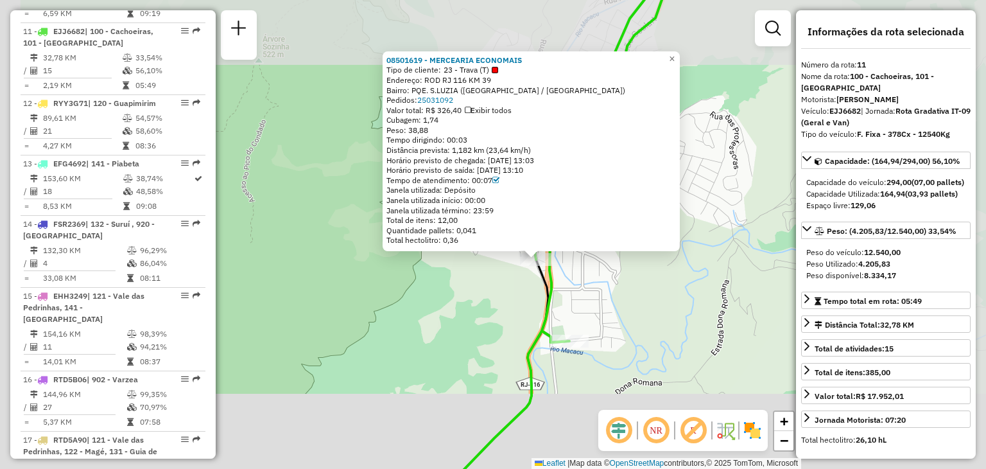
click at [603, 319] on div "08501619 - MERCEARIA ECONOMAIS Tipo de cliente: 23 - Trava (T) Endereço: ROD RJ…" at bounding box center [493, 234] width 986 height 469
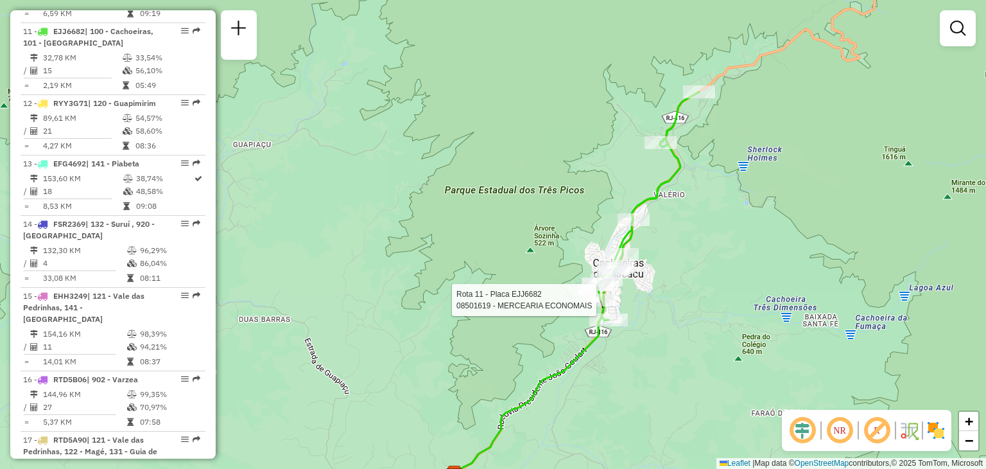
select select "**********"
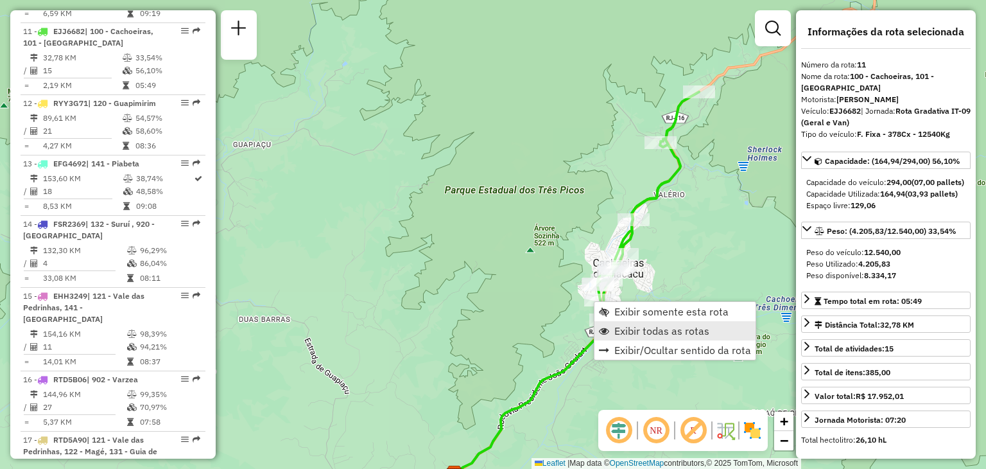
click at [628, 322] on link "Exibir todas as rotas" at bounding box center [674, 330] width 161 height 19
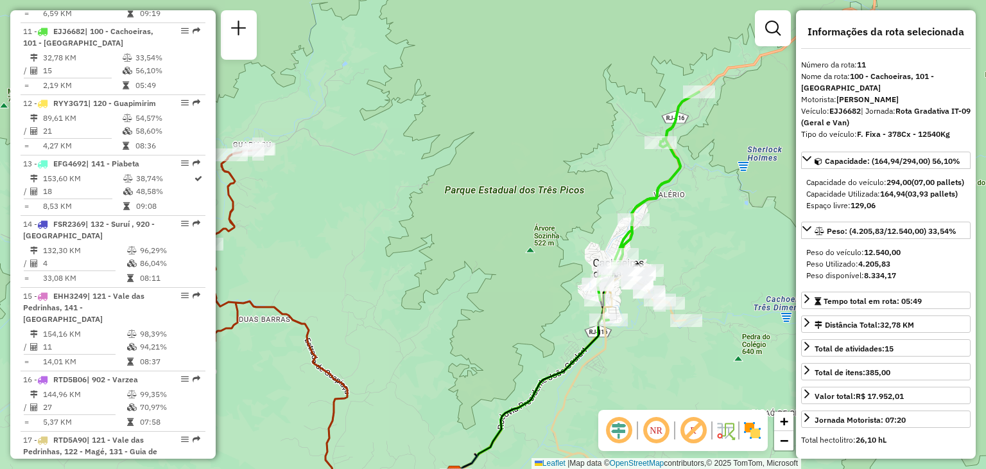
drag, startPoint x: 383, startPoint y: 422, endPoint x: 596, endPoint y: 58, distance: 420.8
click at [547, 138] on div "Janela de atendimento Grade de atendimento Capacidade Transportadoras Veículos …" at bounding box center [493, 234] width 986 height 469
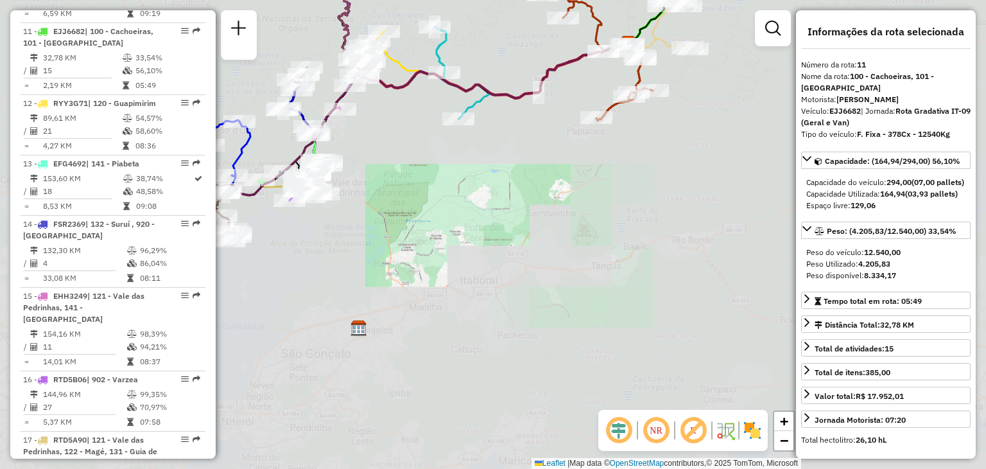
click at [462, 300] on div "Janela de atendimento Grade de atendimento Capacidade Transportadoras Veículos …" at bounding box center [493, 234] width 986 height 469
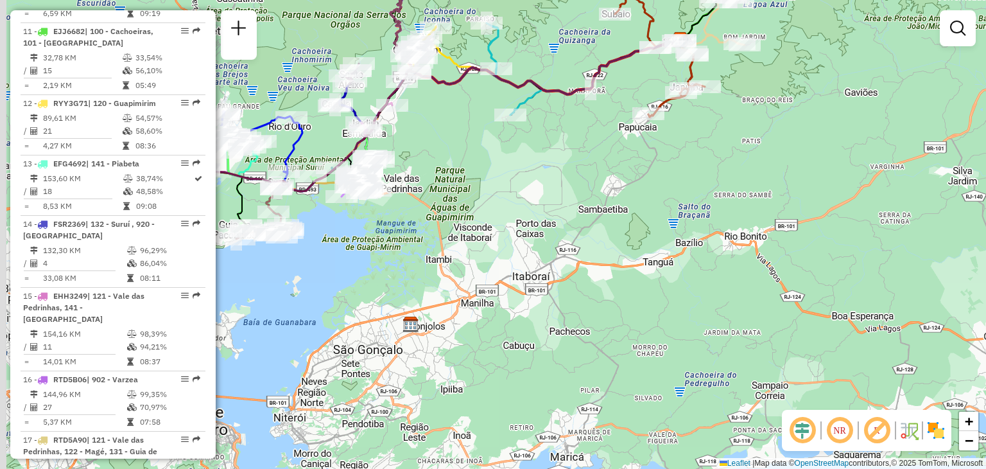
drag, startPoint x: 440, startPoint y: 340, endPoint x: 490, endPoint y: 334, distance: 51.0
click at [500, 355] on div "Janela de atendimento Grade de atendimento Capacidade Transportadoras Veículos …" at bounding box center [493, 234] width 986 height 469
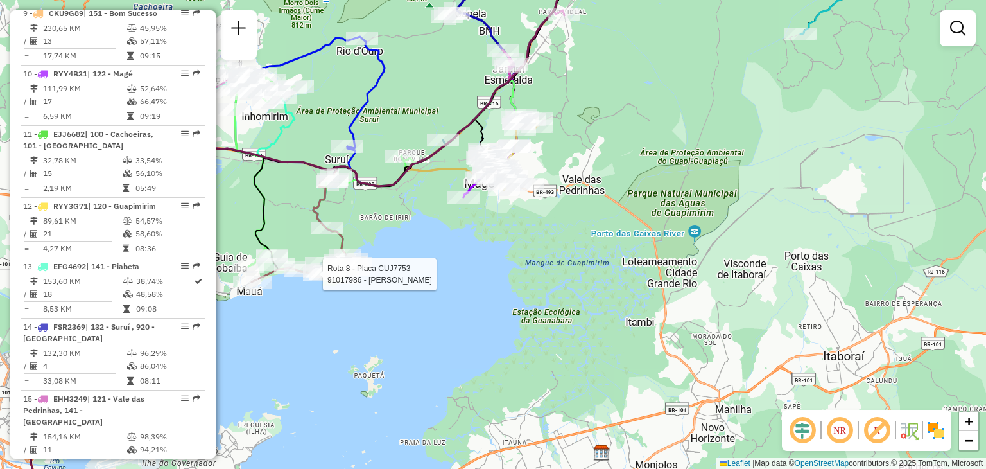
select select "**********"
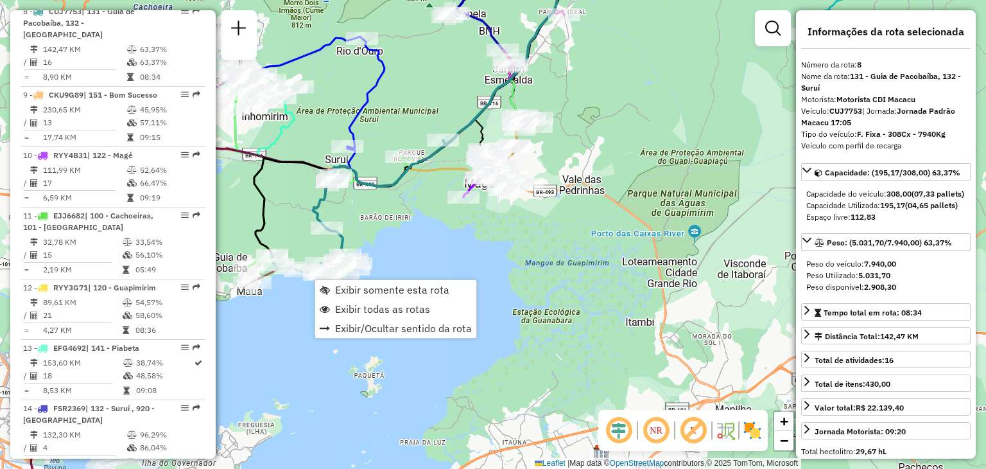
scroll to position [982, 0]
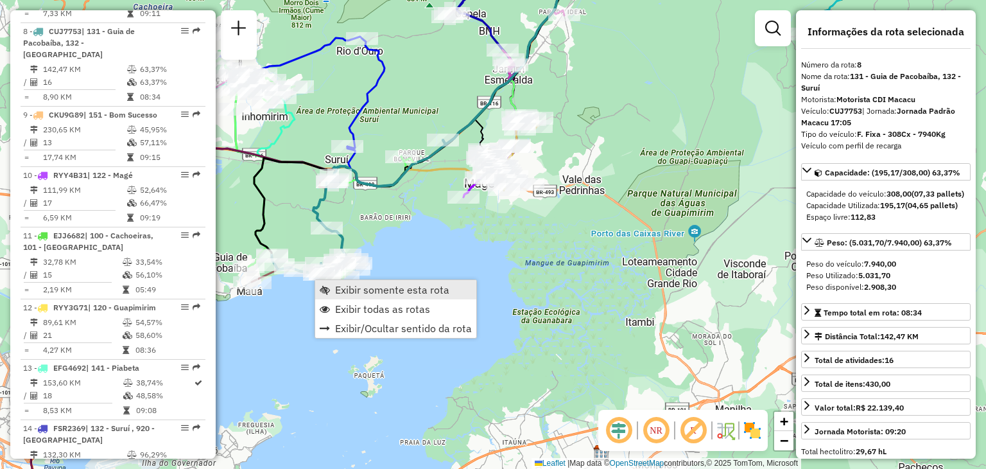
click at [354, 291] on span "Exibir somente esta rota" at bounding box center [392, 289] width 114 height 10
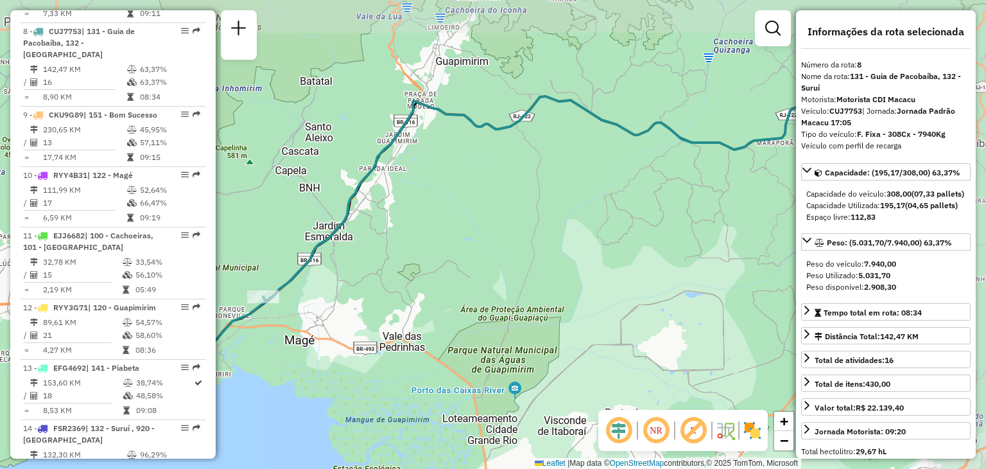
drag, startPoint x: 306, startPoint y: 301, endPoint x: 522, endPoint y: 195, distance: 241.4
click at [511, 205] on div "Janela de atendimento Grade de atendimento Capacidade Transportadoras Veículos …" at bounding box center [493, 234] width 986 height 469
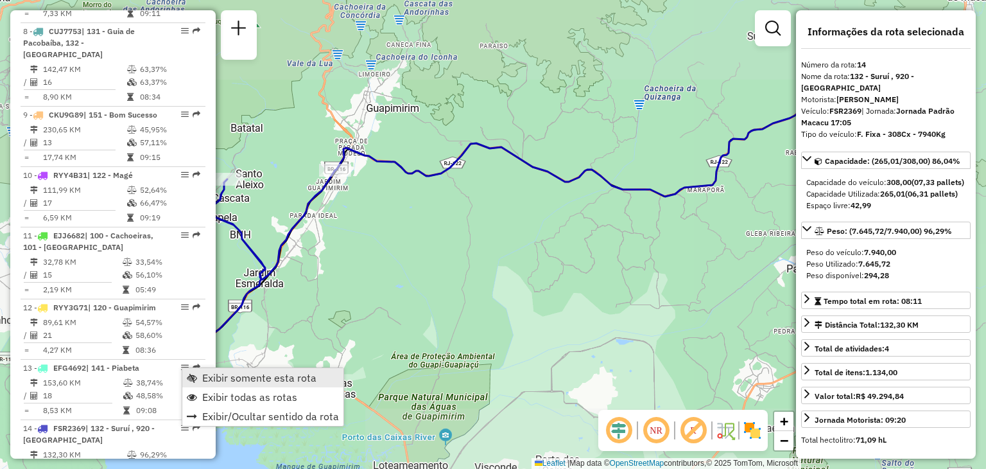
click at [234, 373] on span "Exibir somente esta rota" at bounding box center [259, 377] width 114 height 10
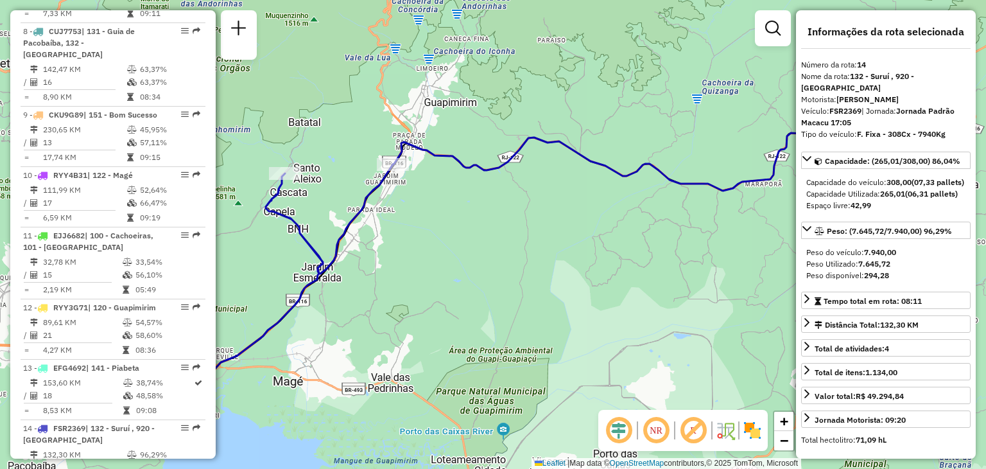
drag, startPoint x: 359, startPoint y: 288, endPoint x: 496, endPoint y: 295, distance: 136.3
click at [496, 295] on div "Janela de atendimento Grade de atendimento Capacidade Transportadoras Veículos …" at bounding box center [493, 234] width 986 height 469
